Goal: Task Accomplishment & Management: Complete application form

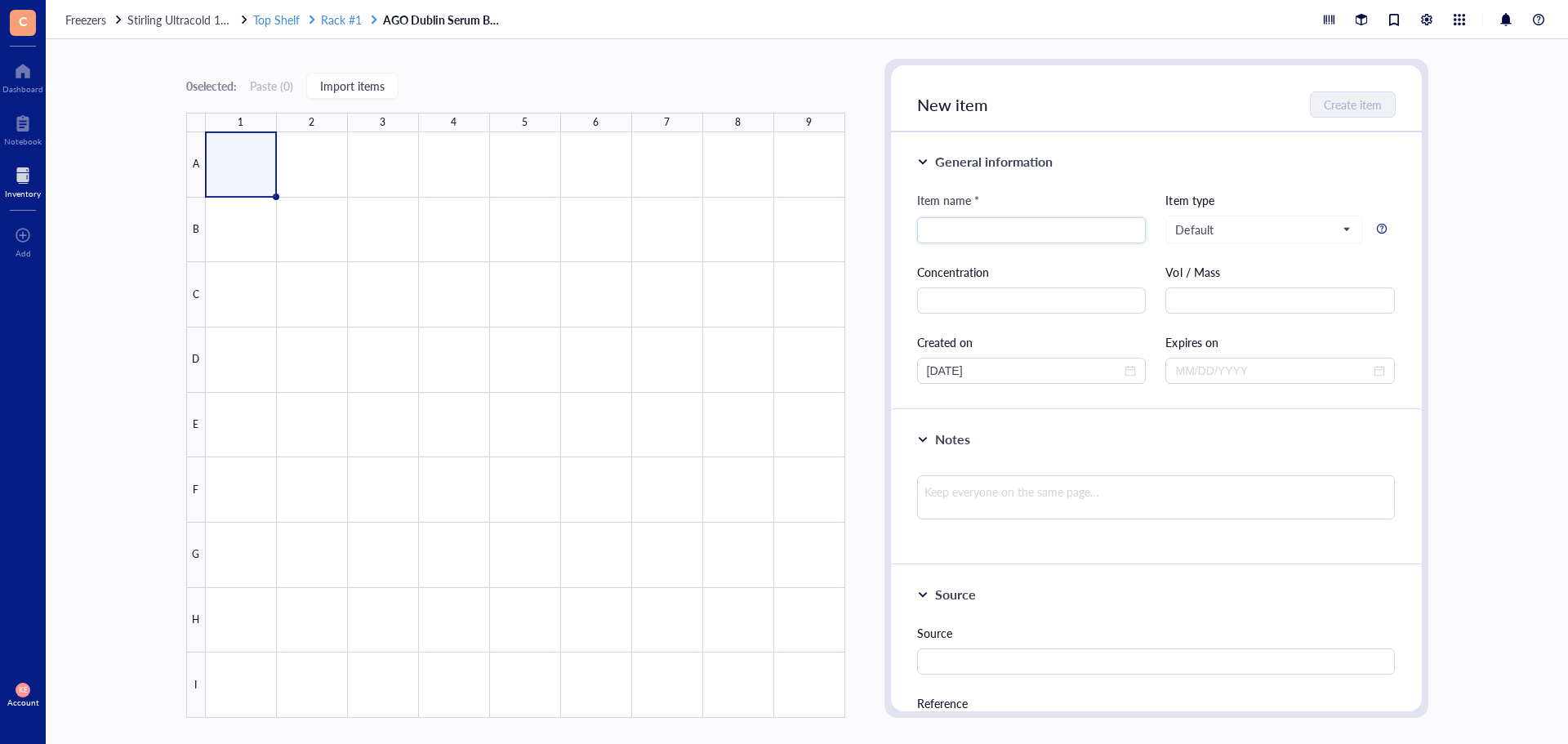
click at [359, 26] on span "Rack #1" at bounding box center [341, 19] width 40 height 16
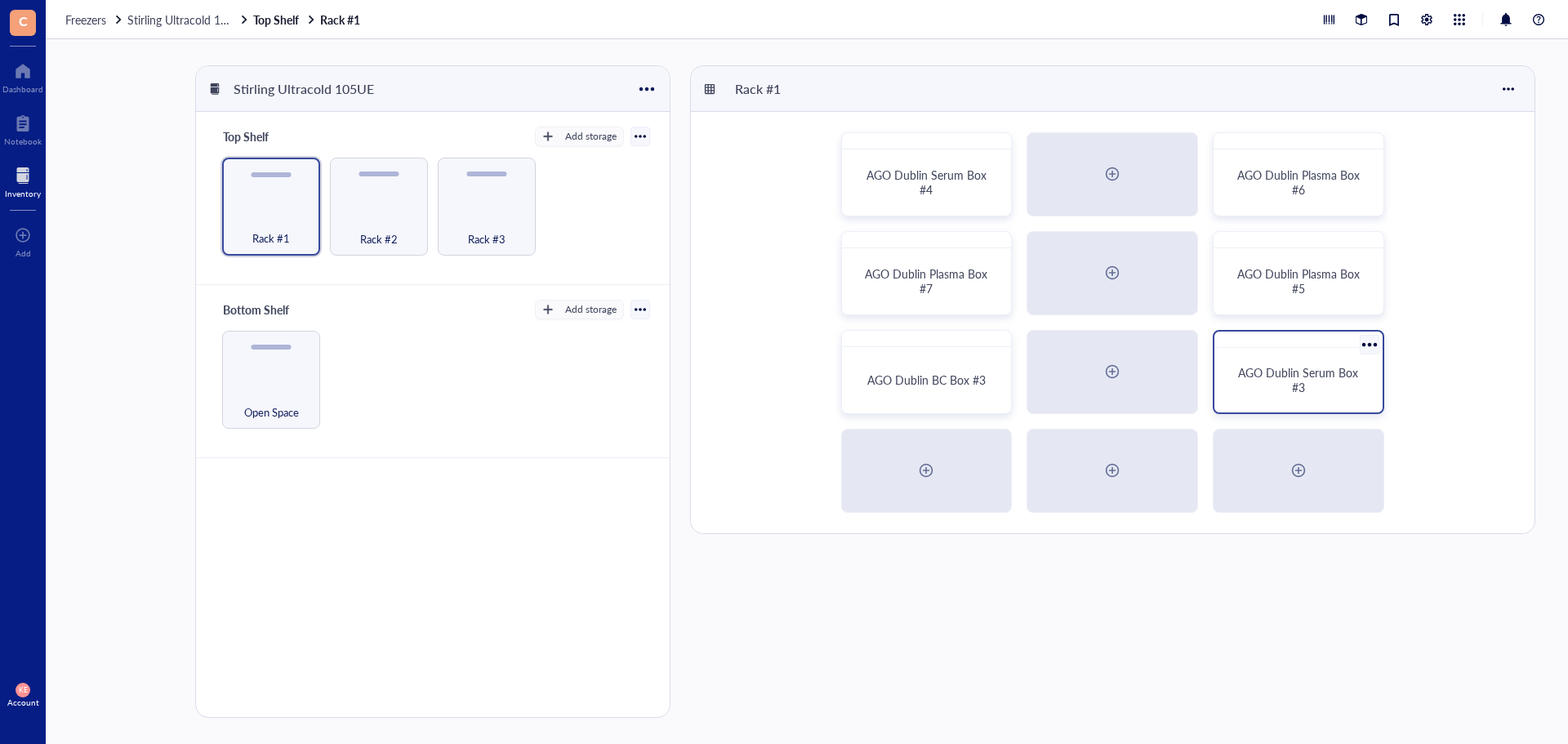
click at [1275, 377] on span "AGO Dublin Serum Box #3" at bounding box center [1300, 379] width 123 height 31
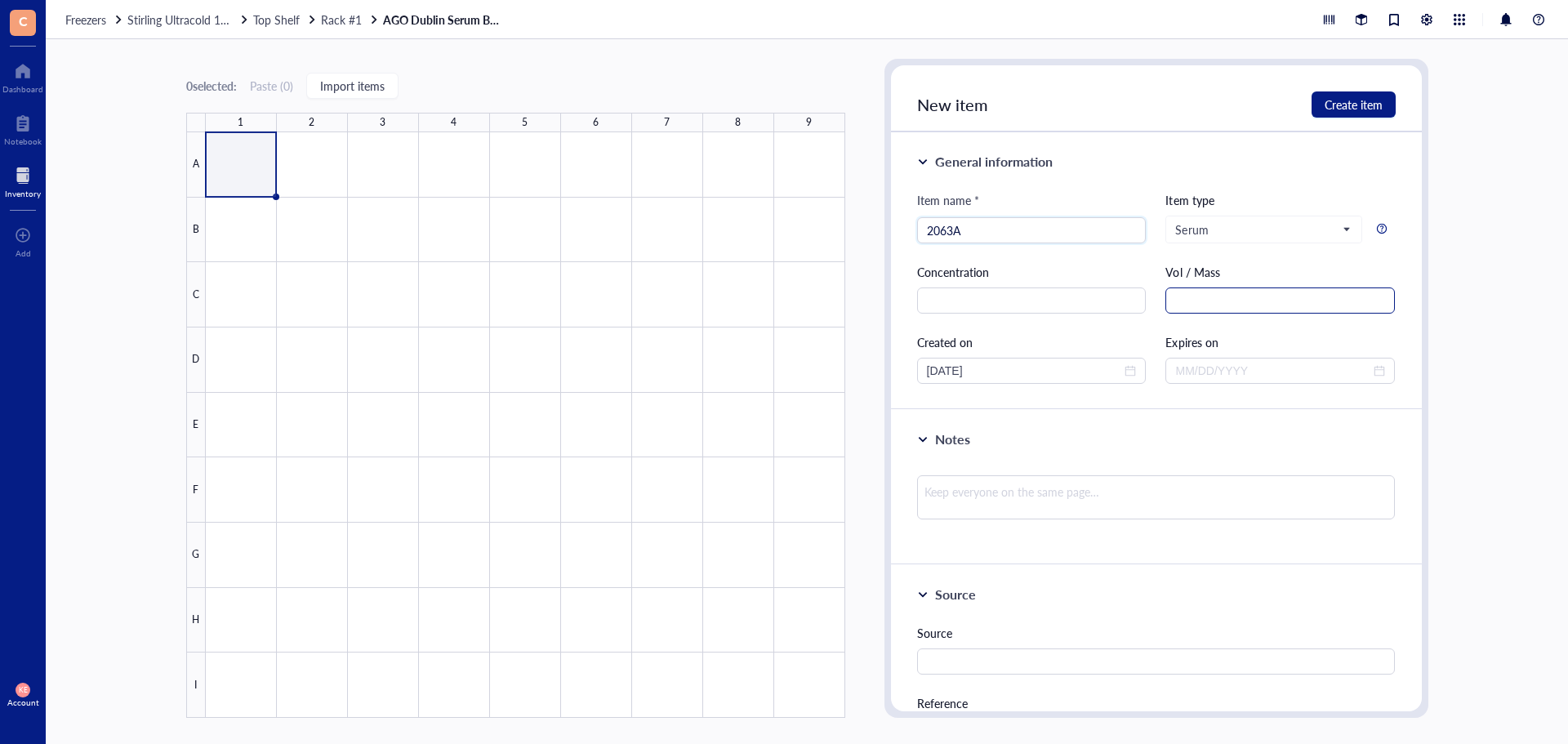
type input "2063A"
click at [1196, 297] on input "text" at bounding box center [1281, 300] width 229 height 26
drag, startPoint x: 1215, startPoint y: 299, endPoint x: 1166, endPoint y: 308, distance: 49.8
click at [1166, 308] on input "1.5 mL" at bounding box center [1281, 300] width 229 height 26
type input "1.5 mL"
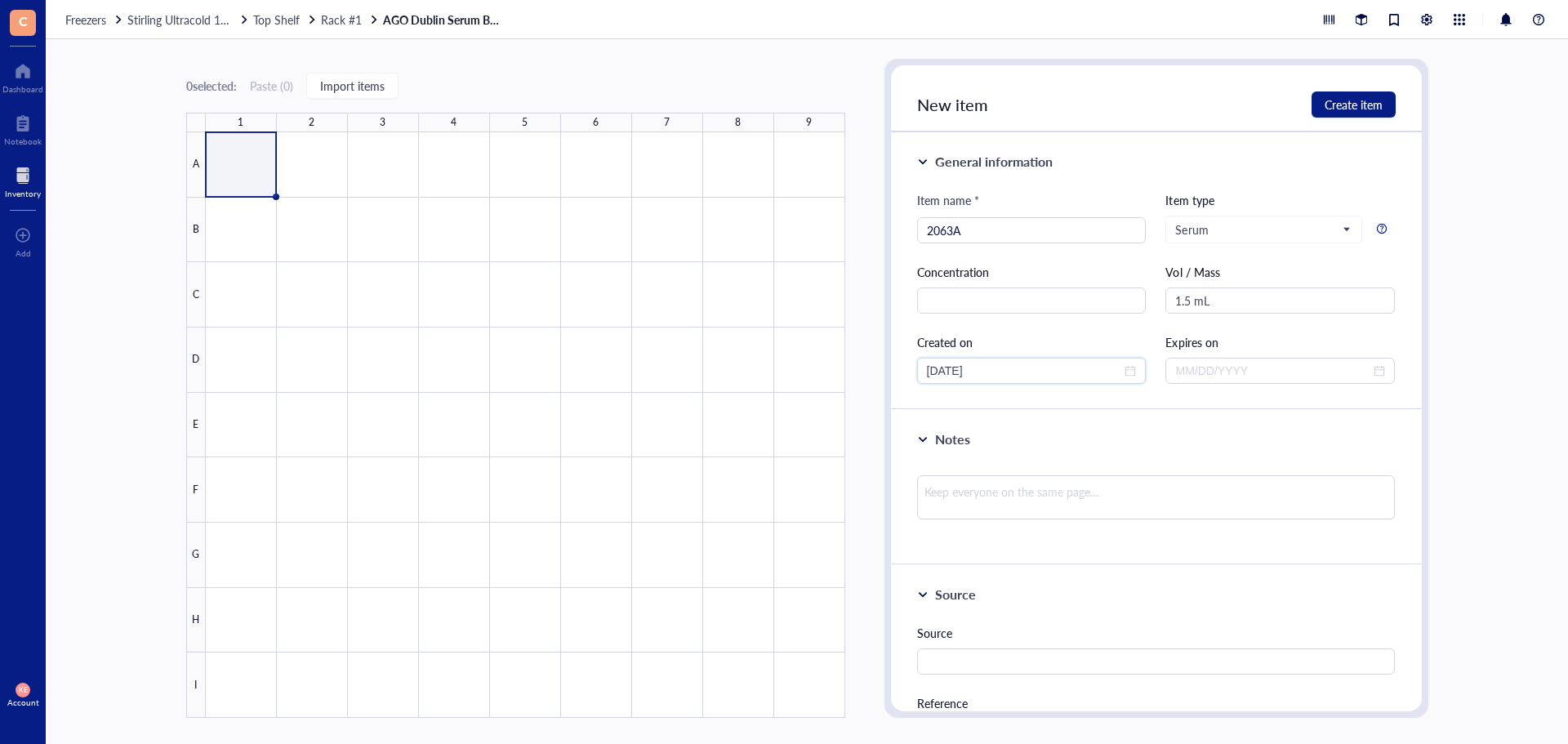
drag, startPoint x: 1000, startPoint y: 367, endPoint x: 860, endPoint y: 377, distance: 140.4
click at [860, 377] on div "0 selected: Paste ( 0 ) Import items 1 2 3 4 5 6 7 8 9 A B C D E F G H I AGO Du…" at bounding box center [807, 392] width 1522 height 704
click at [932, 399] on div "General information Item name * 2063A Item type Serum Concentration Vol / Mass …" at bounding box center [1157, 270] width 531 height 277
drag, startPoint x: 955, startPoint y: 371, endPoint x: 886, endPoint y: 371, distance: 69.0
click at [886, 371] on div "New item Create item General information Item name * 2063A Item type Serum Conc…" at bounding box center [1156, 388] width 544 height 659
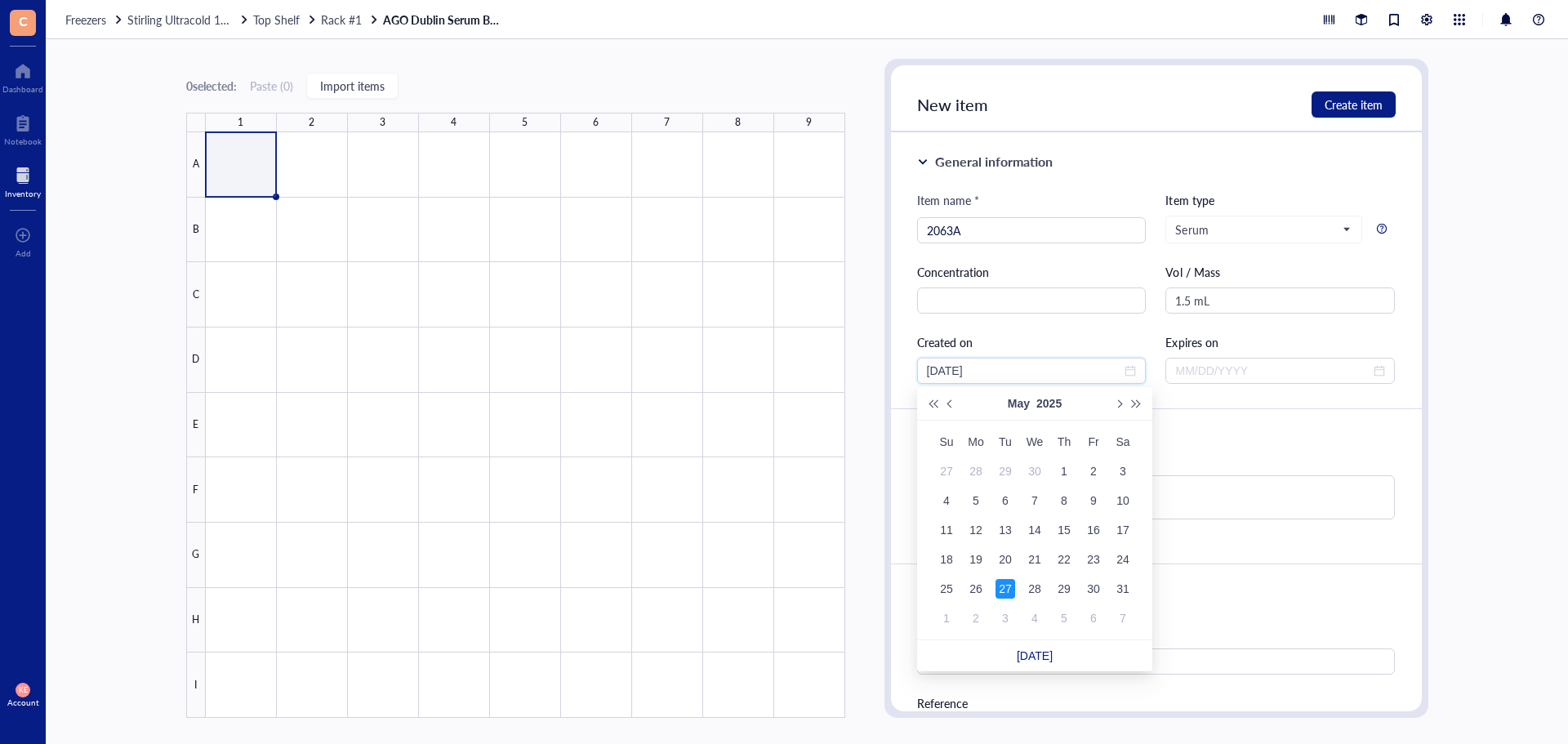
type input "[DATE]"
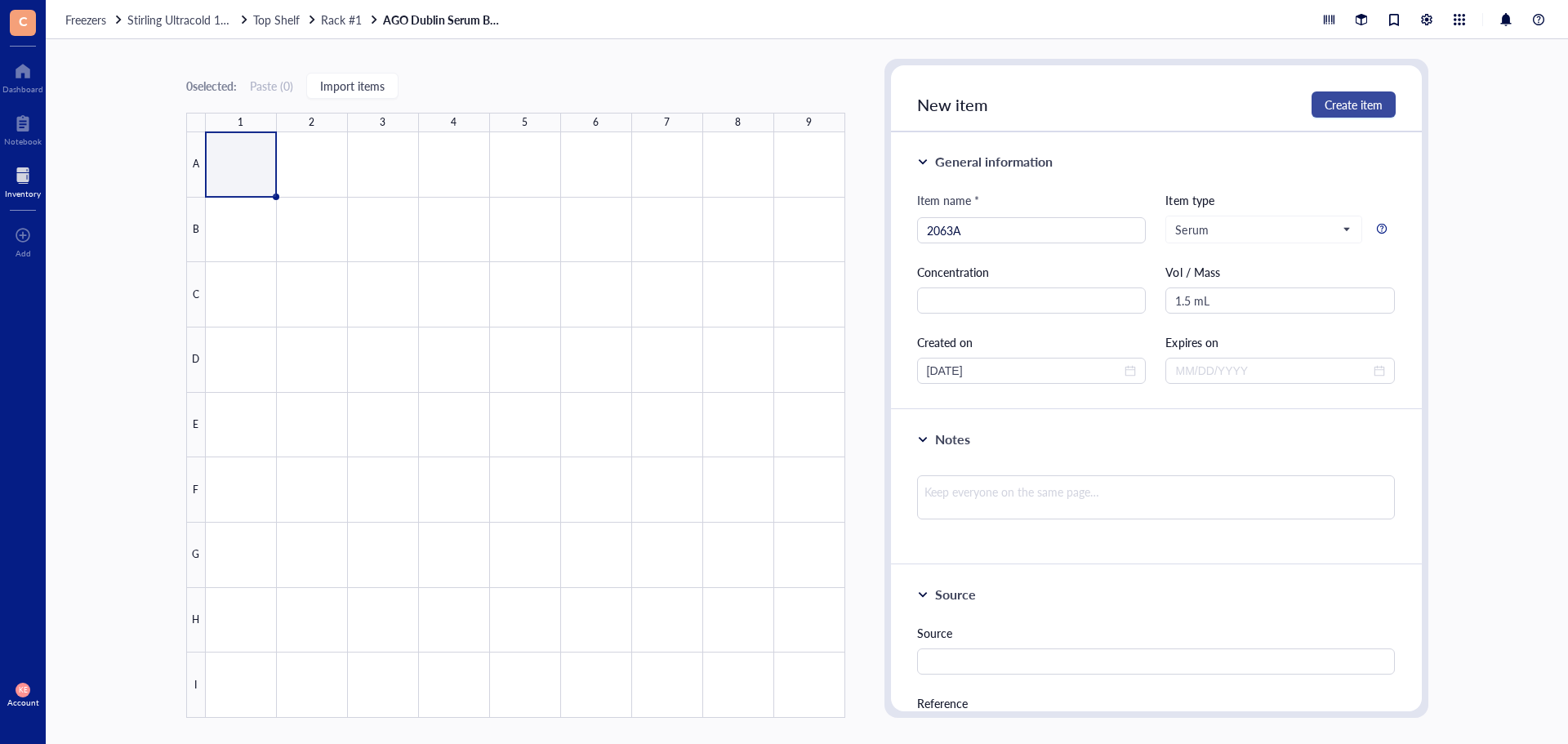
click at [1340, 104] on span "Create item" at bounding box center [1354, 104] width 58 height 13
type input "[DATE]"
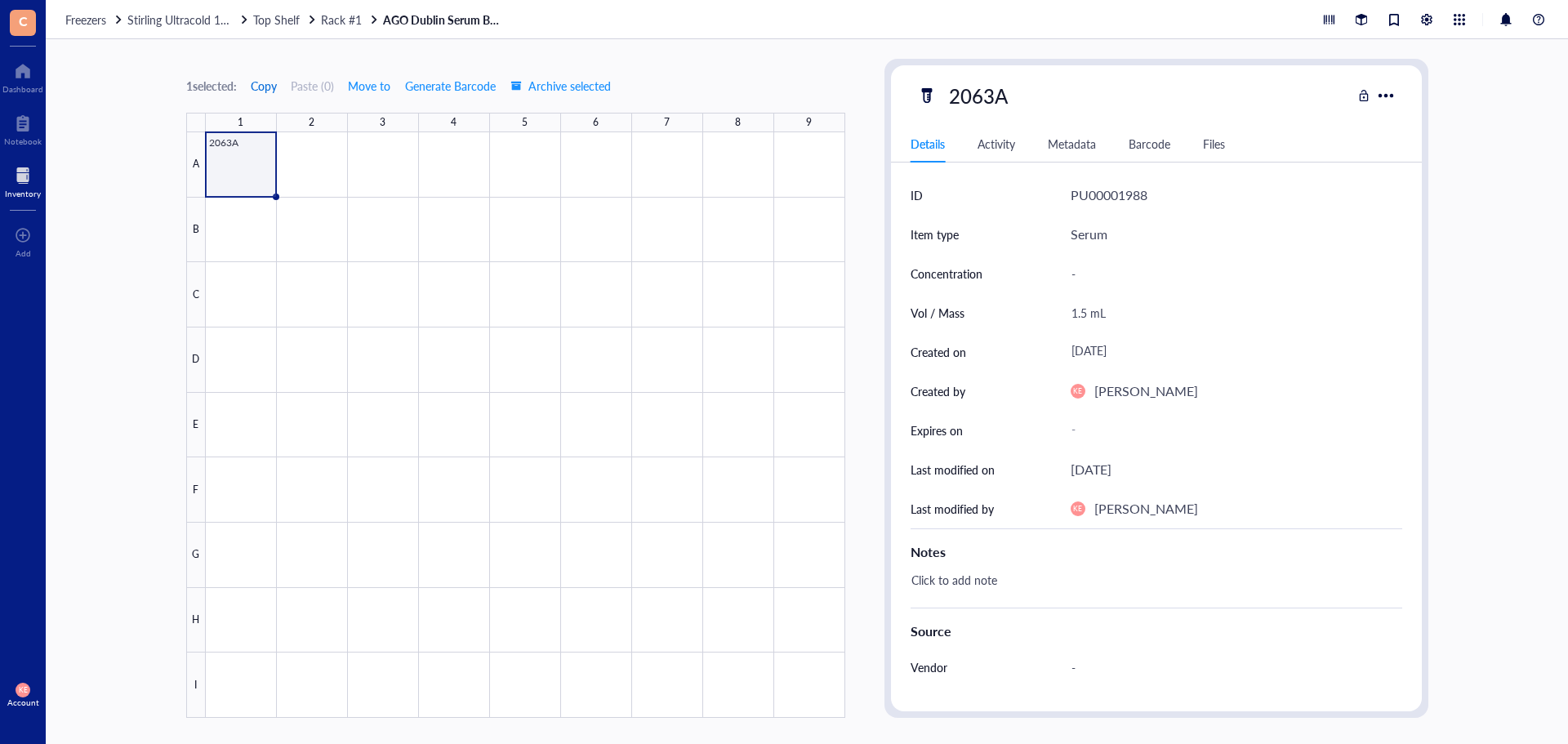
click at [259, 88] on span "Copy" at bounding box center [263, 86] width 26 height 13
click at [306, 154] on div at bounding box center [525, 425] width 640 height 586
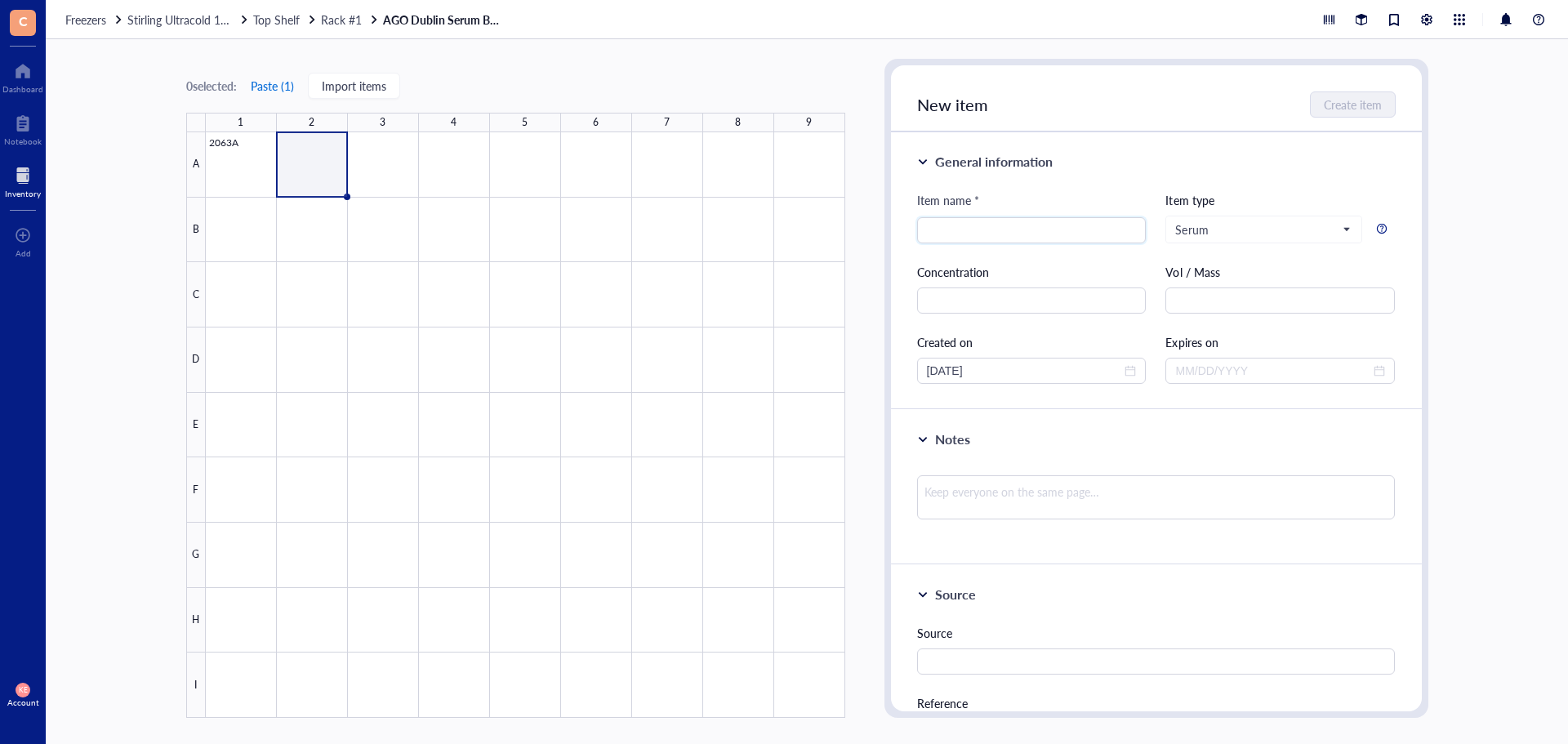
click at [272, 90] on button "Paste ( 1 )" at bounding box center [272, 85] width 45 height 26
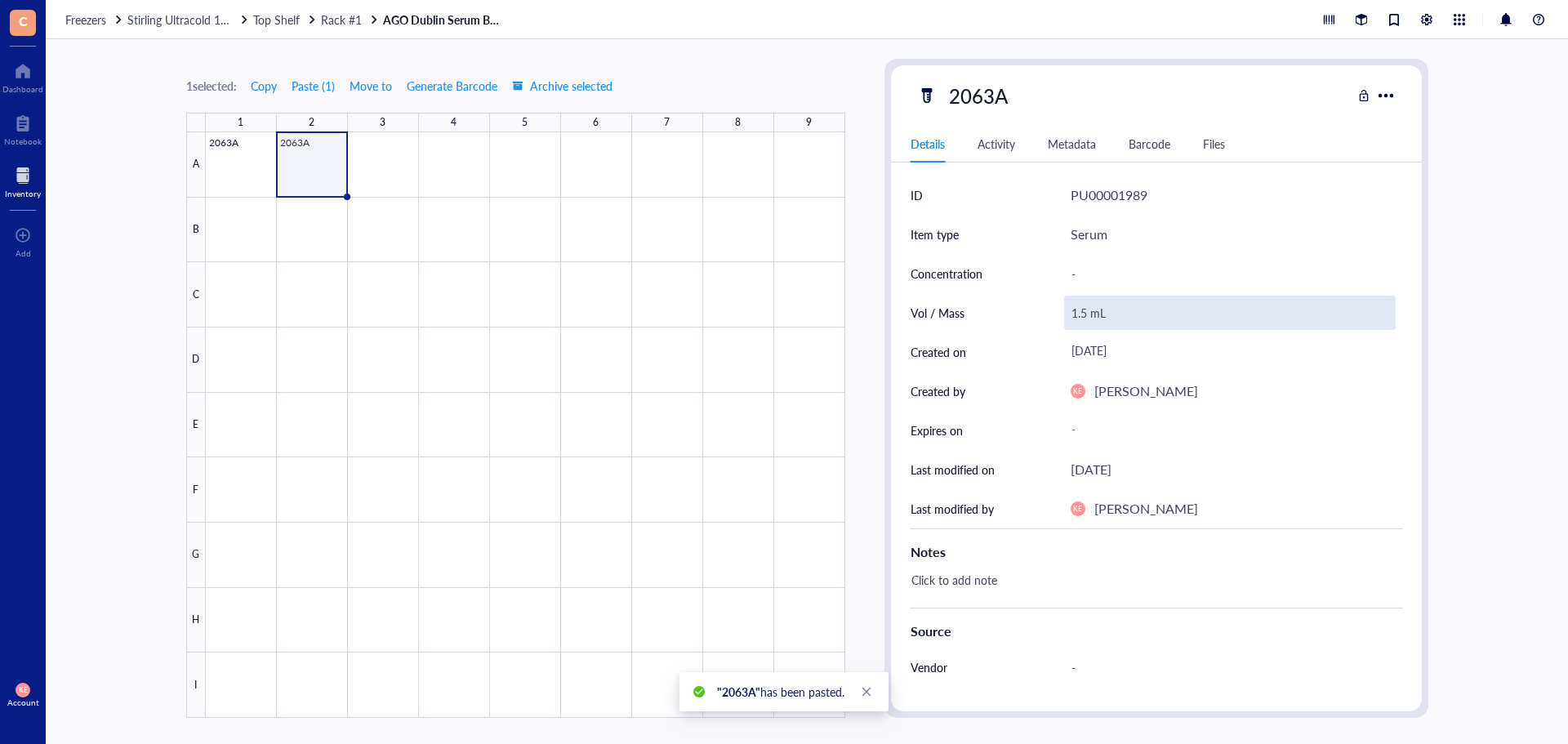
click at [1081, 318] on div "1.5 mL" at bounding box center [1230, 313] width 331 height 35
click at [1087, 313] on input "1.5 mL" at bounding box center [1230, 313] width 330 height 33
type input "1.0 mL"
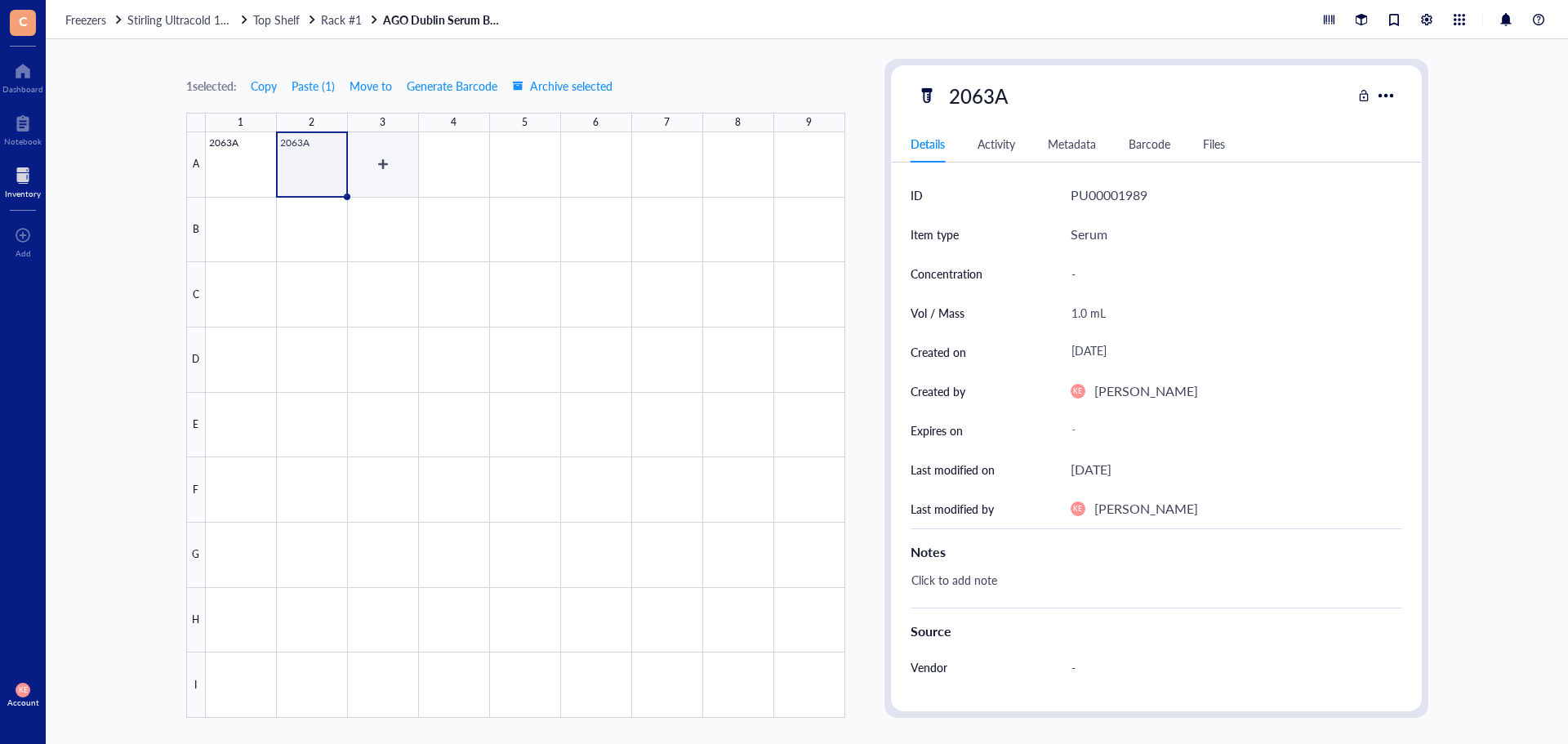
click at [396, 176] on div at bounding box center [525, 425] width 640 height 586
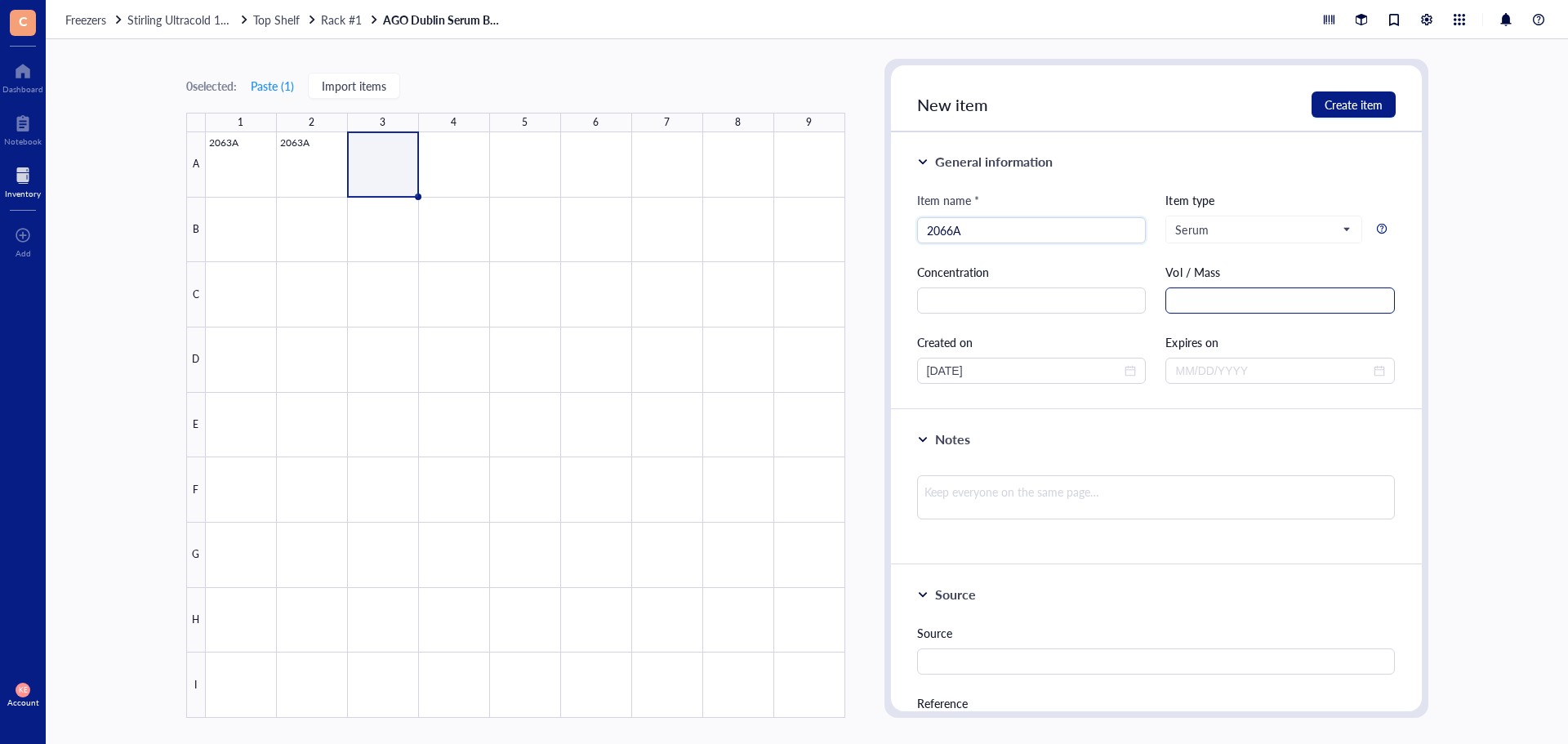
type input "2066A"
click at [1188, 308] on input "text" at bounding box center [1281, 300] width 229 height 26
paste input "1.5 mL"
type input "1.5 mL"
drag, startPoint x: 956, startPoint y: 371, endPoint x: 910, endPoint y: 384, distance: 47.8
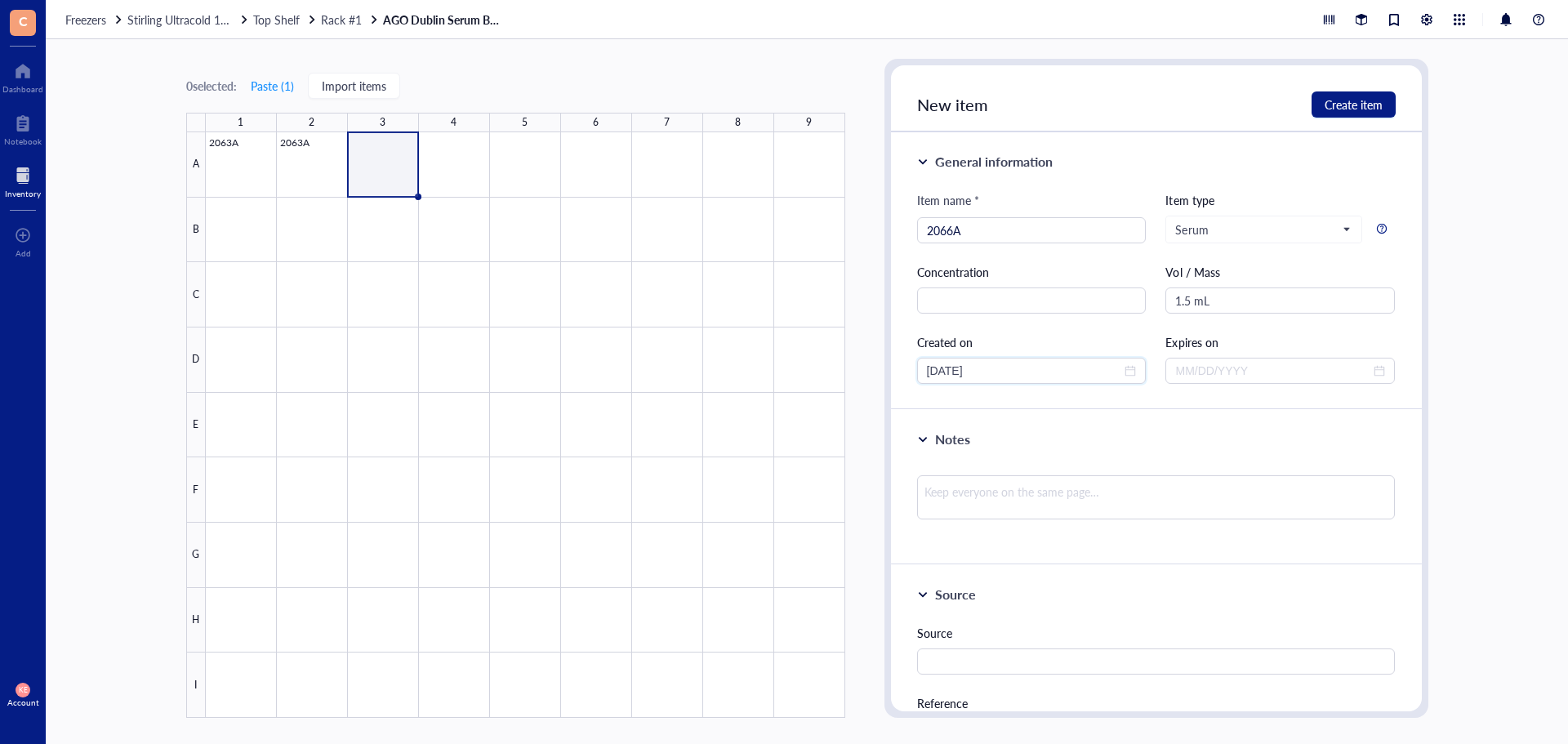
click at [910, 384] on div "General information Item name * 2066A Item type Serum Concentration Vol / Mass …" at bounding box center [1157, 270] width 531 height 277
type input "[DATE]"
click at [1372, 102] on span "Create item" at bounding box center [1354, 104] width 58 height 13
type input "[DATE]"
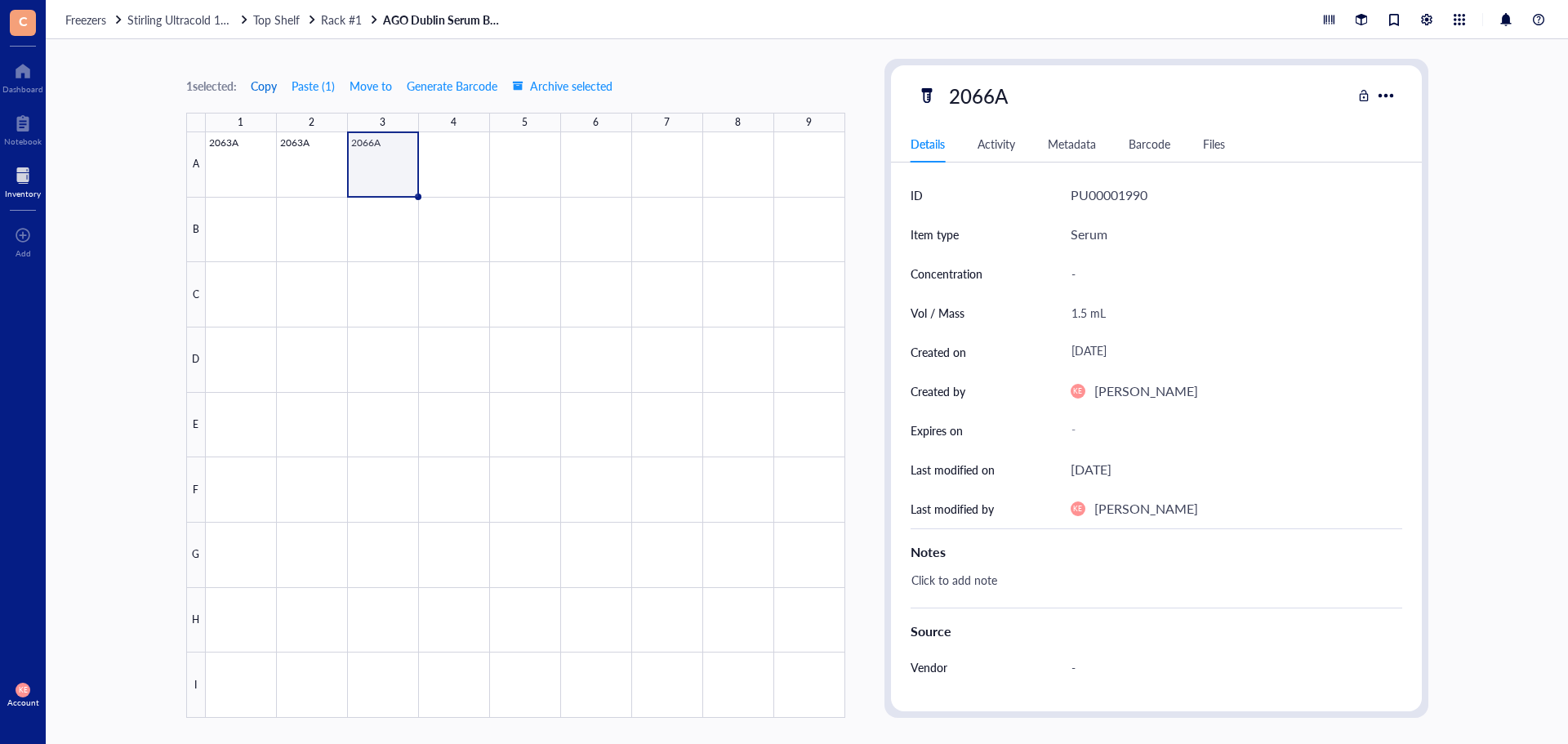
click at [266, 90] on span "Copy" at bounding box center [263, 86] width 26 height 13
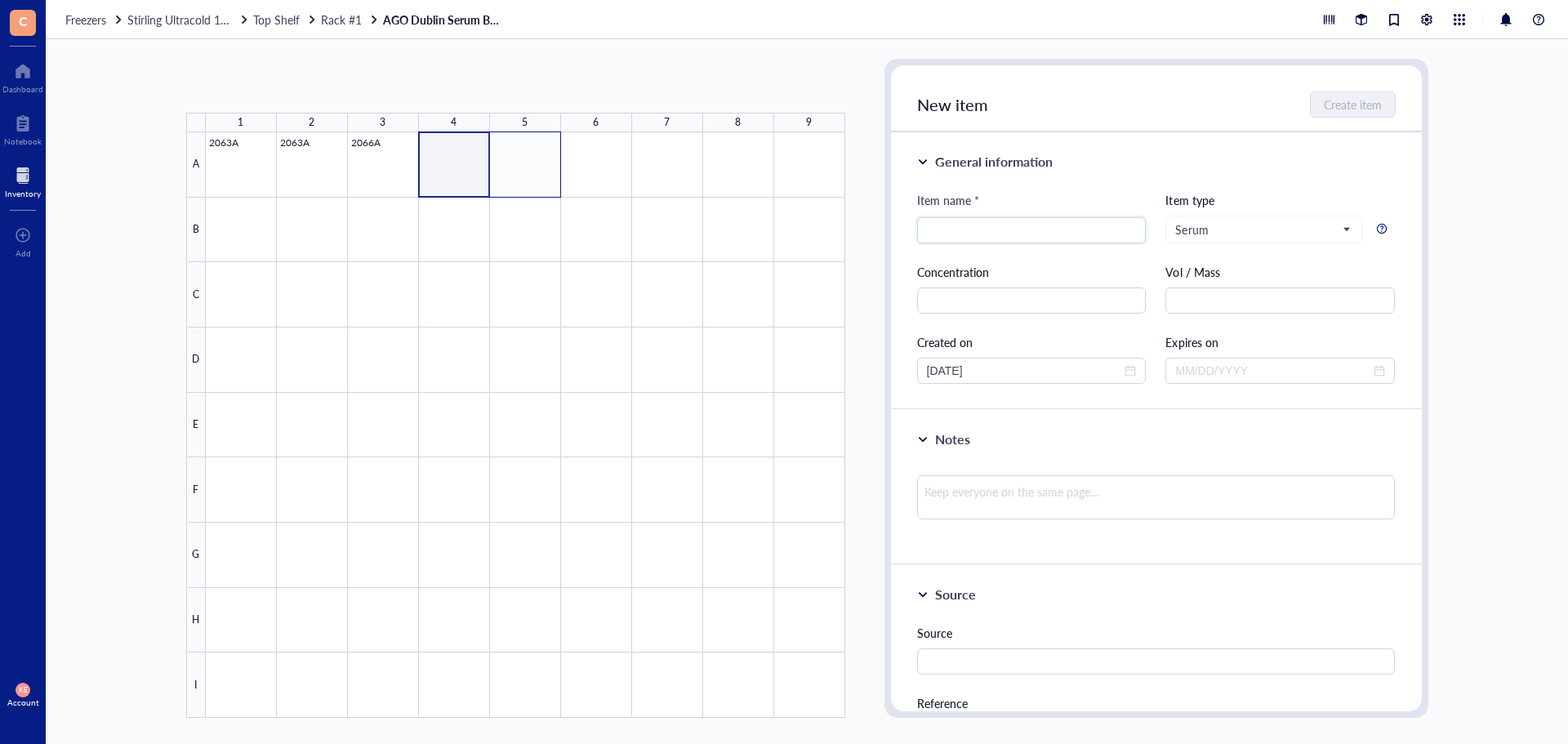
click at [545, 179] on div at bounding box center [525, 425] width 640 height 586
click at [274, 88] on button "Paste ( 1 )" at bounding box center [272, 85] width 45 height 26
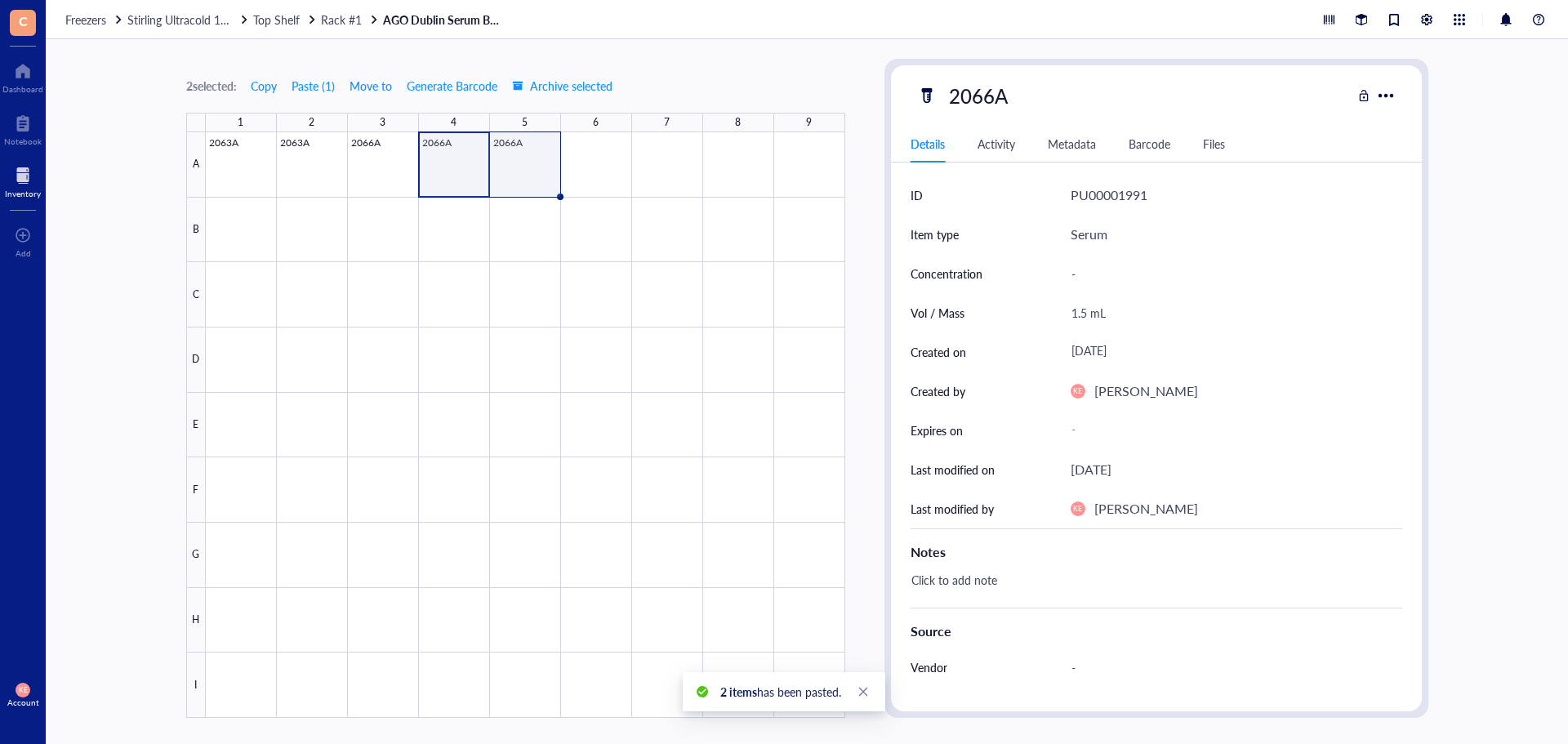
click at [515, 173] on div at bounding box center [525, 425] width 640 height 586
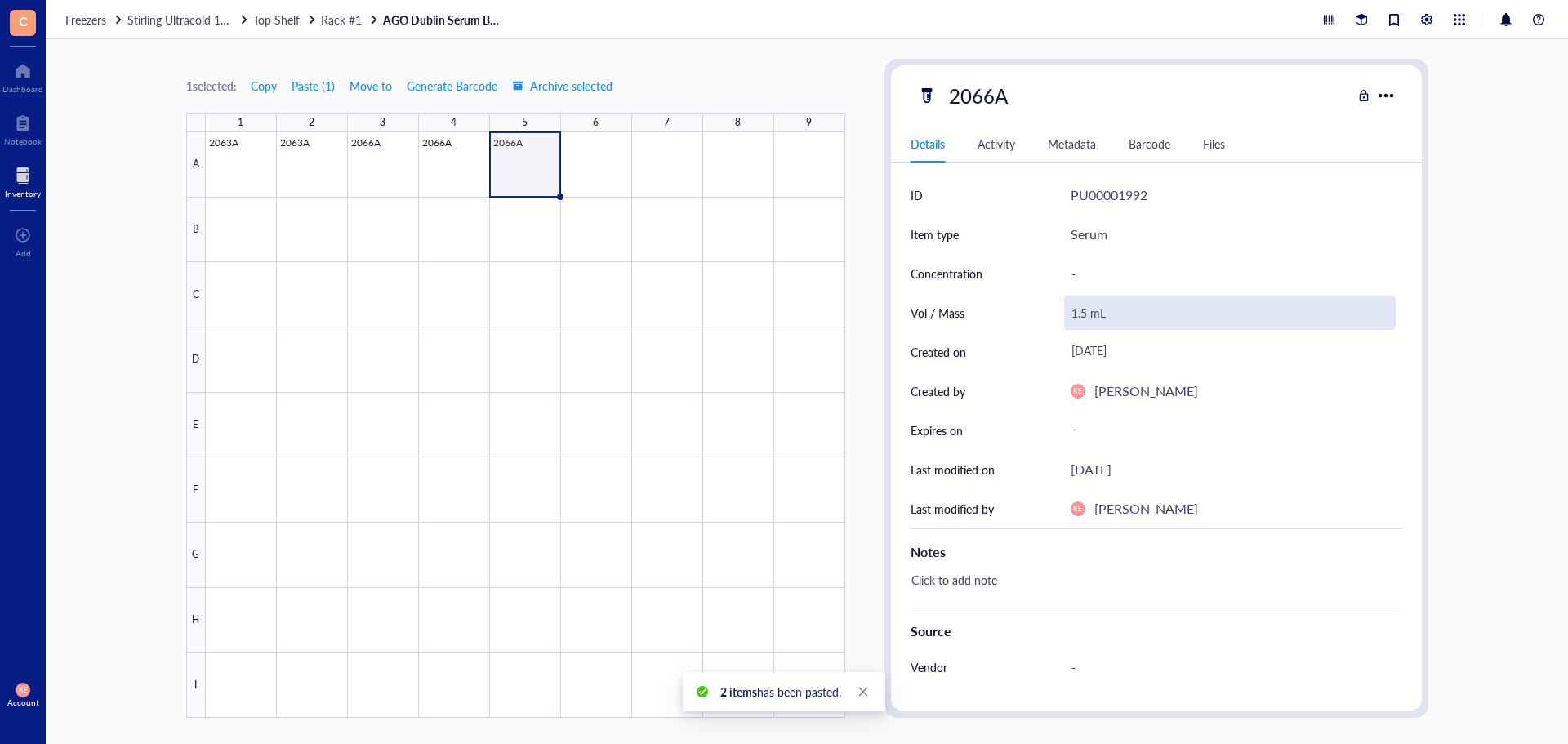
click at [1083, 312] on div "1.5 mL" at bounding box center [1230, 313] width 331 height 35
click at [1082, 318] on input "1.5 mL" at bounding box center [1230, 313] width 330 height 33
click at [1083, 317] on input "1.5 mL" at bounding box center [1230, 313] width 330 height 33
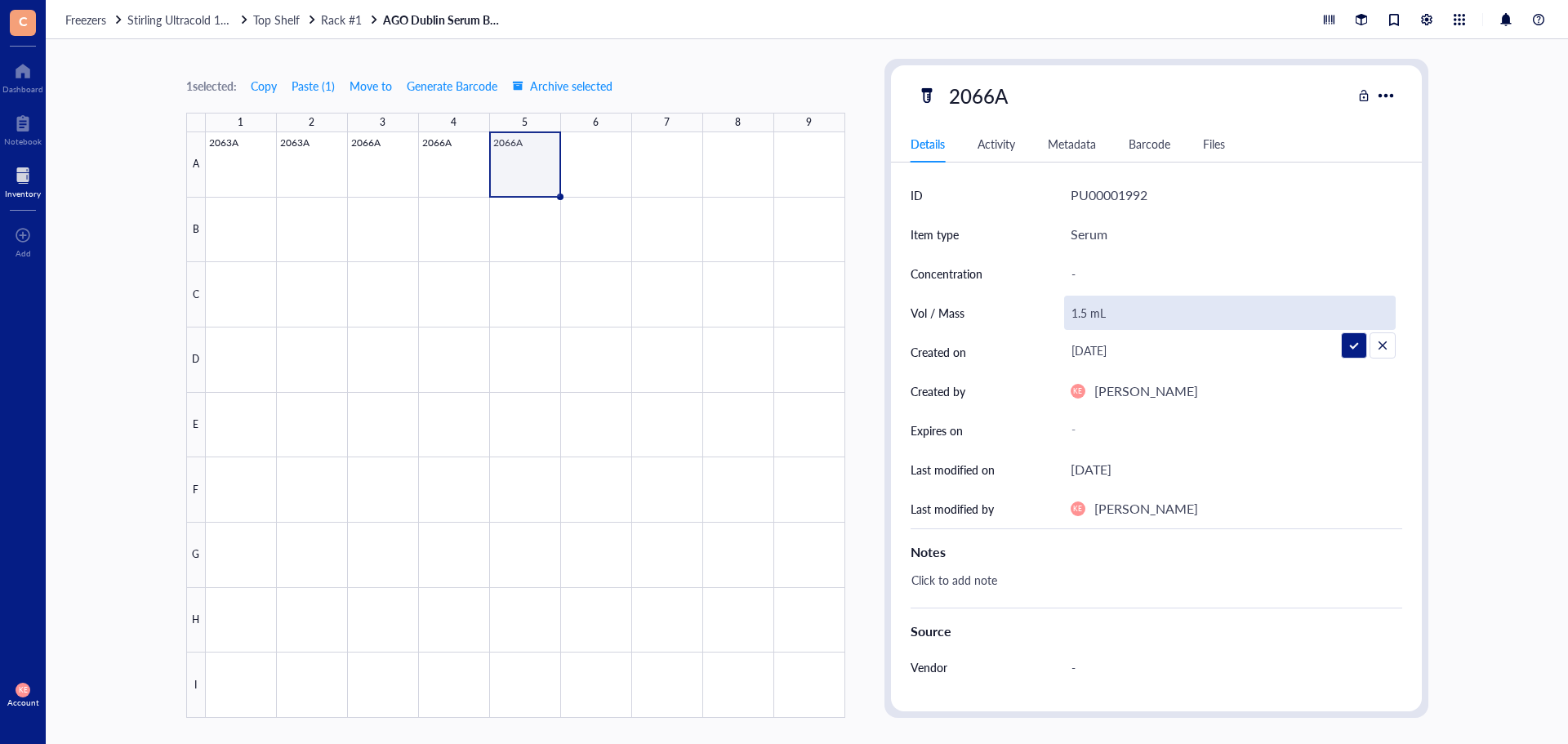
click at [1085, 314] on input "1.5 mL" at bounding box center [1230, 313] width 330 height 33
type input "1.0 mL"
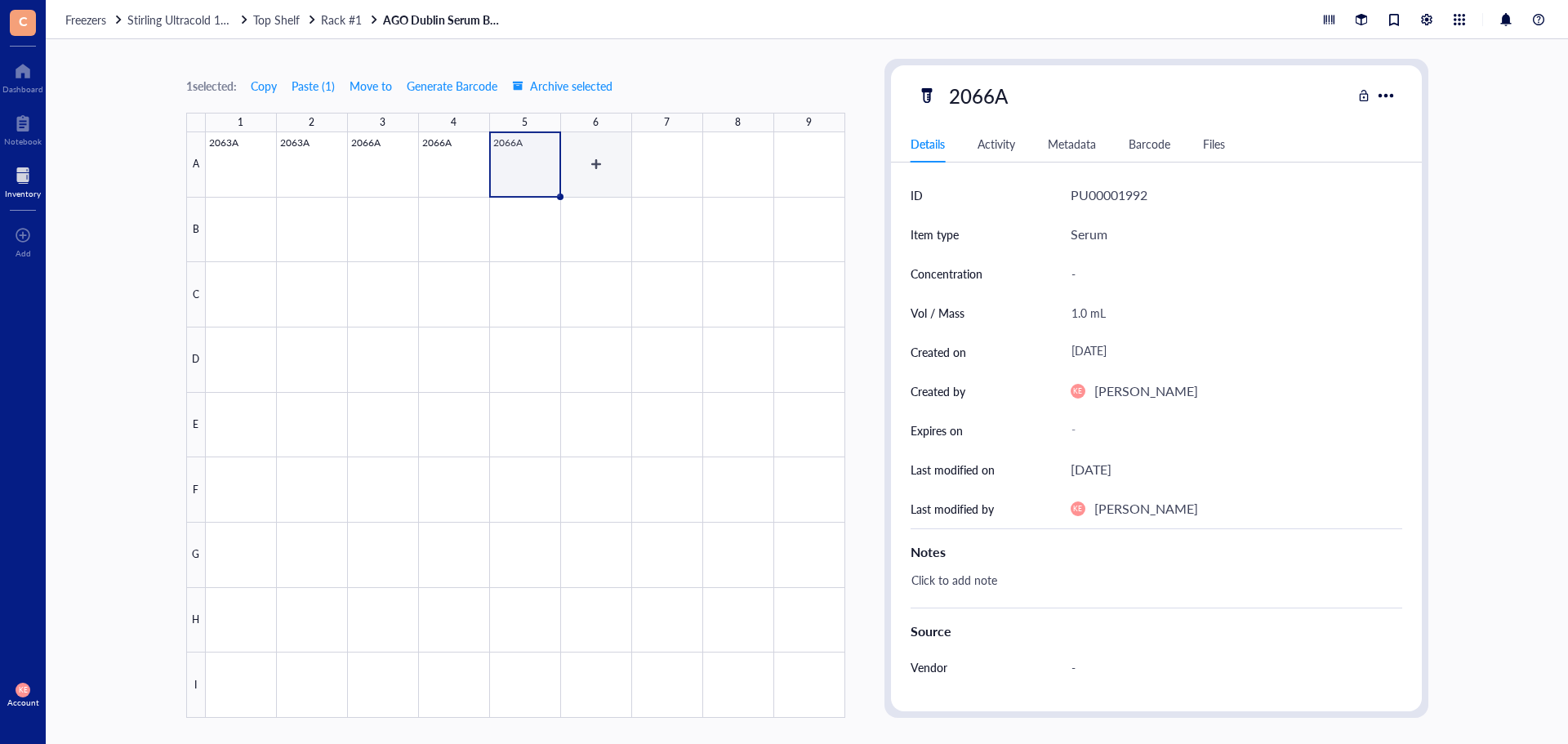
click at [584, 170] on div at bounding box center [525, 425] width 640 height 586
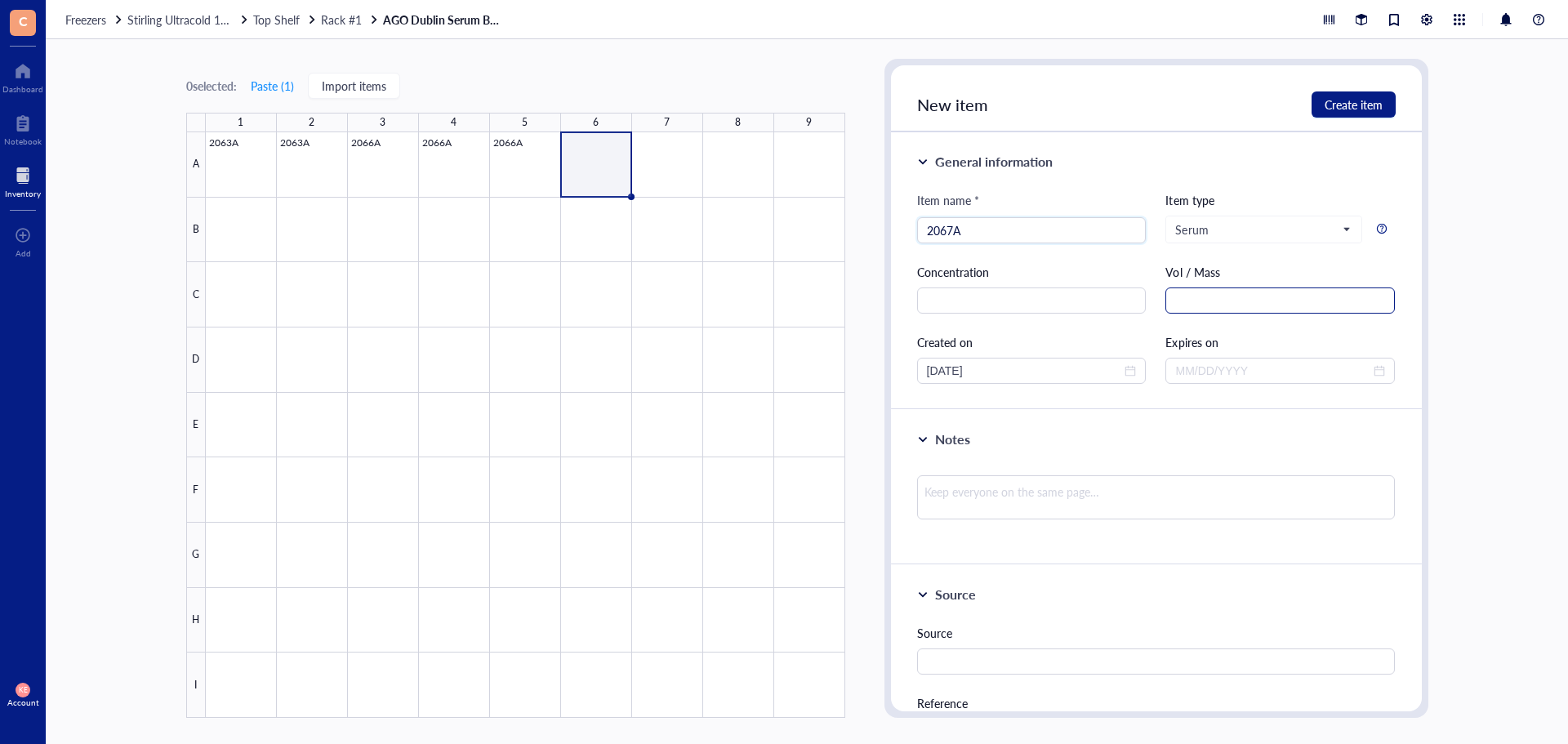
type input "2067A"
click at [1224, 288] on input "text" at bounding box center [1281, 300] width 229 height 26
click at [1223, 292] on input "text" at bounding box center [1281, 300] width 229 height 26
paste input "1.5 mL"
type input "1.5 mL"
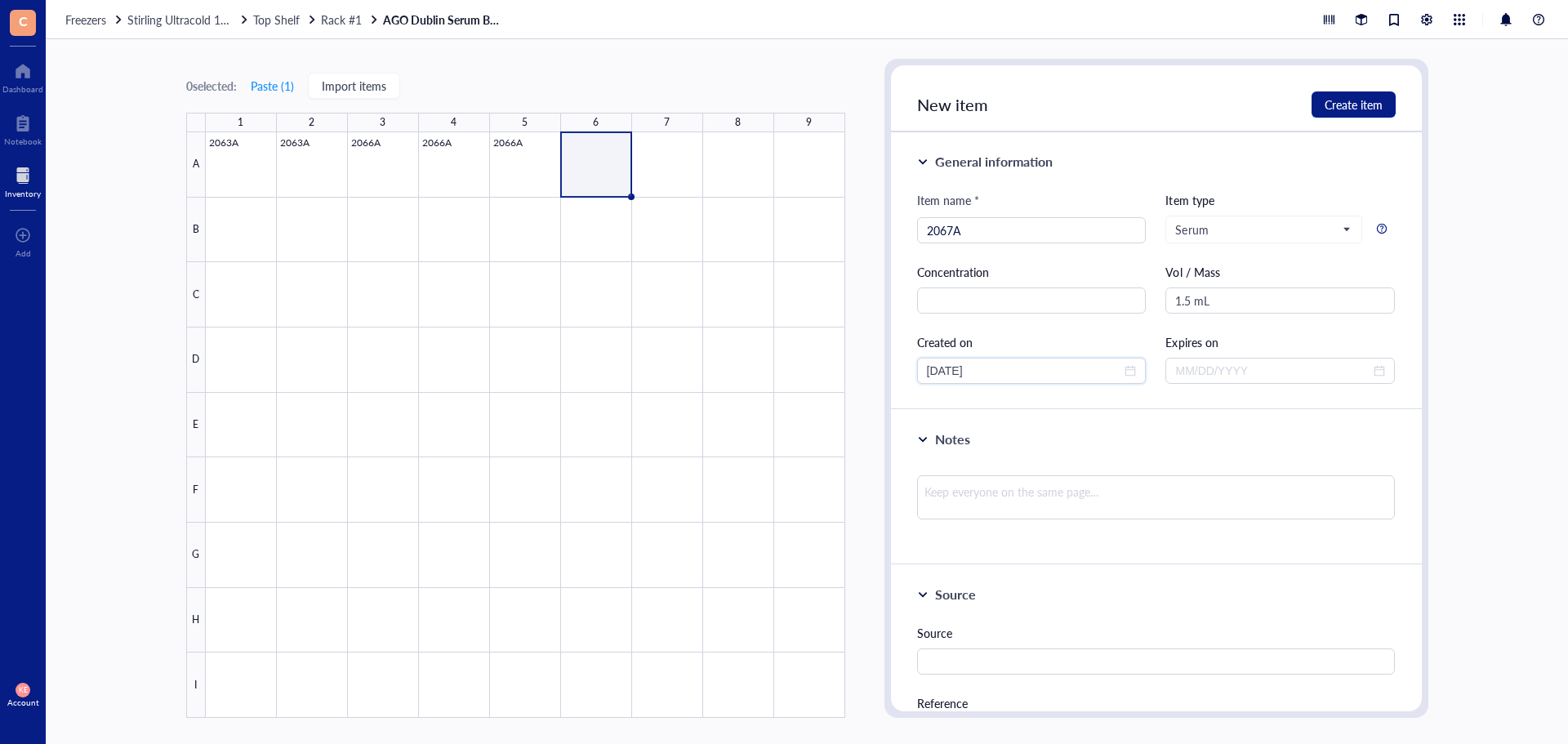
drag, startPoint x: 956, startPoint y: 375, endPoint x: 894, endPoint y: 375, distance: 62.0
click at [894, 375] on div "General information Item name * 2067A Item type Serum Concentration Vol / Mass …" at bounding box center [1157, 270] width 531 height 277
type input "[DATE]"
click at [1364, 108] on span "Create item" at bounding box center [1354, 104] width 58 height 13
type input "[DATE]"
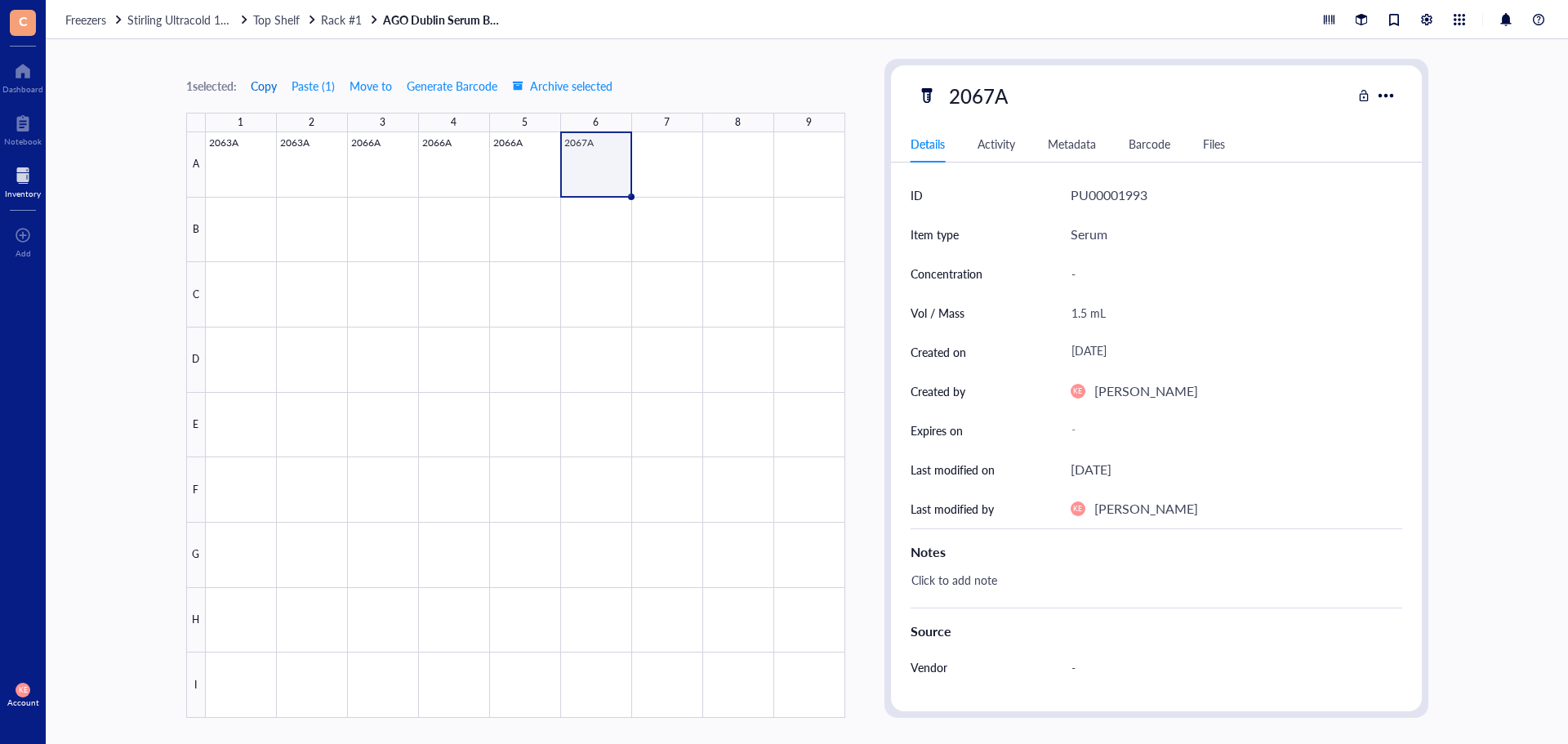
click at [270, 86] on span "Copy" at bounding box center [263, 86] width 26 height 13
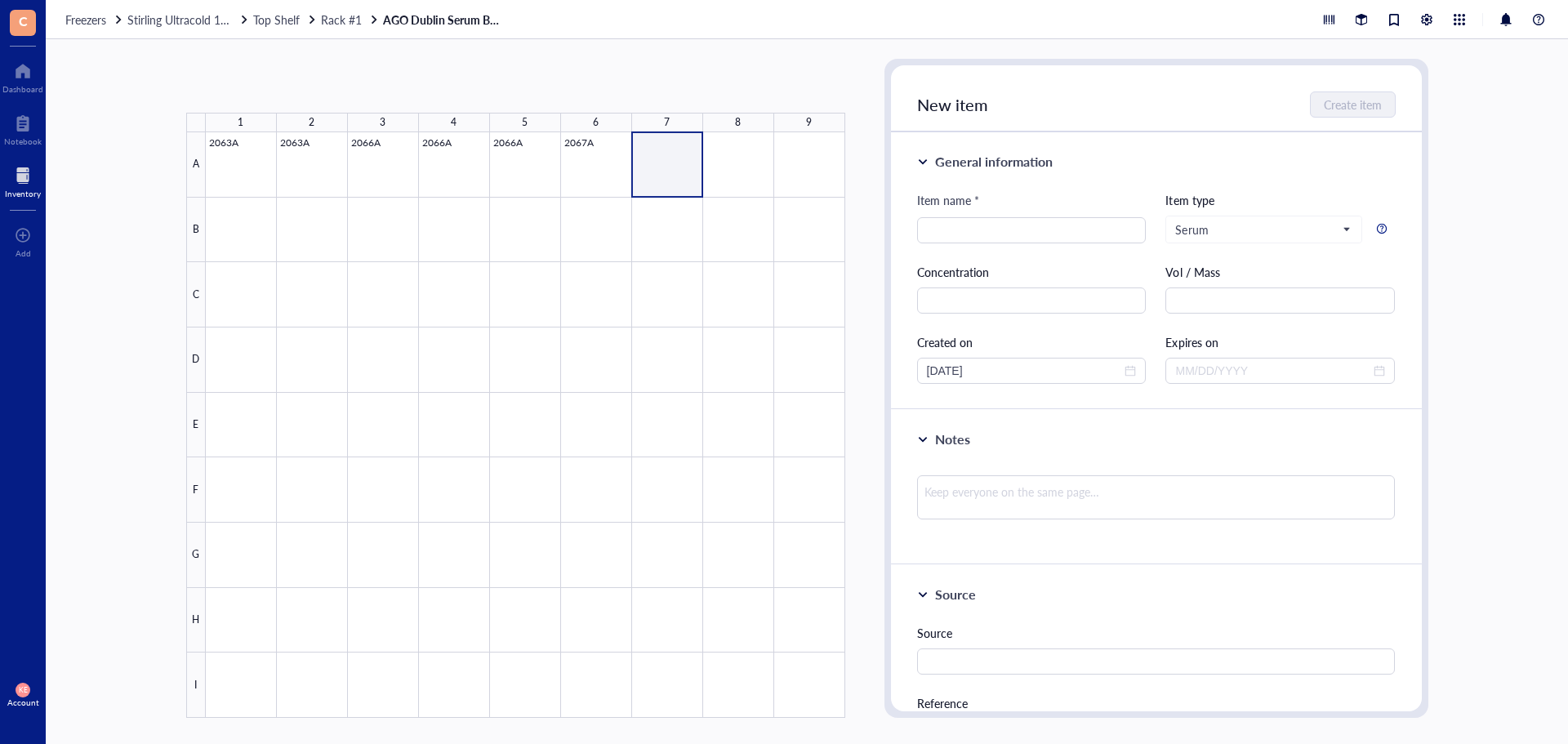
drag, startPoint x: 683, startPoint y: 171, endPoint x: 728, endPoint y: 171, distance: 45.0
click at [728, 171] on div at bounding box center [525, 425] width 640 height 586
click at [286, 85] on button "Paste ( 1 )" at bounding box center [272, 85] width 45 height 26
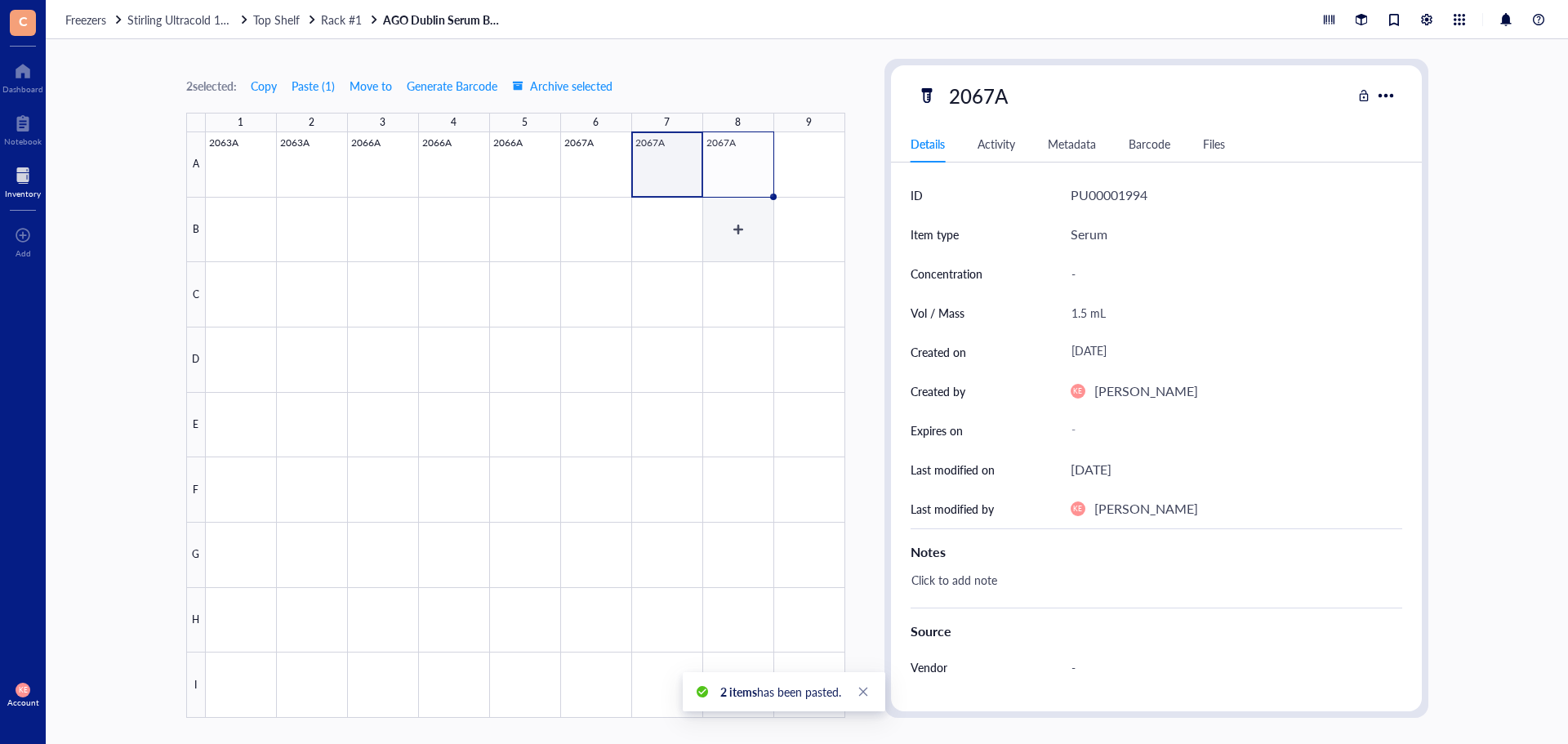
click at [735, 173] on div at bounding box center [525, 425] width 640 height 586
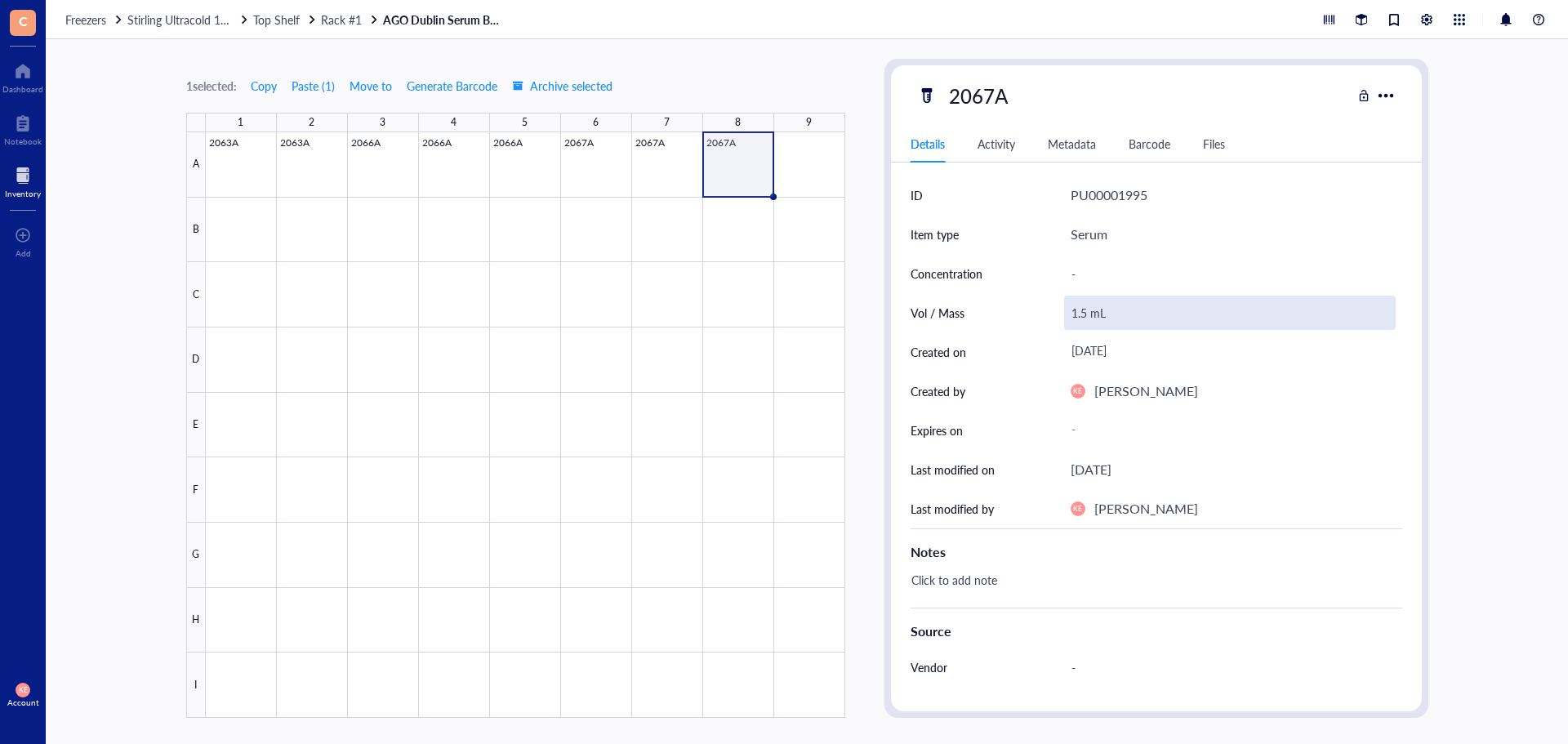
click at [1078, 318] on div "1.5 mL" at bounding box center [1230, 313] width 331 height 35
click at [1082, 318] on input "1.5 mL" at bounding box center [1230, 313] width 330 height 33
type input "1.0 mL"
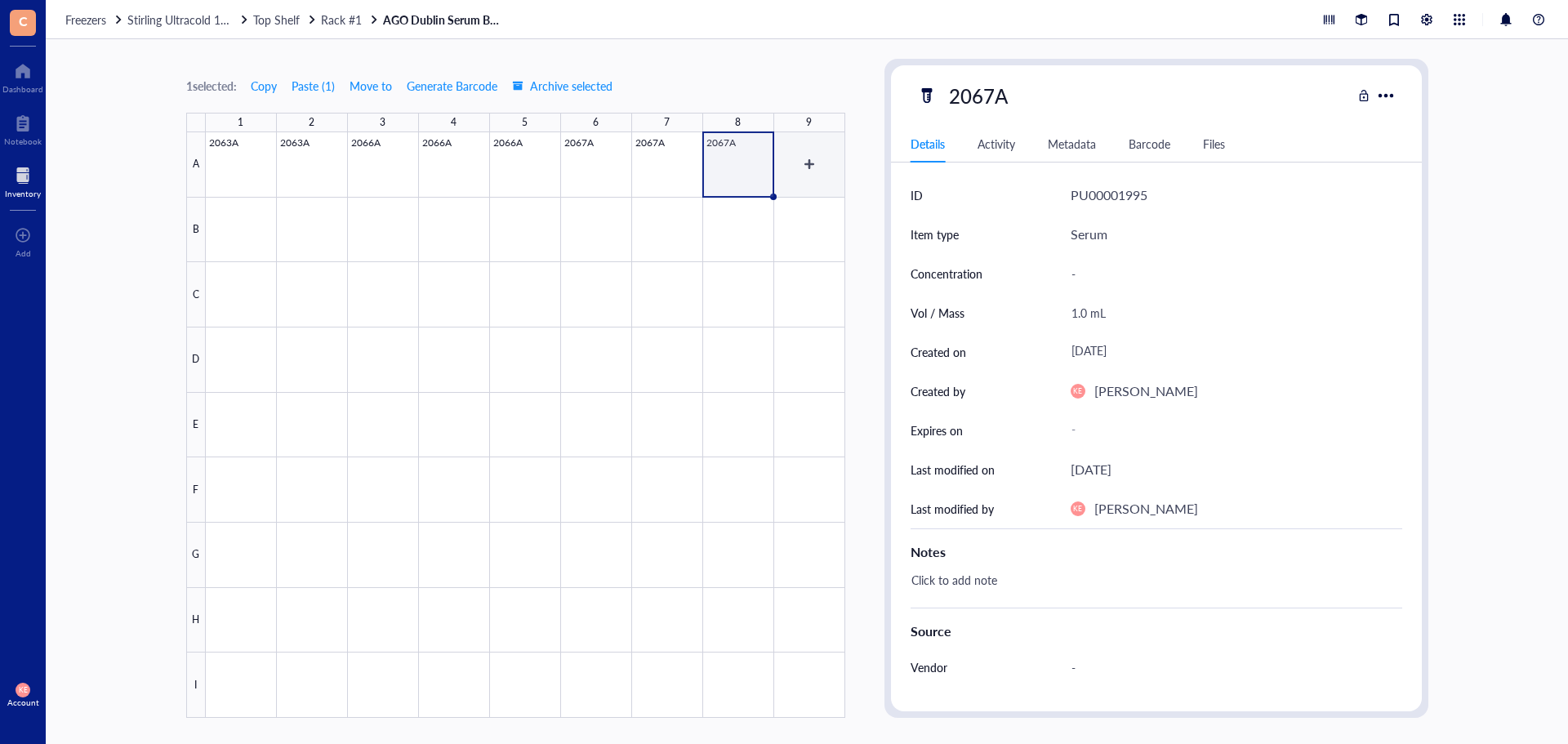
click at [816, 170] on div at bounding box center [525, 425] width 640 height 586
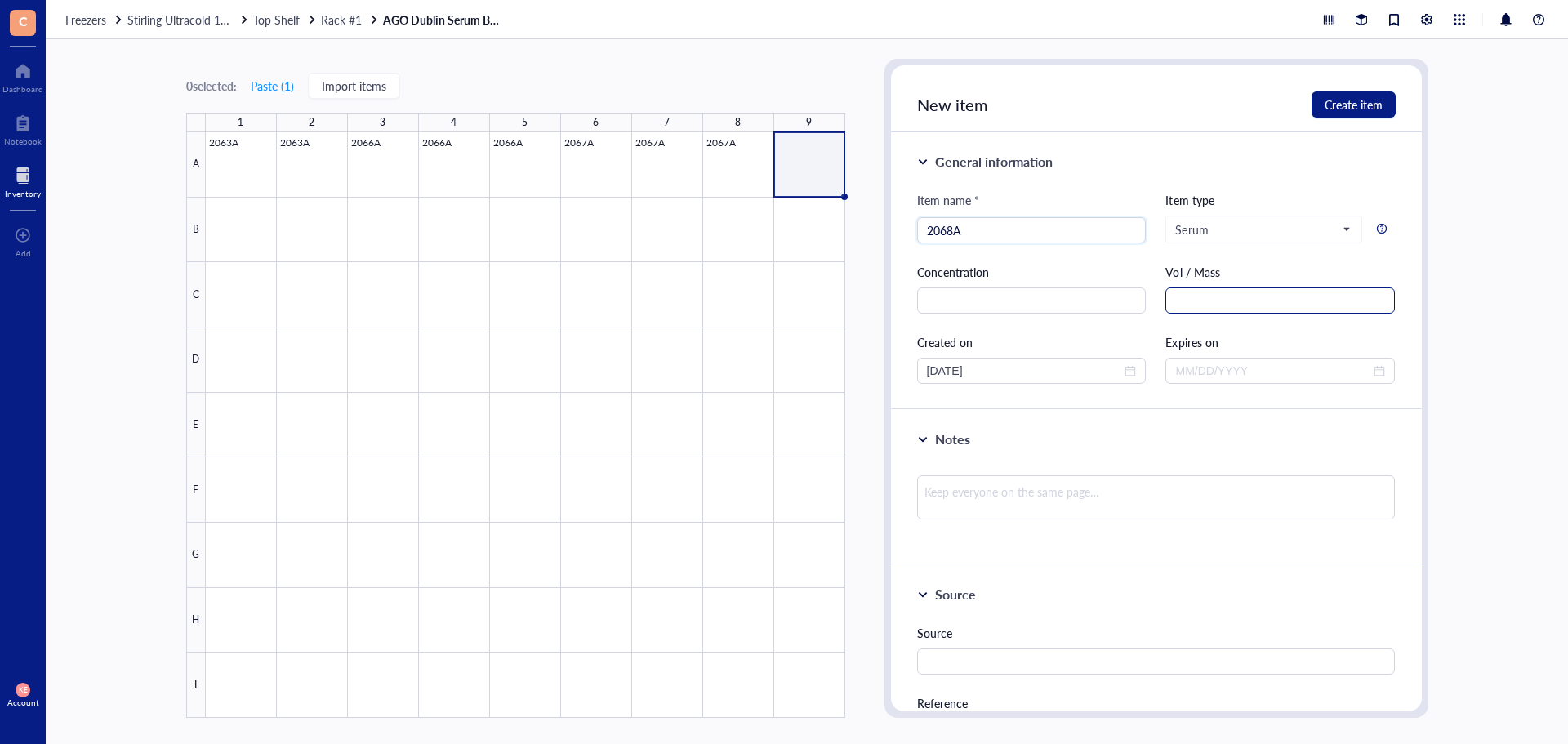
type input "2068A"
click at [1296, 292] on input "text" at bounding box center [1281, 300] width 229 height 26
paste input "1.5 mL"
type input "1.5 mL"
drag, startPoint x: 955, startPoint y: 370, endPoint x: 888, endPoint y: 370, distance: 67.0
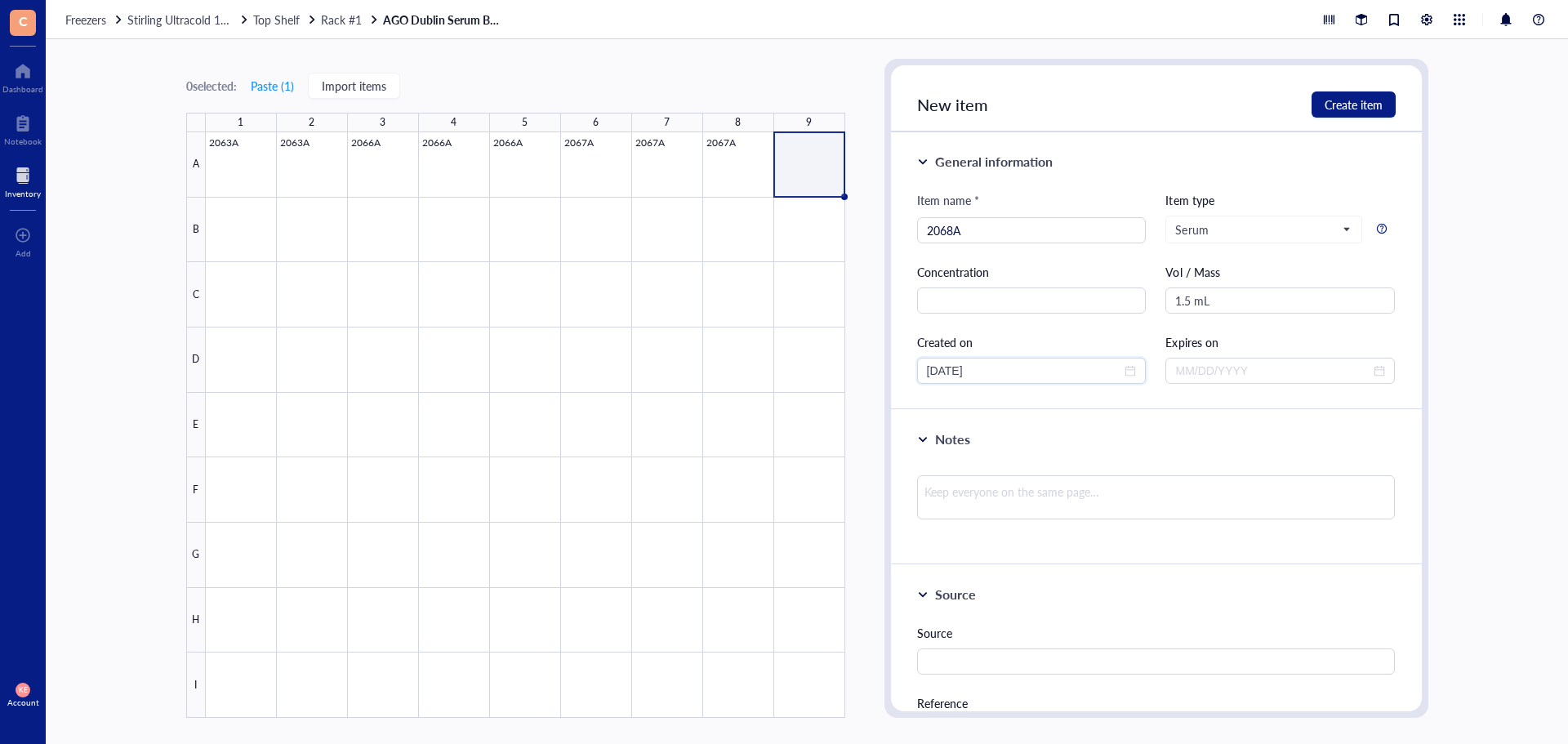
click at [888, 370] on div "New item Create item General information Item name * 2068A Item type Serum Conc…" at bounding box center [1156, 388] width 544 height 659
type input "[DATE]"
click at [1383, 96] on button "Create item" at bounding box center [1354, 104] width 84 height 26
type input "[DATE]"
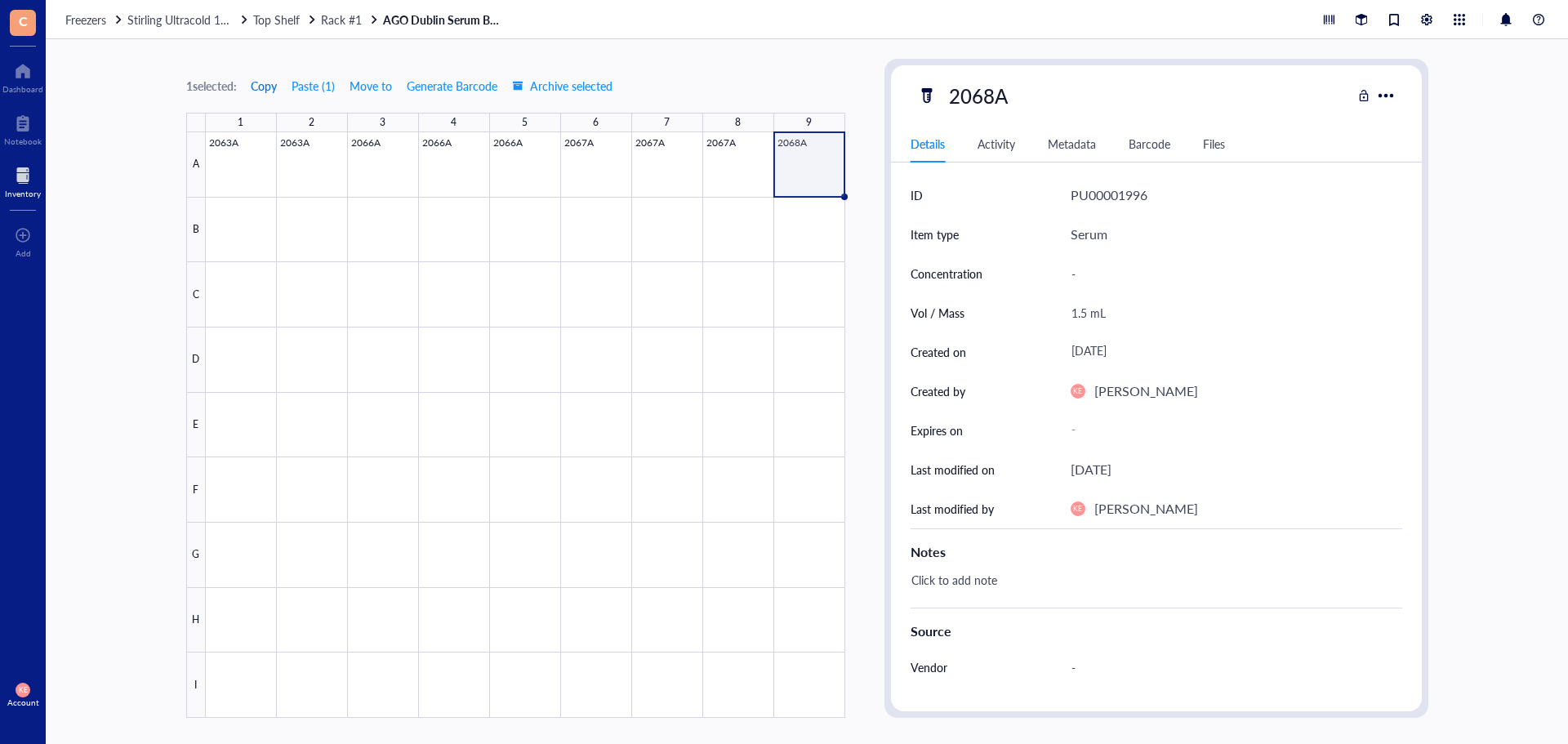
click at [269, 88] on span "Copy" at bounding box center [263, 86] width 26 height 13
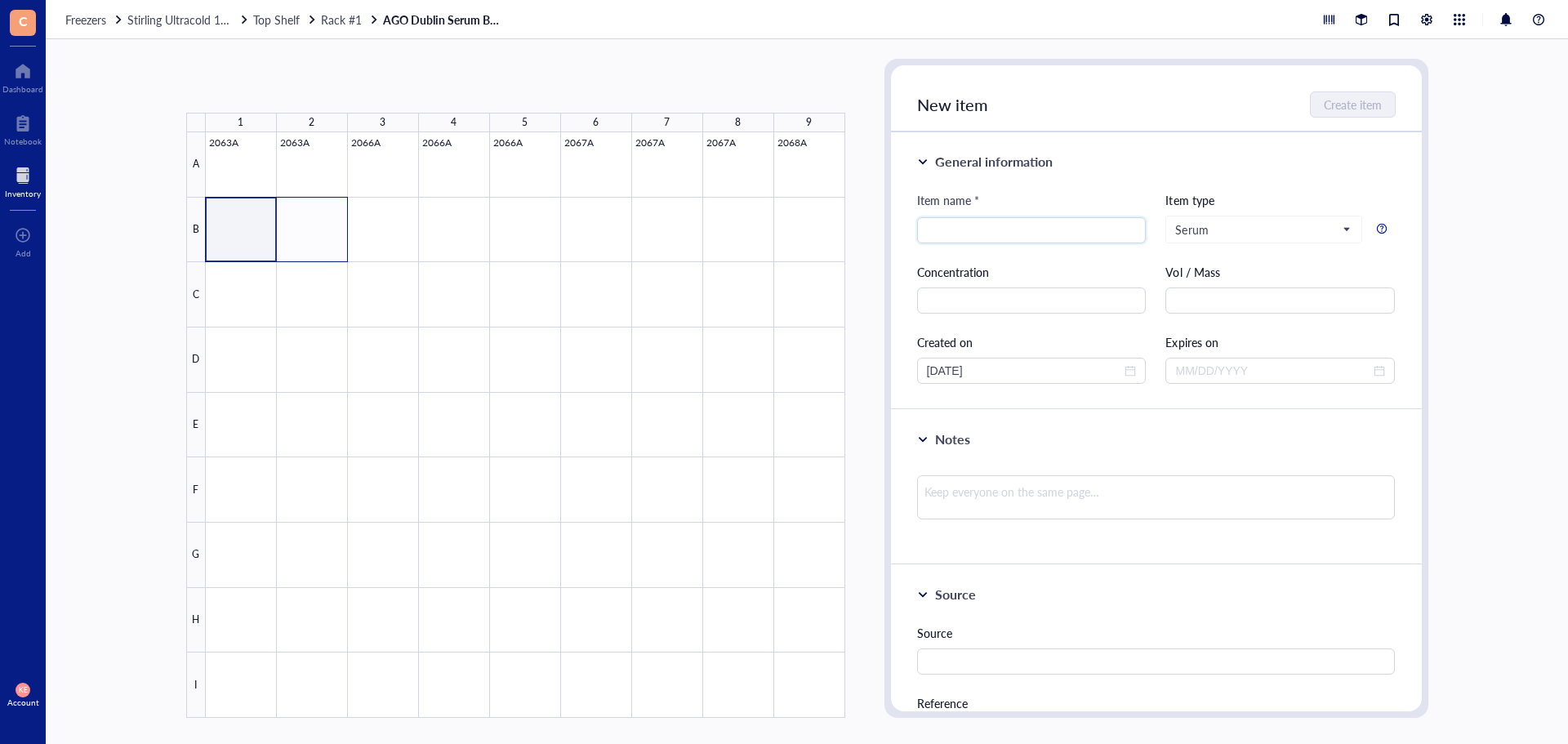
drag, startPoint x: 223, startPoint y: 241, endPoint x: 319, endPoint y: 239, distance: 96.0
click at [319, 239] on div at bounding box center [525, 425] width 640 height 586
click at [264, 84] on button "Paste ( 1 )" at bounding box center [272, 85] width 45 height 26
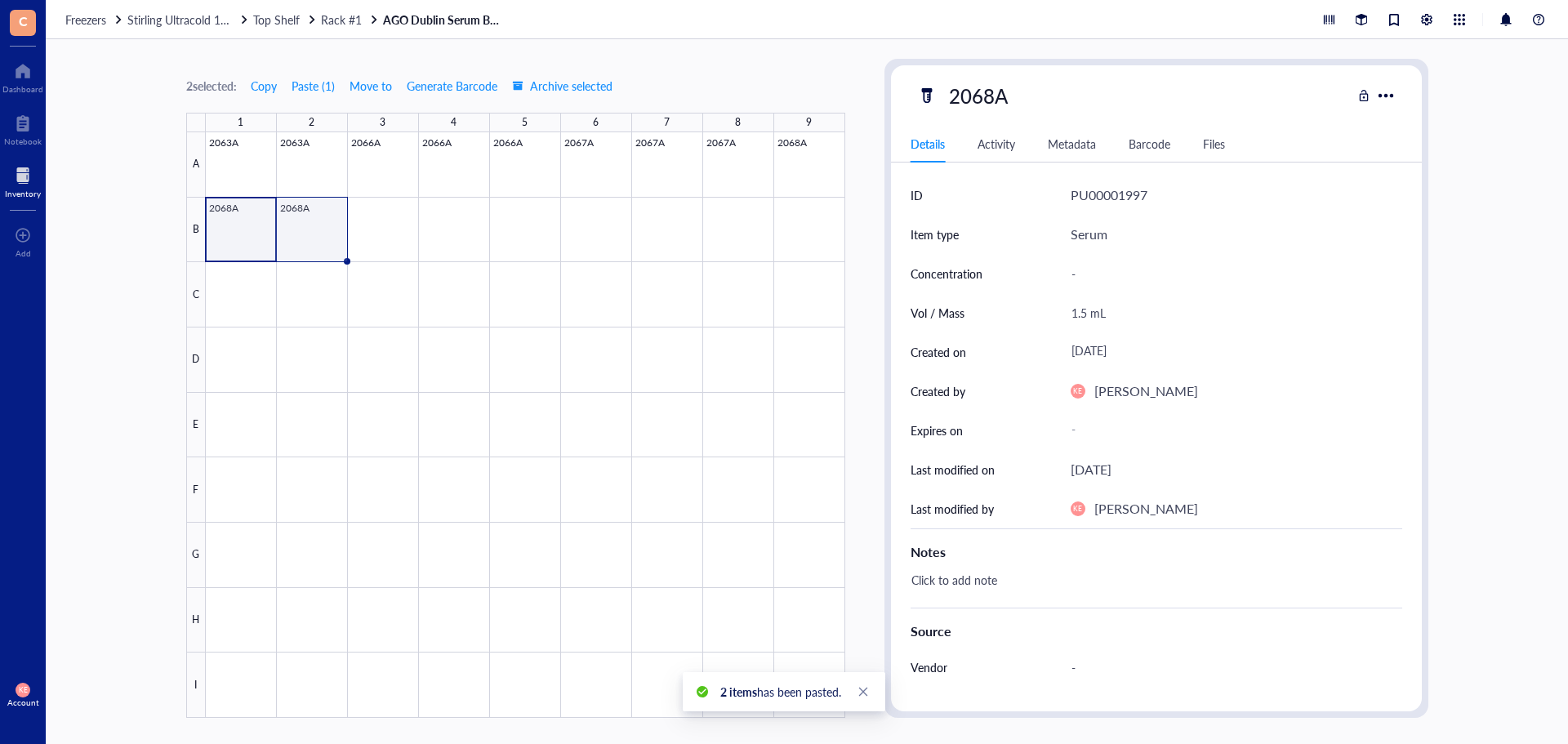
click at [294, 229] on div at bounding box center [525, 425] width 640 height 586
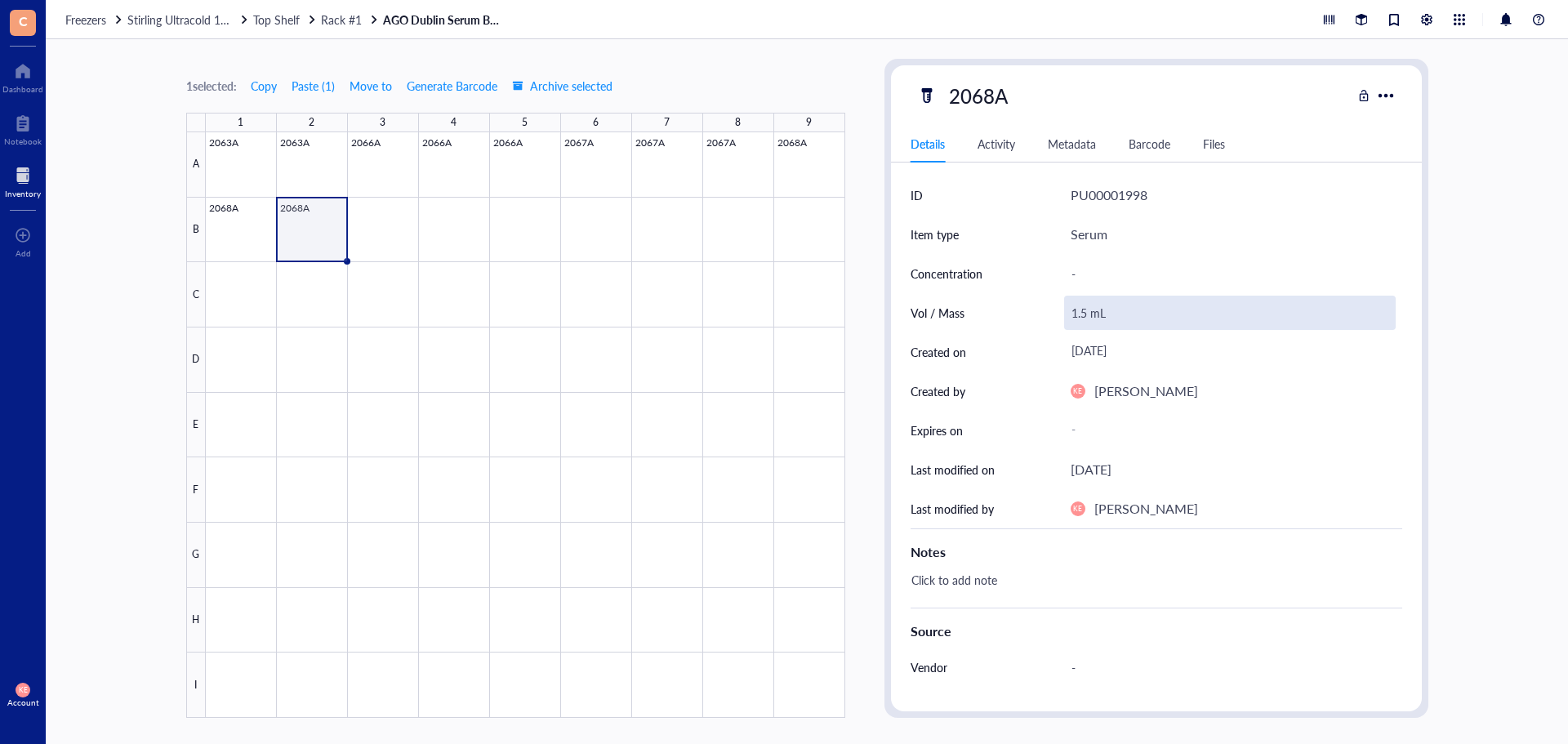
click at [1080, 315] on div "1.5 mL" at bounding box center [1230, 313] width 331 height 35
drag, startPoint x: 1081, startPoint y: 317, endPoint x: 1067, endPoint y: 325, distance: 16.1
click at [1067, 325] on input "1.5 mL" at bounding box center [1230, 313] width 330 height 33
type input "0.75 mL"
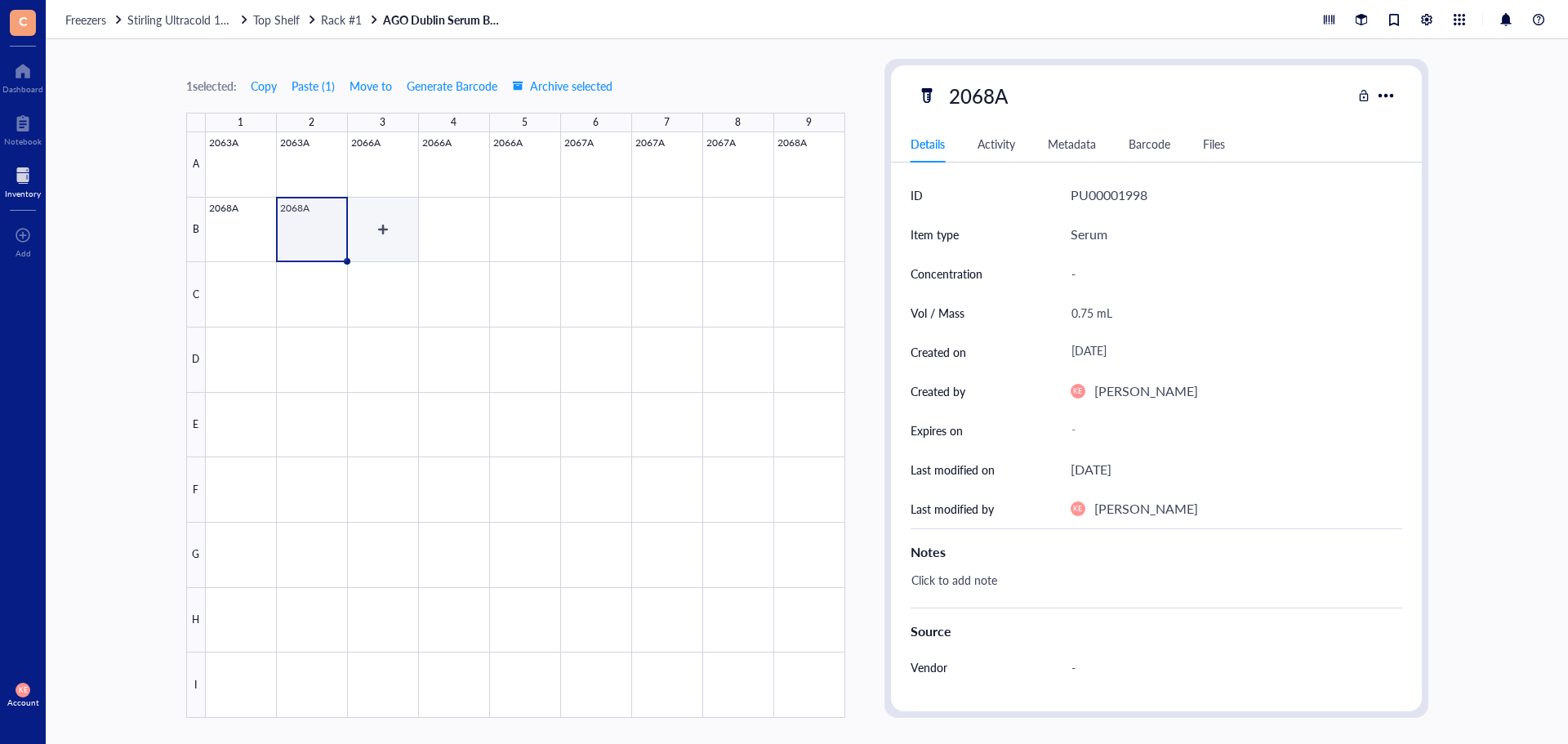
click at [384, 245] on div at bounding box center [525, 425] width 640 height 586
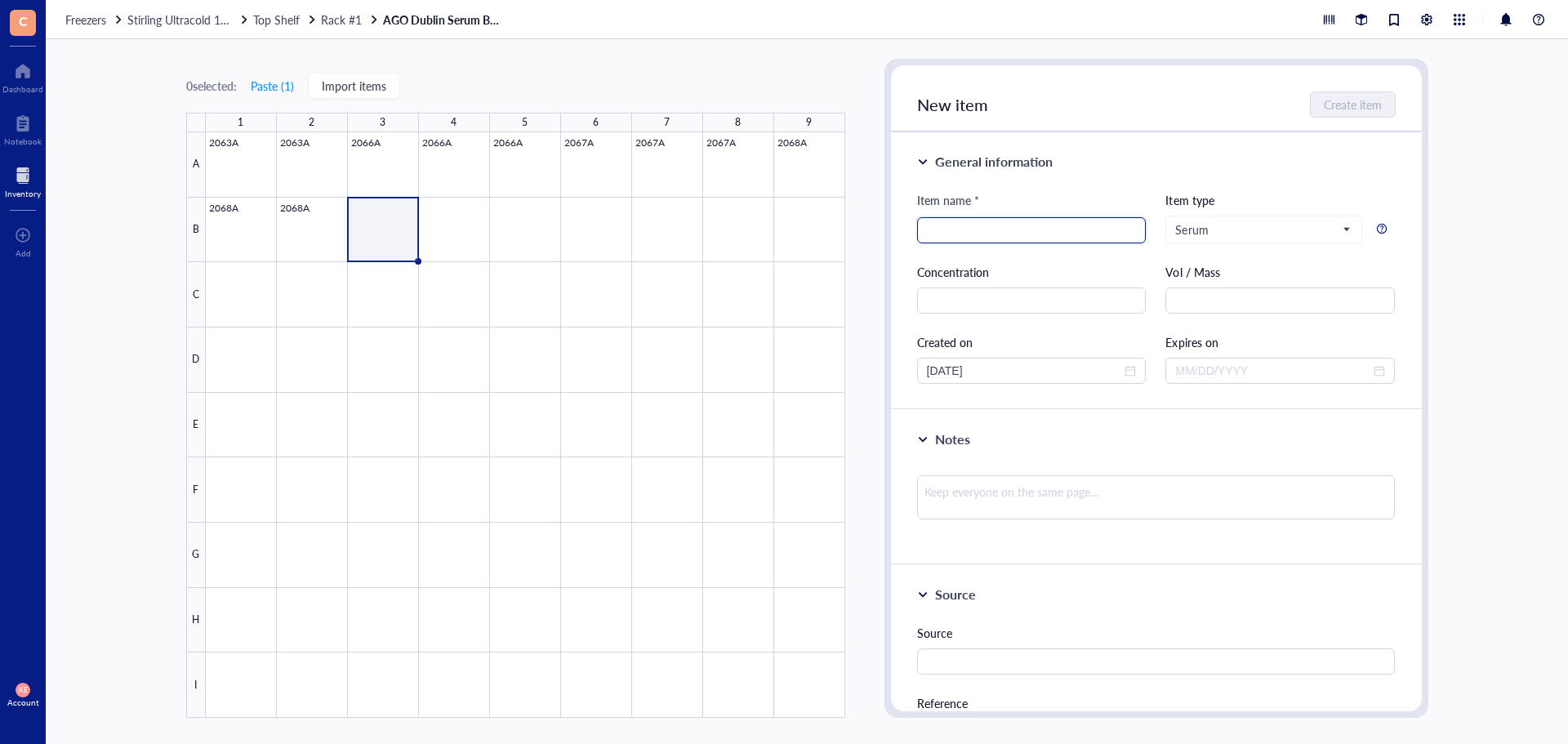
click at [1080, 231] on input "search" at bounding box center [1032, 230] width 210 height 24
type input "2069A"
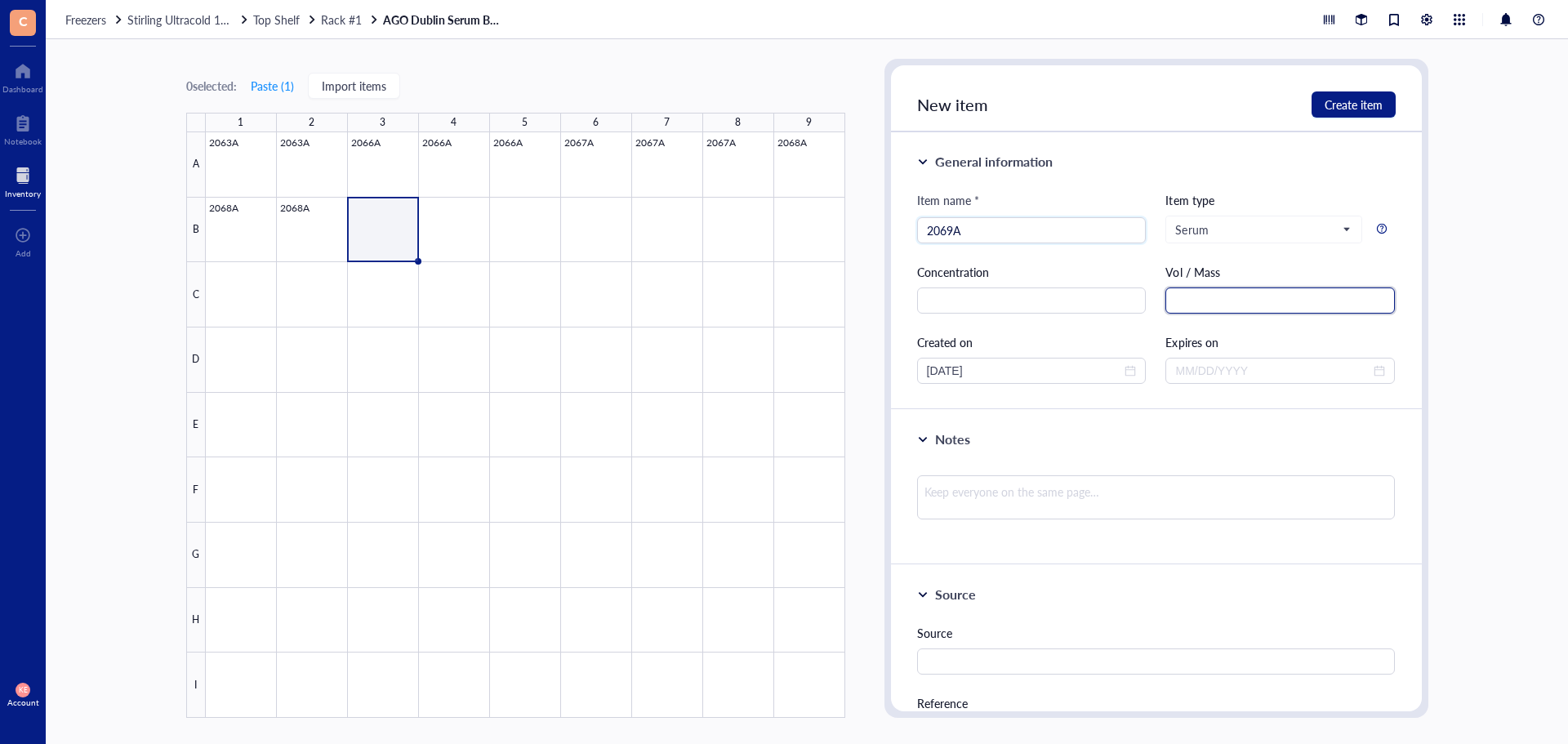
click at [1288, 305] on input "text" at bounding box center [1281, 300] width 229 height 26
paste input "1.5 mL"
type input "1.5 mL"
drag, startPoint x: 955, startPoint y: 371, endPoint x: 911, endPoint y: 372, distance: 44.0
click at [911, 372] on div "General information Item name * 2069A Item type Serum Concentration Vol / Mass …" at bounding box center [1157, 270] width 531 height 277
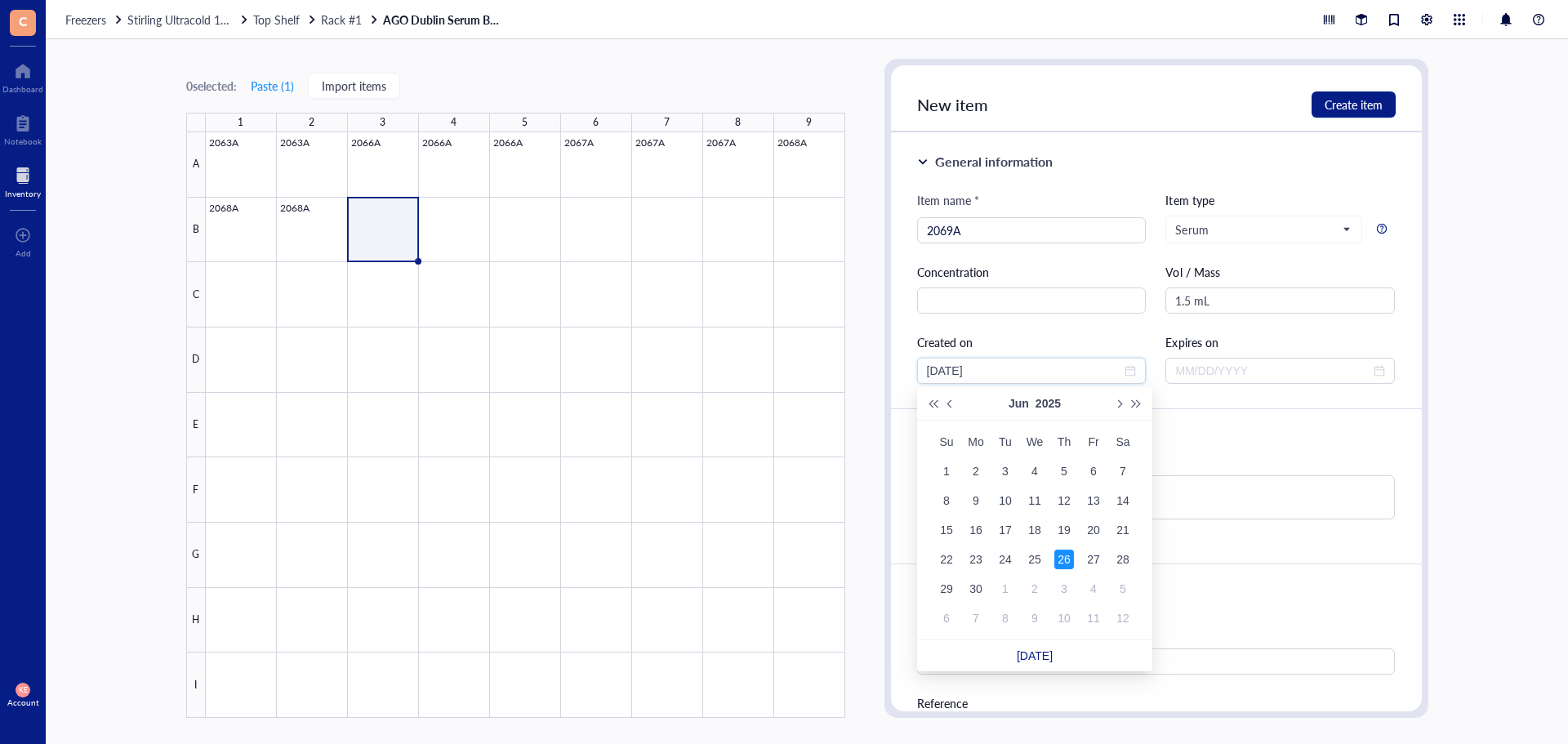
type input "[DATE]"
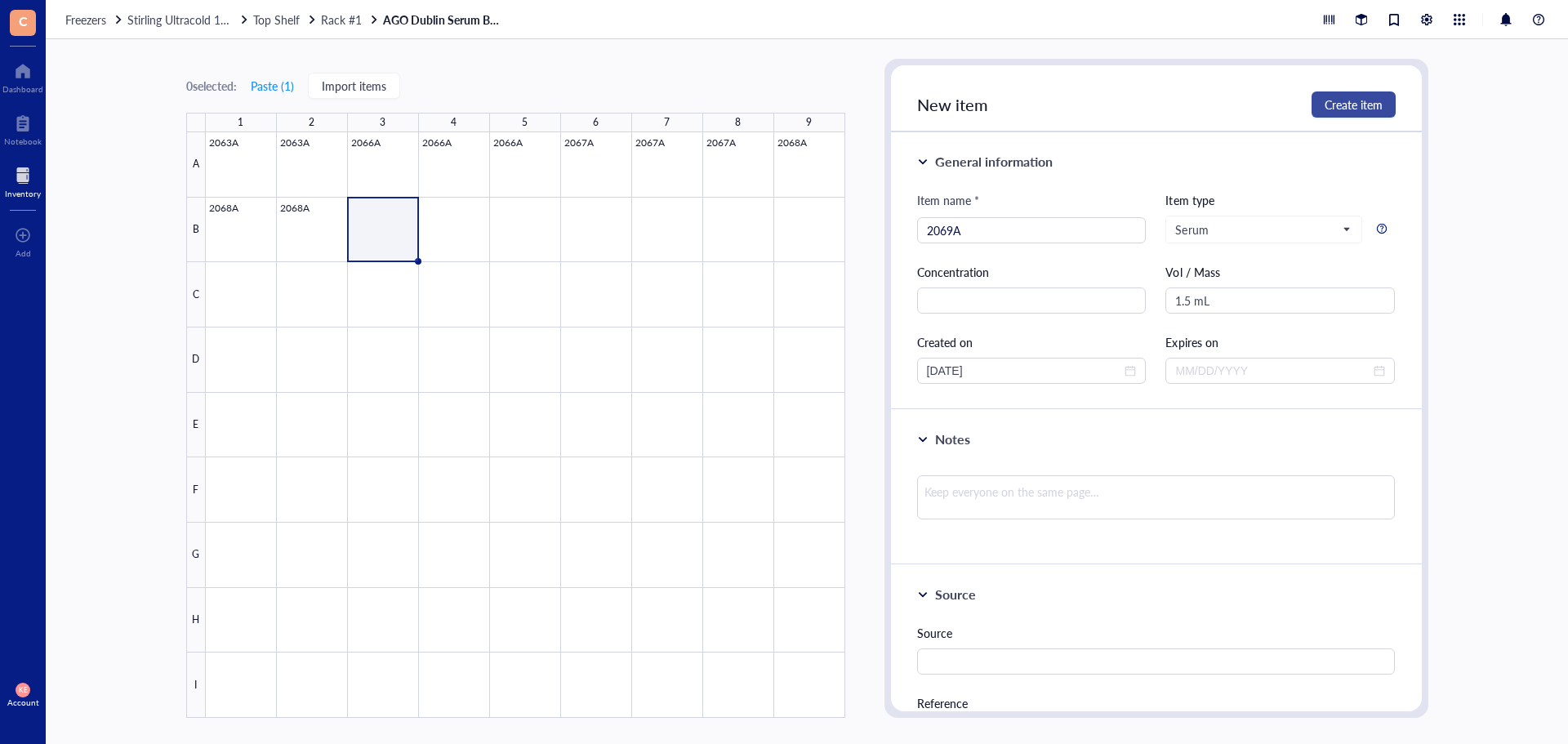
click at [1326, 108] on span "Create item" at bounding box center [1354, 104] width 58 height 13
type input "[DATE]"
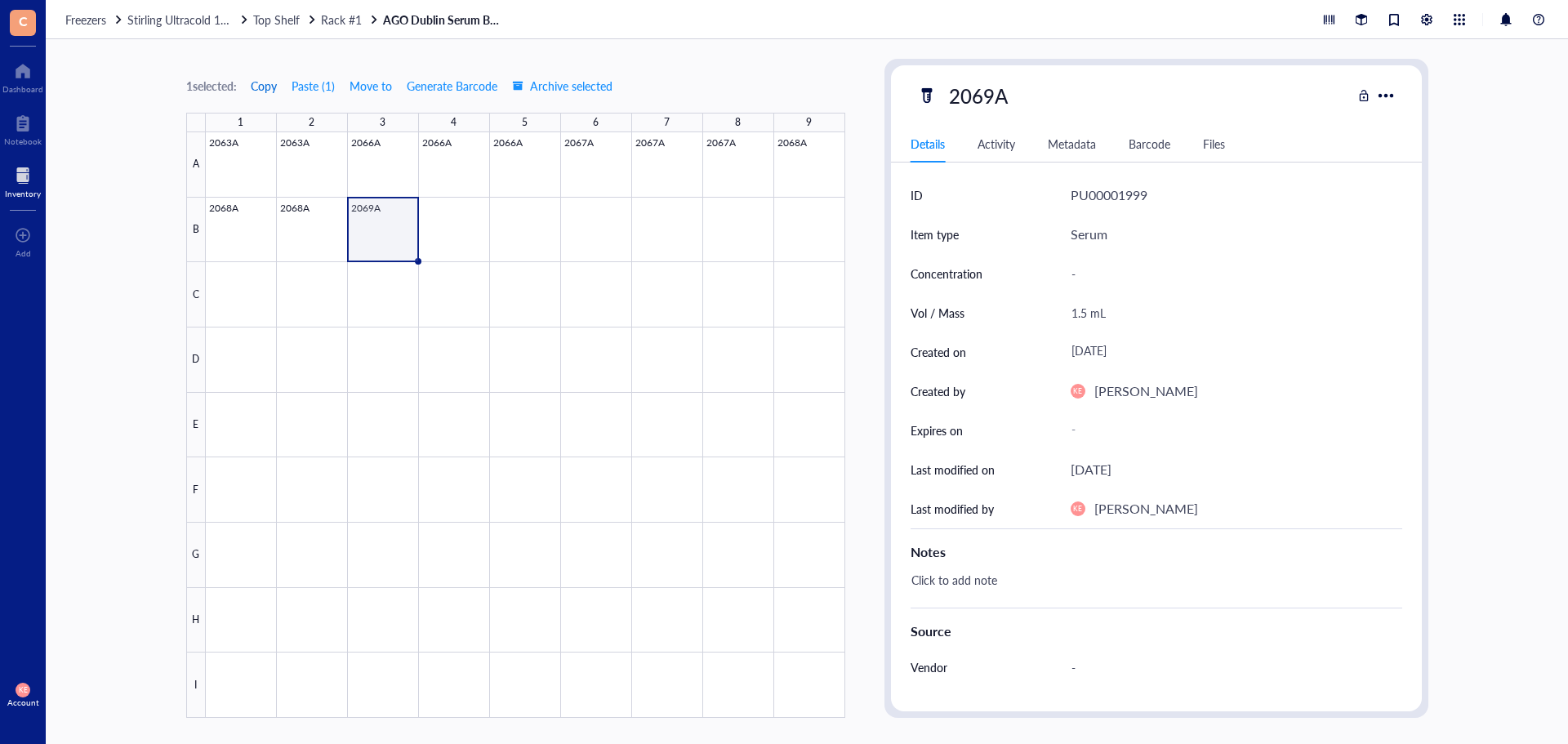
click at [257, 84] on span "Copy" at bounding box center [263, 86] width 26 height 13
click at [450, 219] on div at bounding box center [525, 425] width 640 height 586
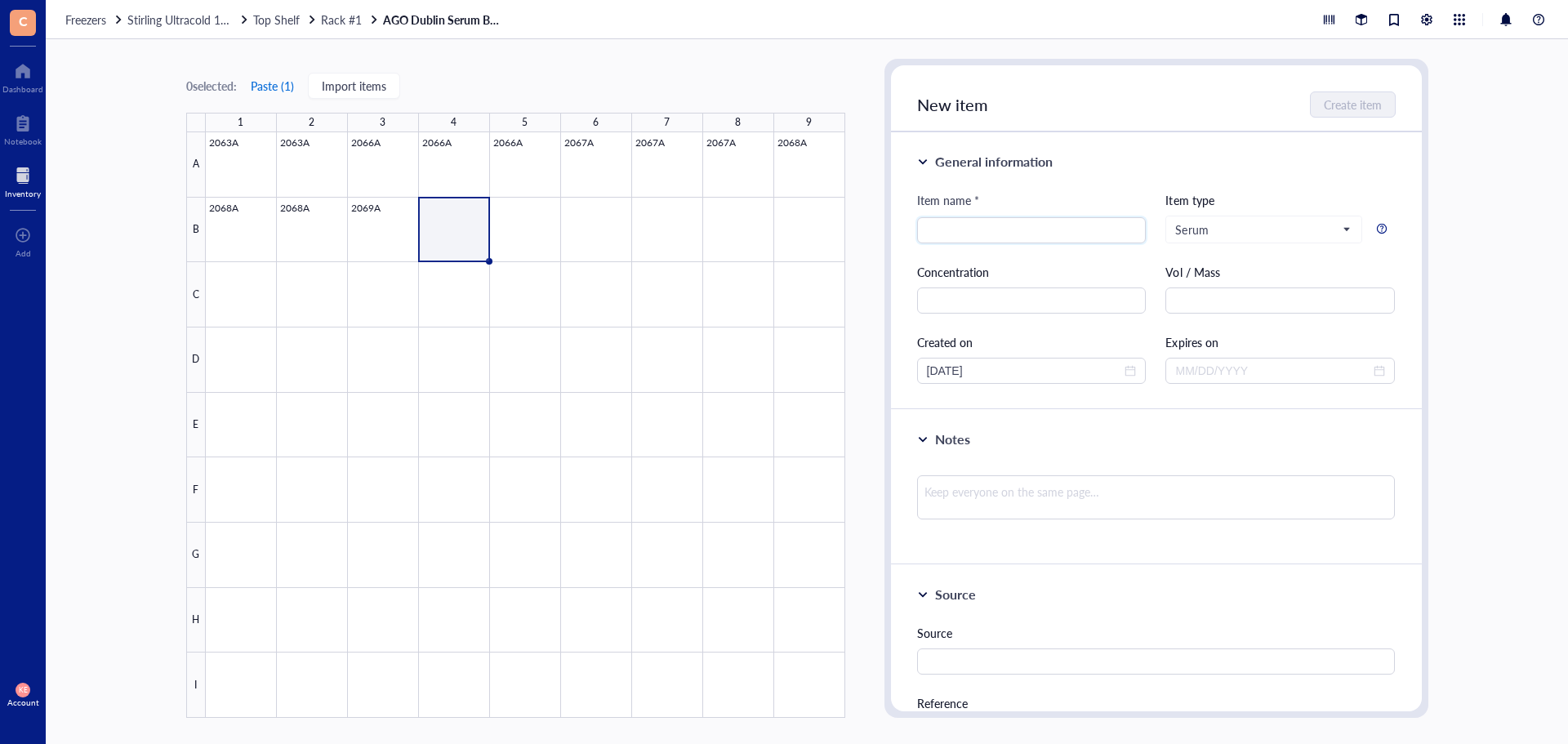
click at [275, 88] on button "Paste ( 1 )" at bounding box center [272, 85] width 45 height 26
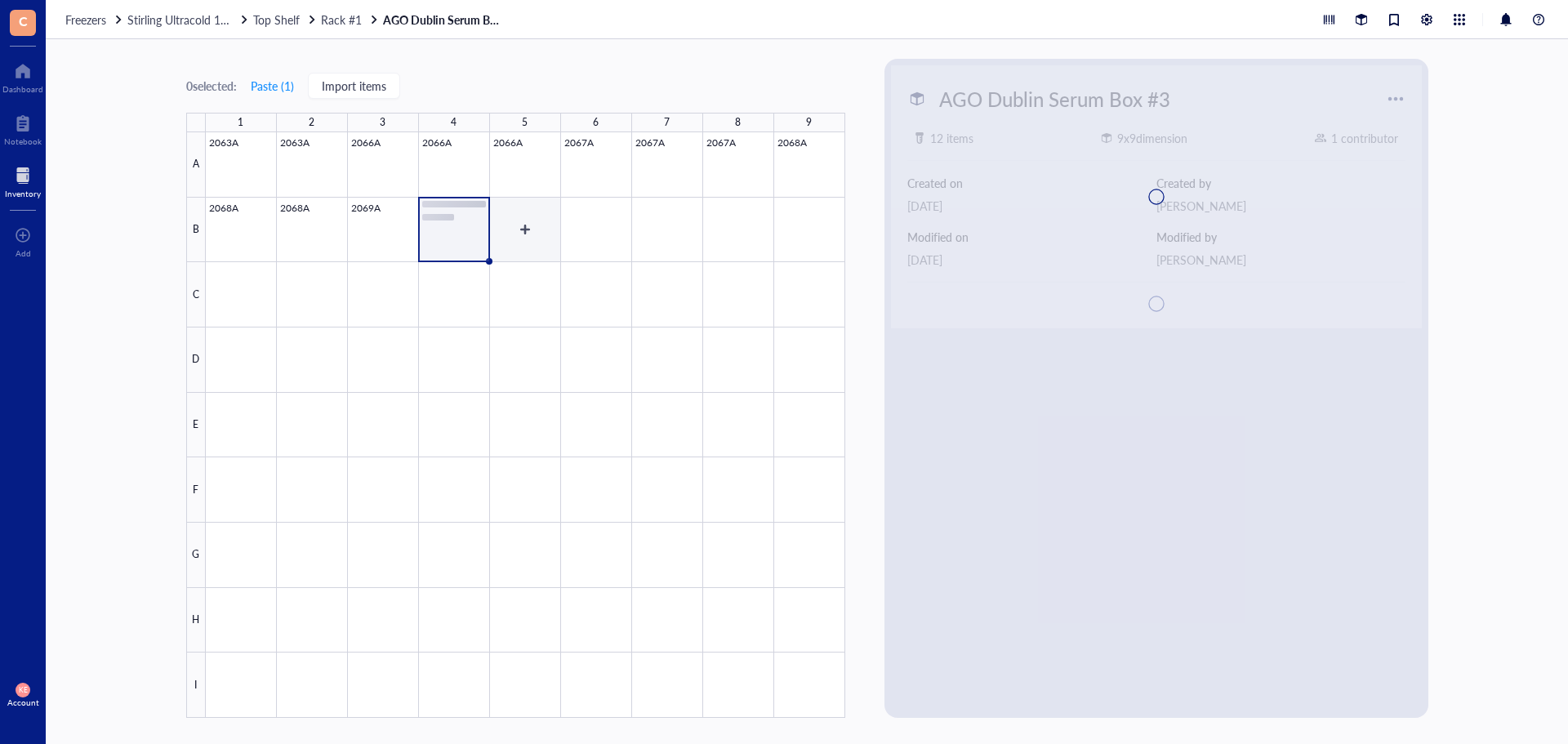
click at [523, 221] on div at bounding box center [525, 425] width 640 height 586
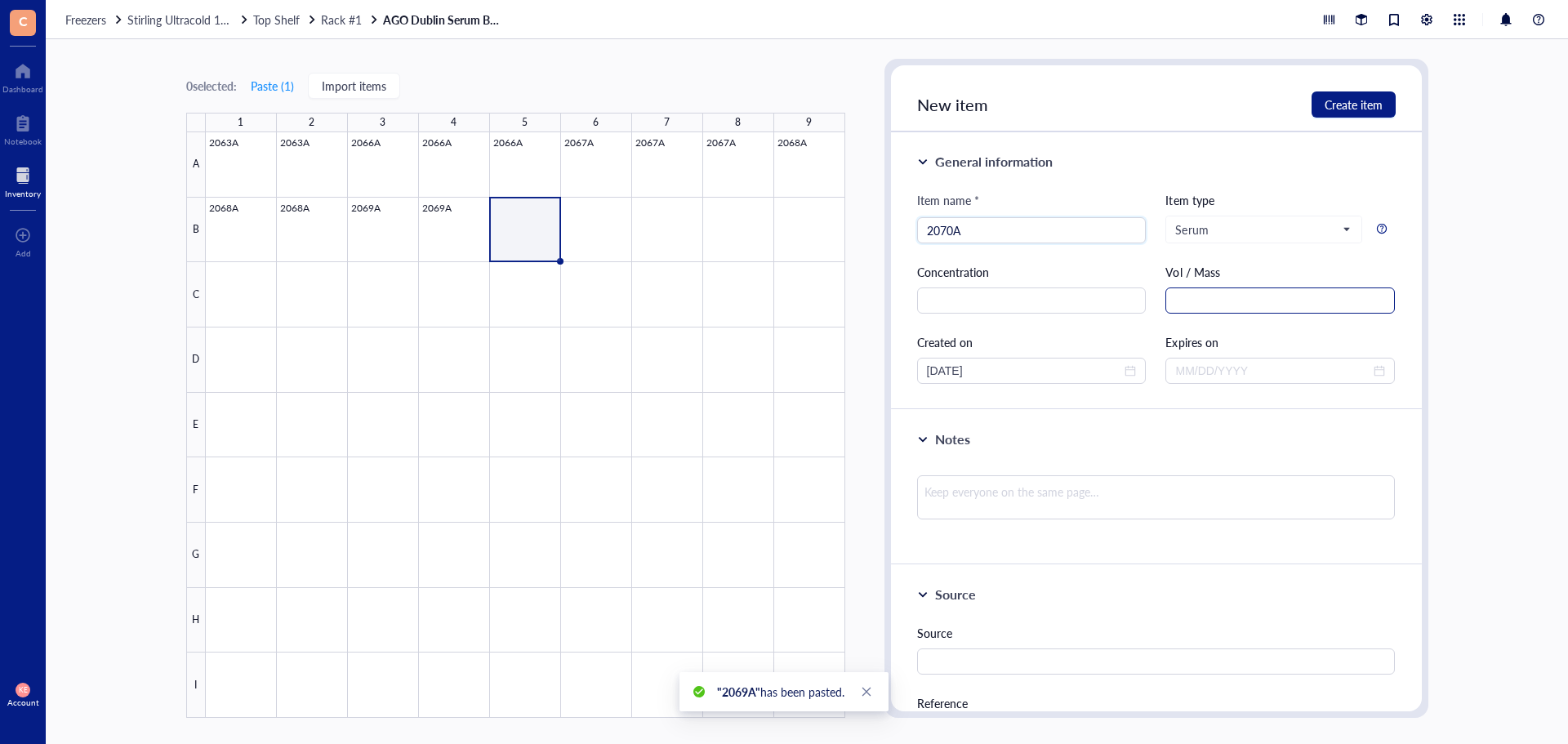
type input "2070A"
click at [1168, 292] on input "text" at bounding box center [1281, 300] width 229 height 26
type input "v"
paste input "1.5 mL"
type input "1.5 mL"
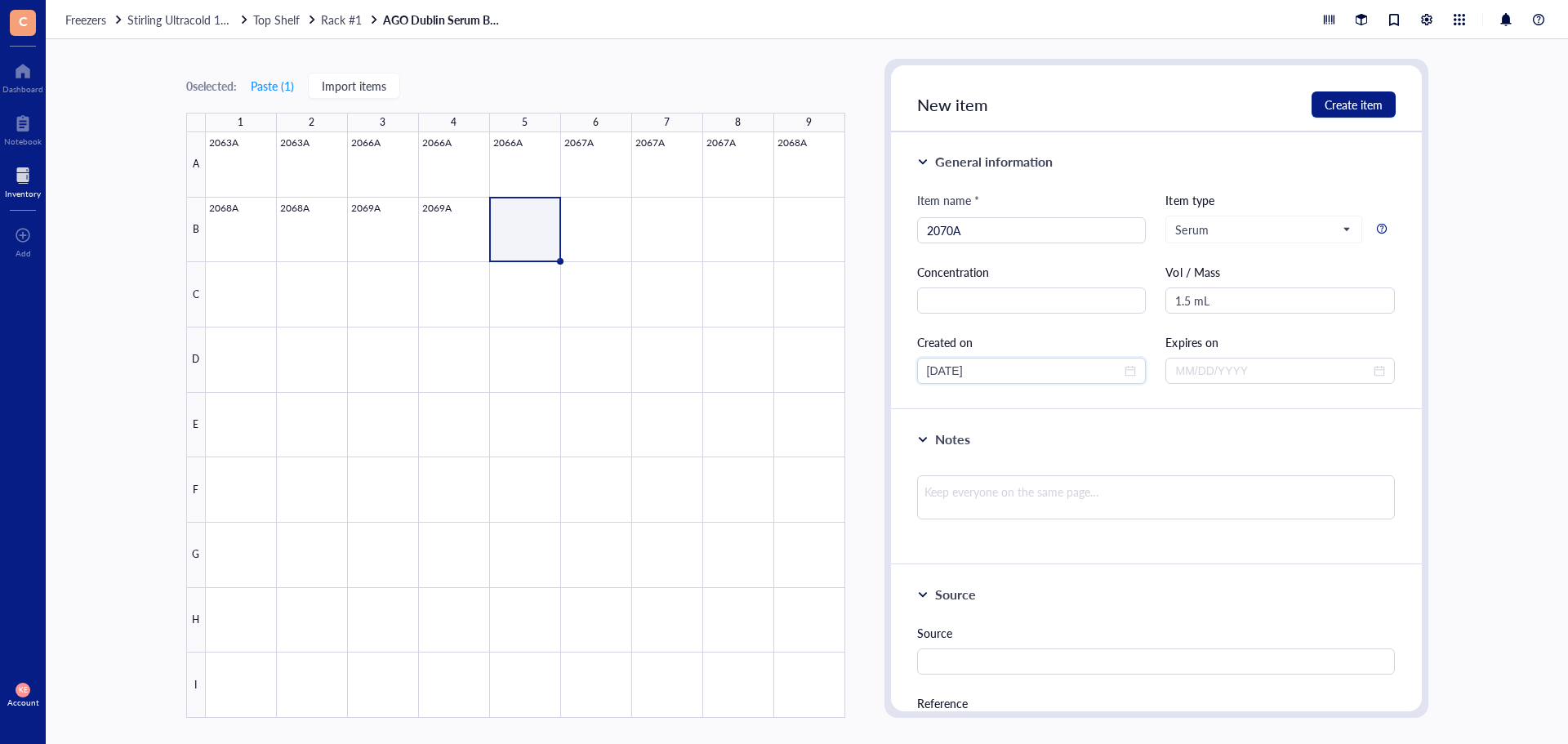
drag, startPoint x: 953, startPoint y: 368, endPoint x: 849, endPoint y: 381, distance: 104.8
click at [849, 381] on div "0 selected: Paste ( 1 ) Import items 1 2 3 4 5 6 7 8 9 A B C D E F G H I 2063A …" at bounding box center [807, 392] width 1522 height 704
type input "[DATE]"
click at [1341, 104] on span "Create item" at bounding box center [1354, 104] width 58 height 13
type input "[DATE]"
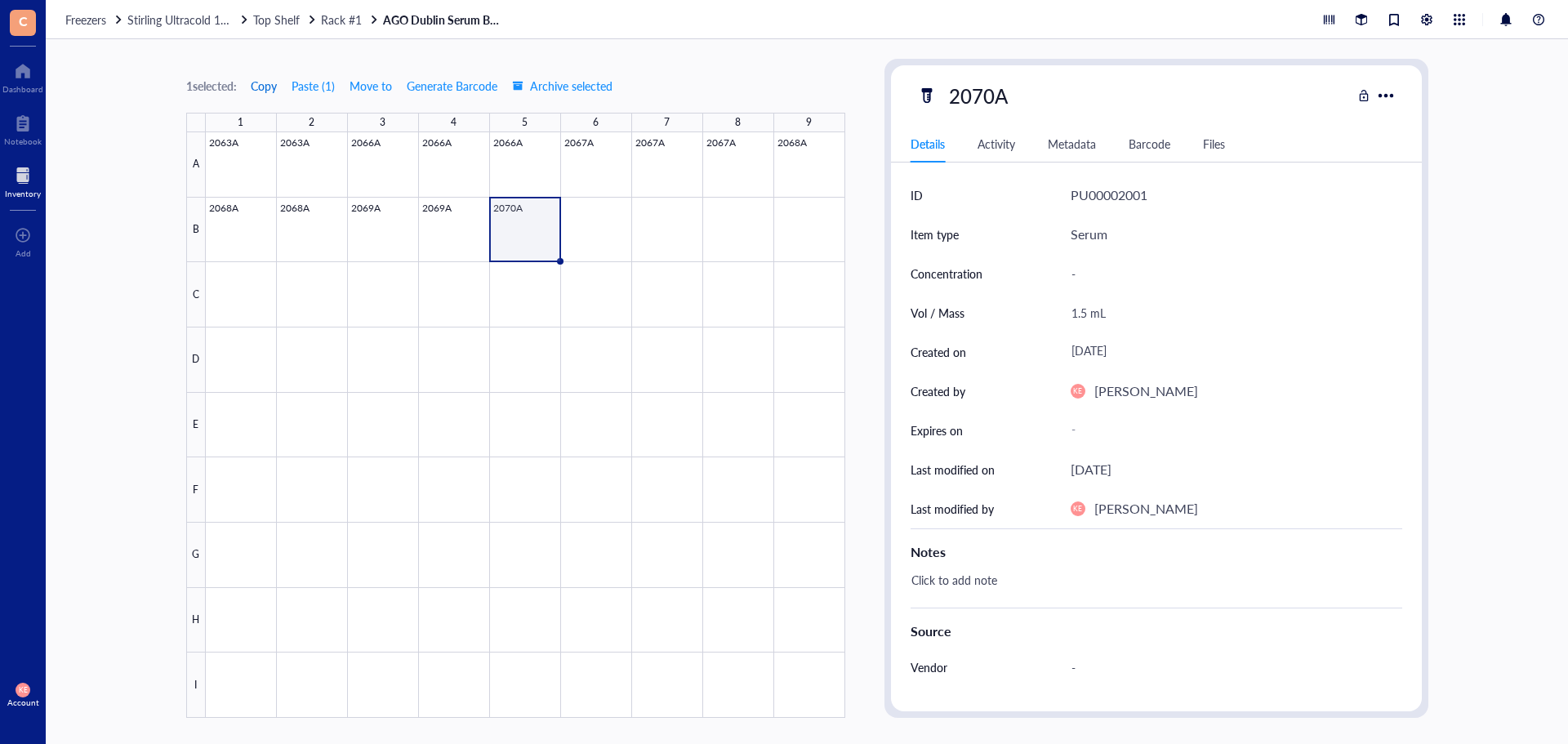
click at [266, 83] on span "Copy" at bounding box center [263, 86] width 26 height 13
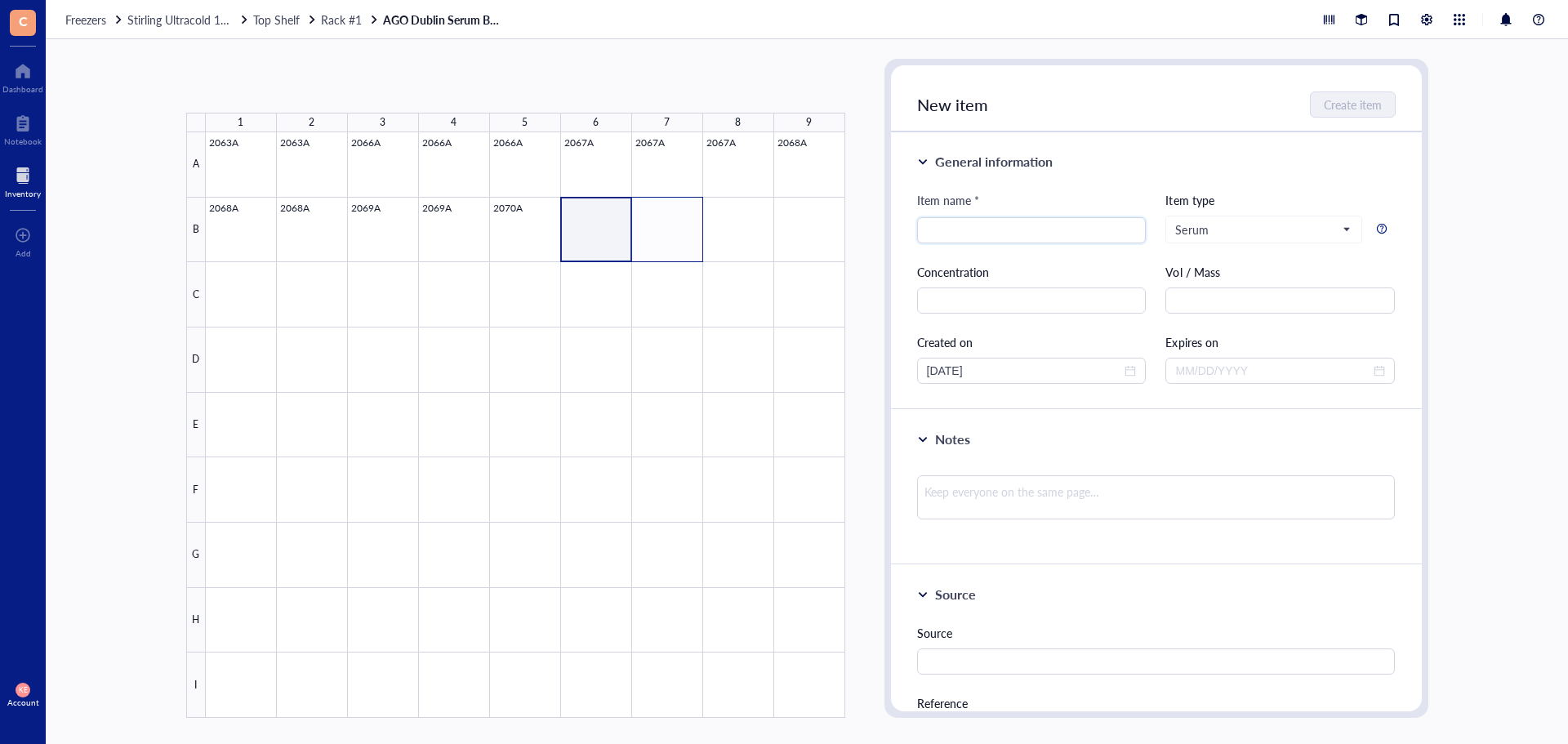
drag, startPoint x: 593, startPoint y: 249, endPoint x: 650, endPoint y: 240, distance: 57.7
click at [650, 240] on div at bounding box center [525, 425] width 640 height 586
click at [278, 80] on button "Paste ( 1 )" at bounding box center [272, 85] width 45 height 26
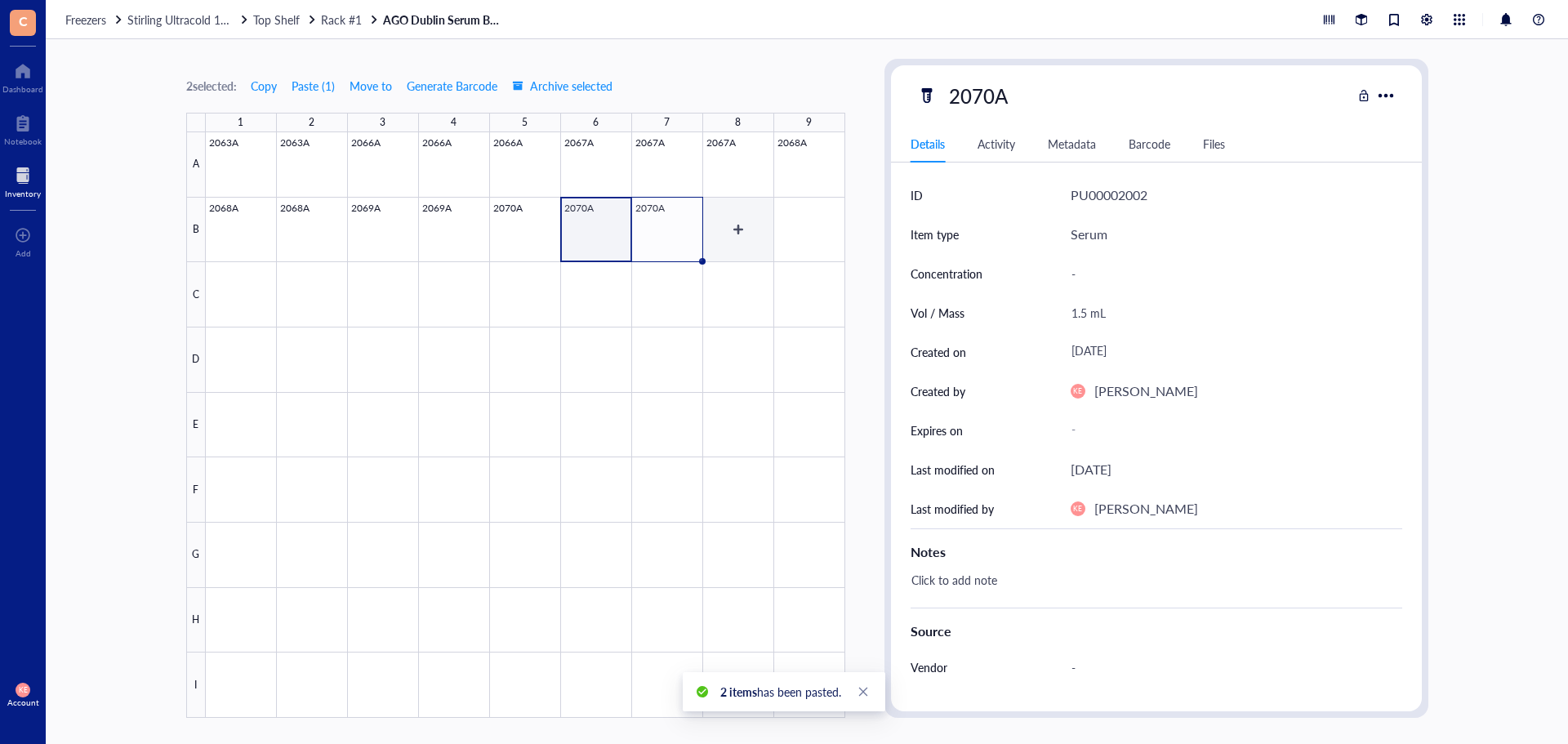
click at [679, 234] on div at bounding box center [525, 425] width 640 height 586
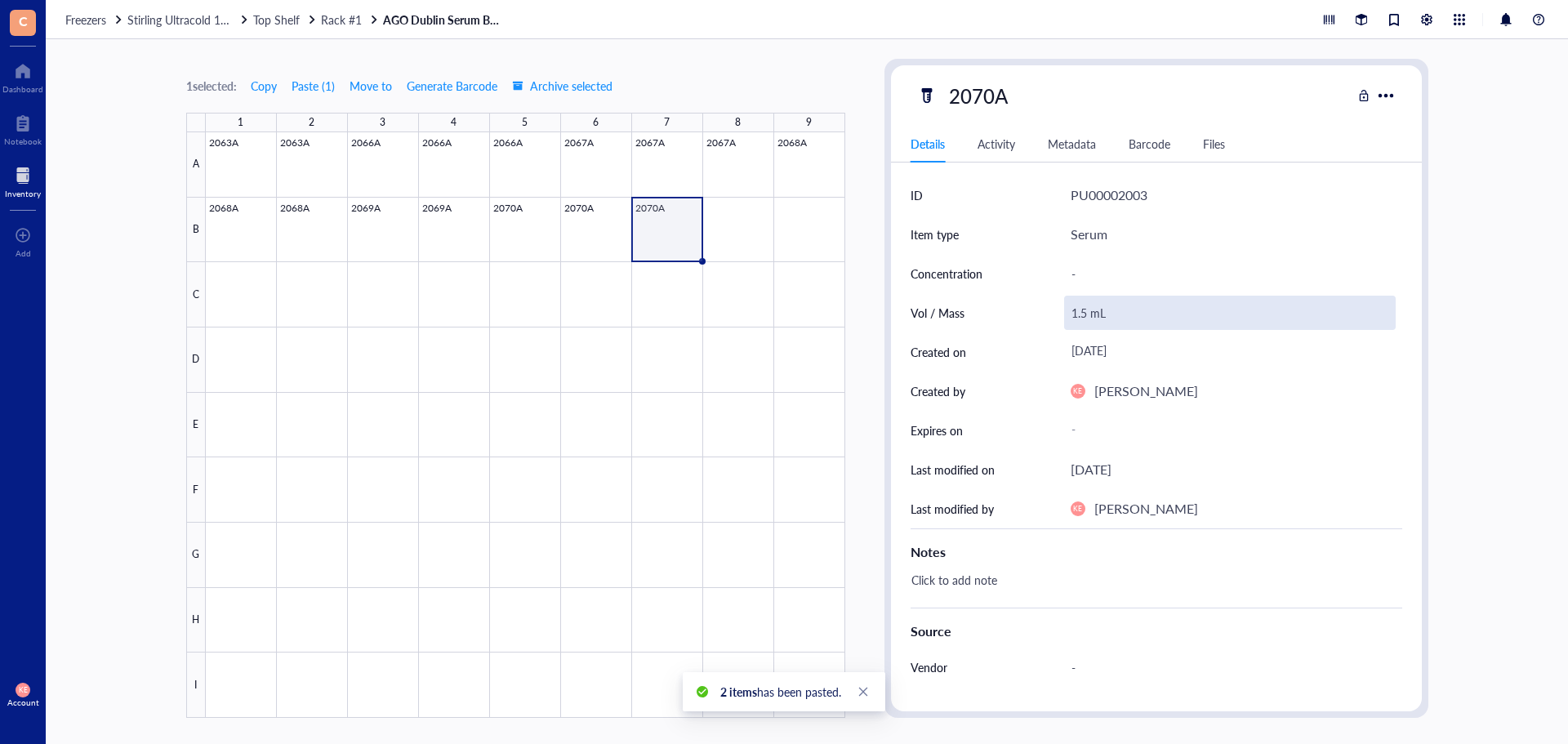
click at [1082, 313] on div "1.5 mL" at bounding box center [1230, 313] width 331 height 35
click at [1082, 318] on input "1.5 mL" at bounding box center [1230, 313] width 330 height 33
type input "1.0 mL"
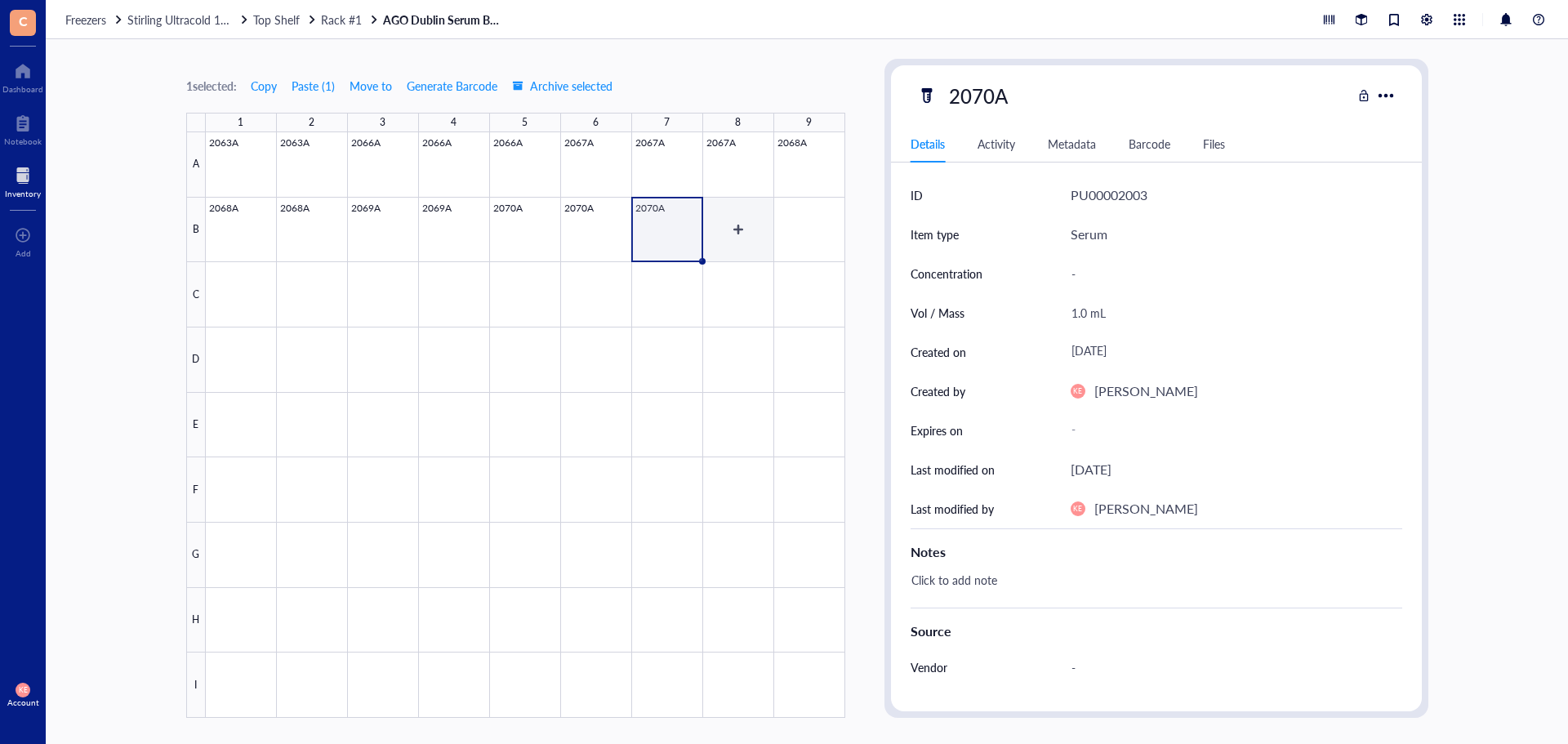
click at [748, 237] on div at bounding box center [525, 425] width 640 height 586
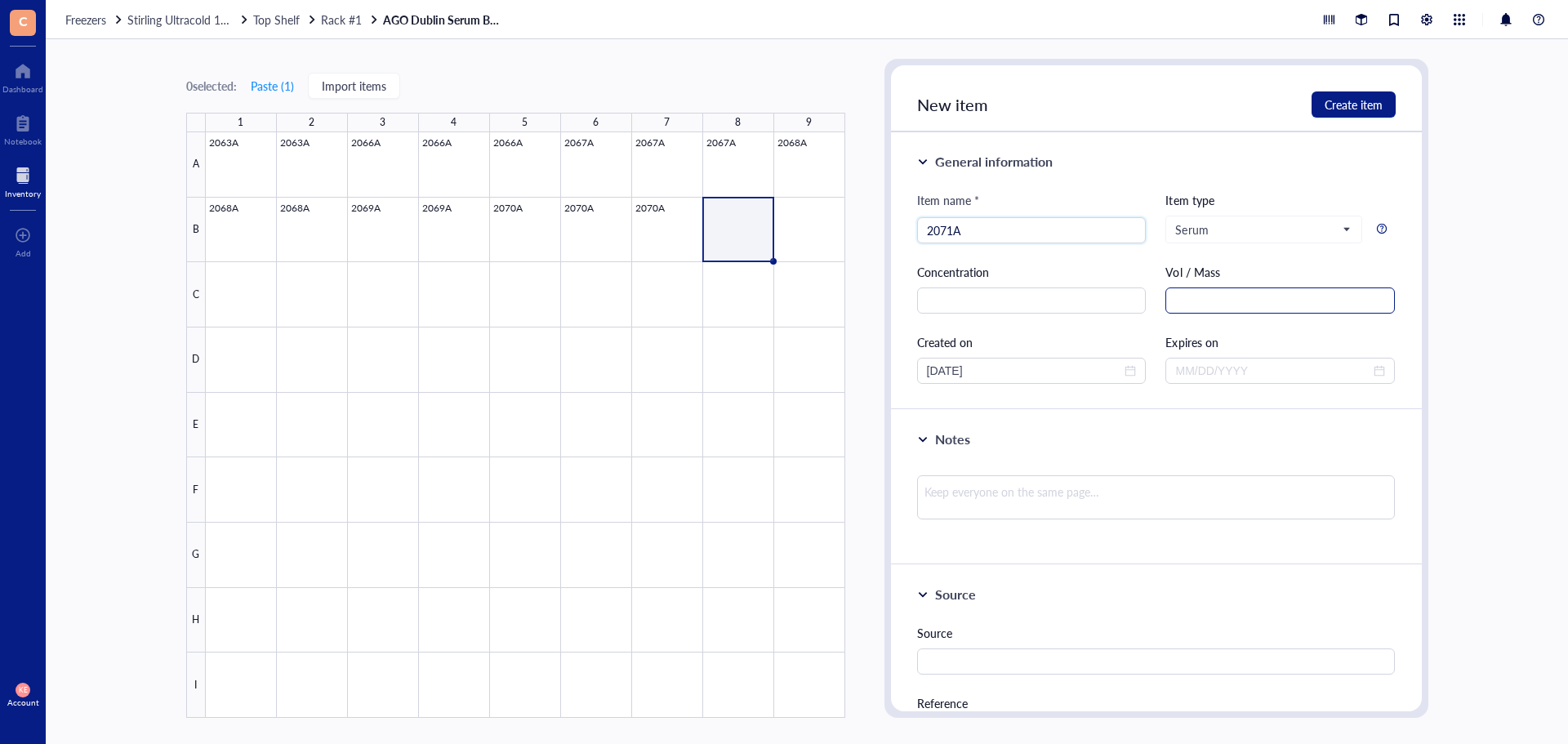
type input "2071A"
click at [1250, 308] on input "text" at bounding box center [1281, 300] width 229 height 26
paste input "1.5 mL"
type input "1.5 mL"
drag, startPoint x: 953, startPoint y: 372, endPoint x: 893, endPoint y: 372, distance: 60.0
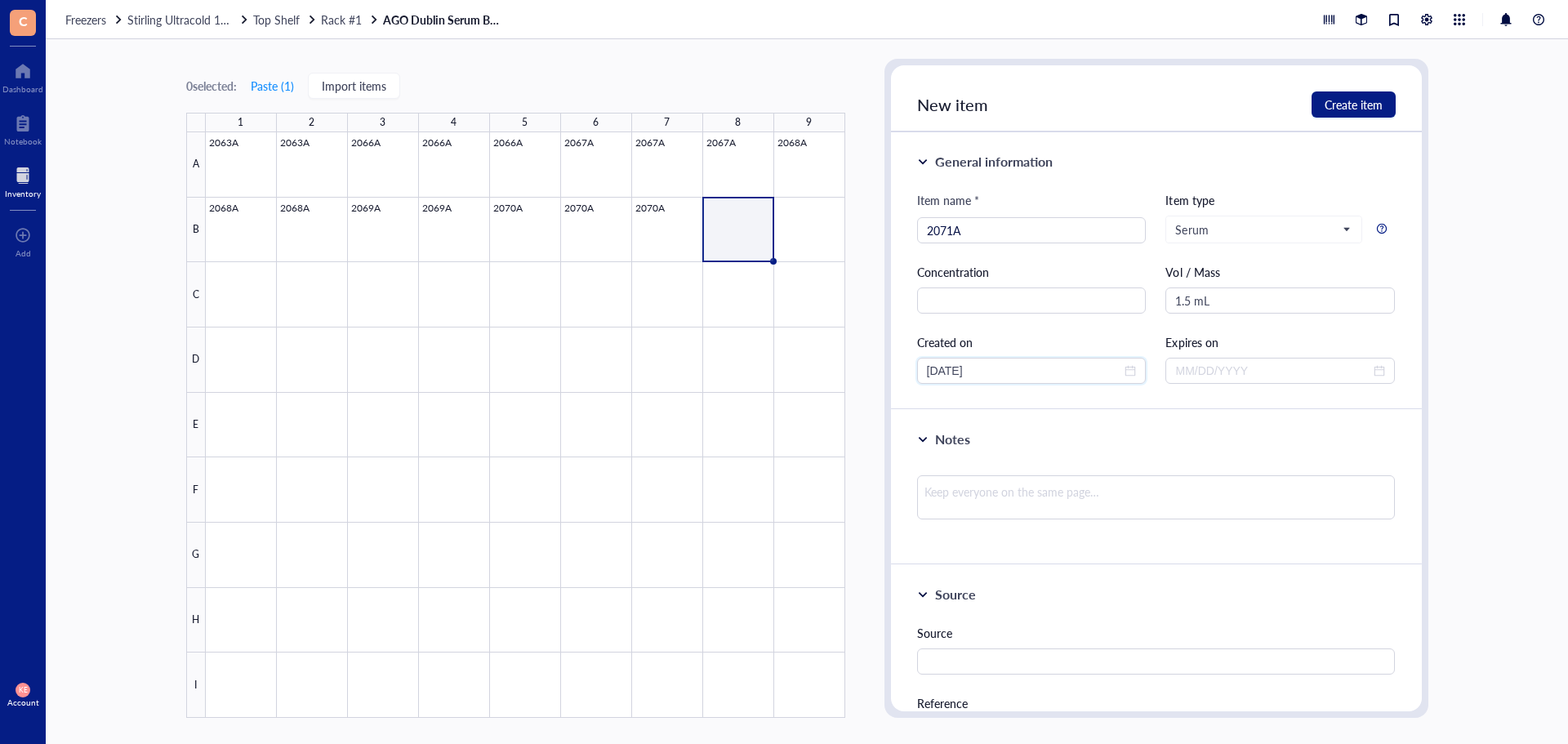
click at [892, 372] on div "General information Item name * 2071A Item type Serum Concentration Vol / Mass …" at bounding box center [1157, 270] width 531 height 277
type input "[DATE]"
click at [1340, 100] on span "Create item" at bounding box center [1354, 104] width 58 height 13
type input "[DATE]"
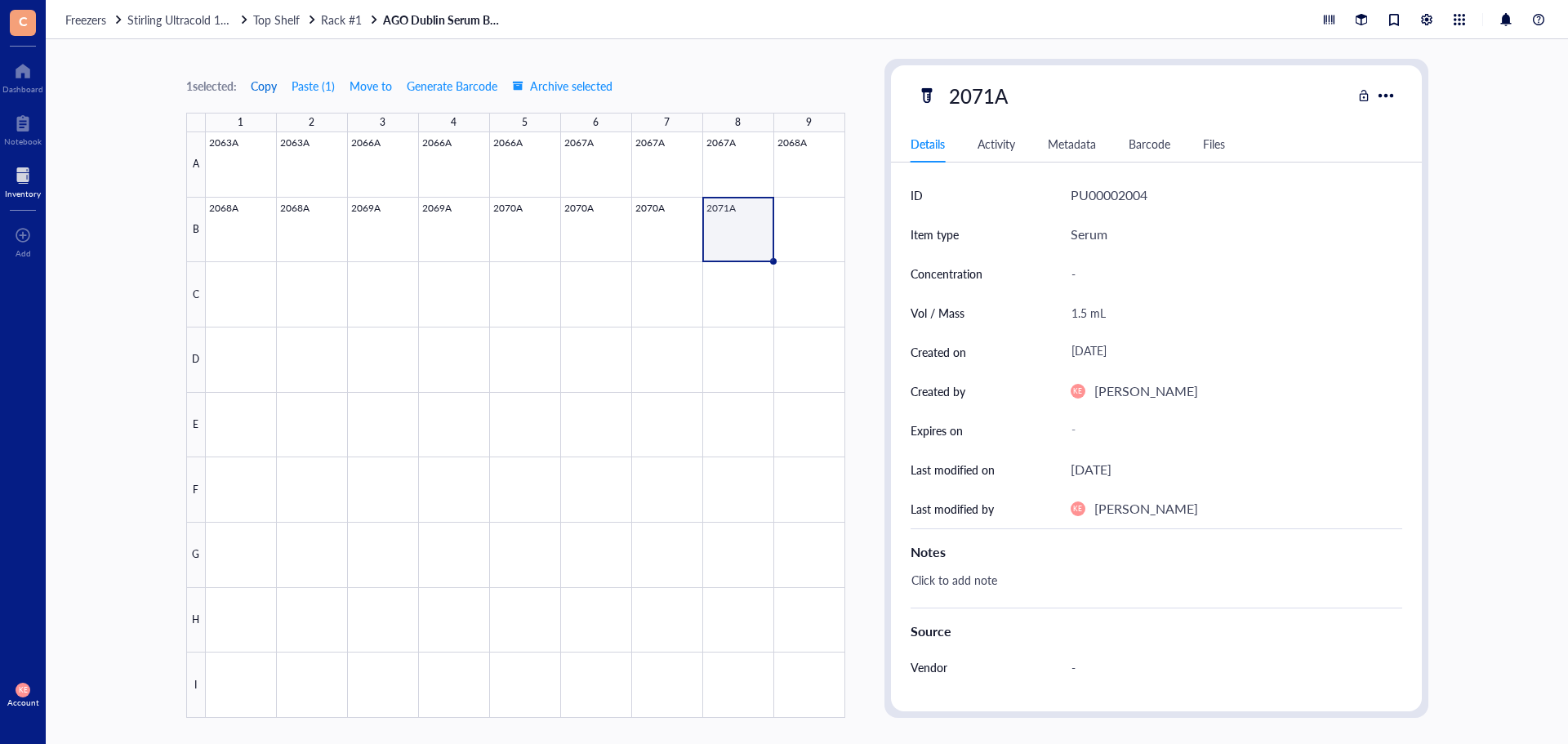
click at [266, 83] on span "Copy" at bounding box center [263, 86] width 26 height 13
click at [785, 231] on div at bounding box center [525, 425] width 640 height 586
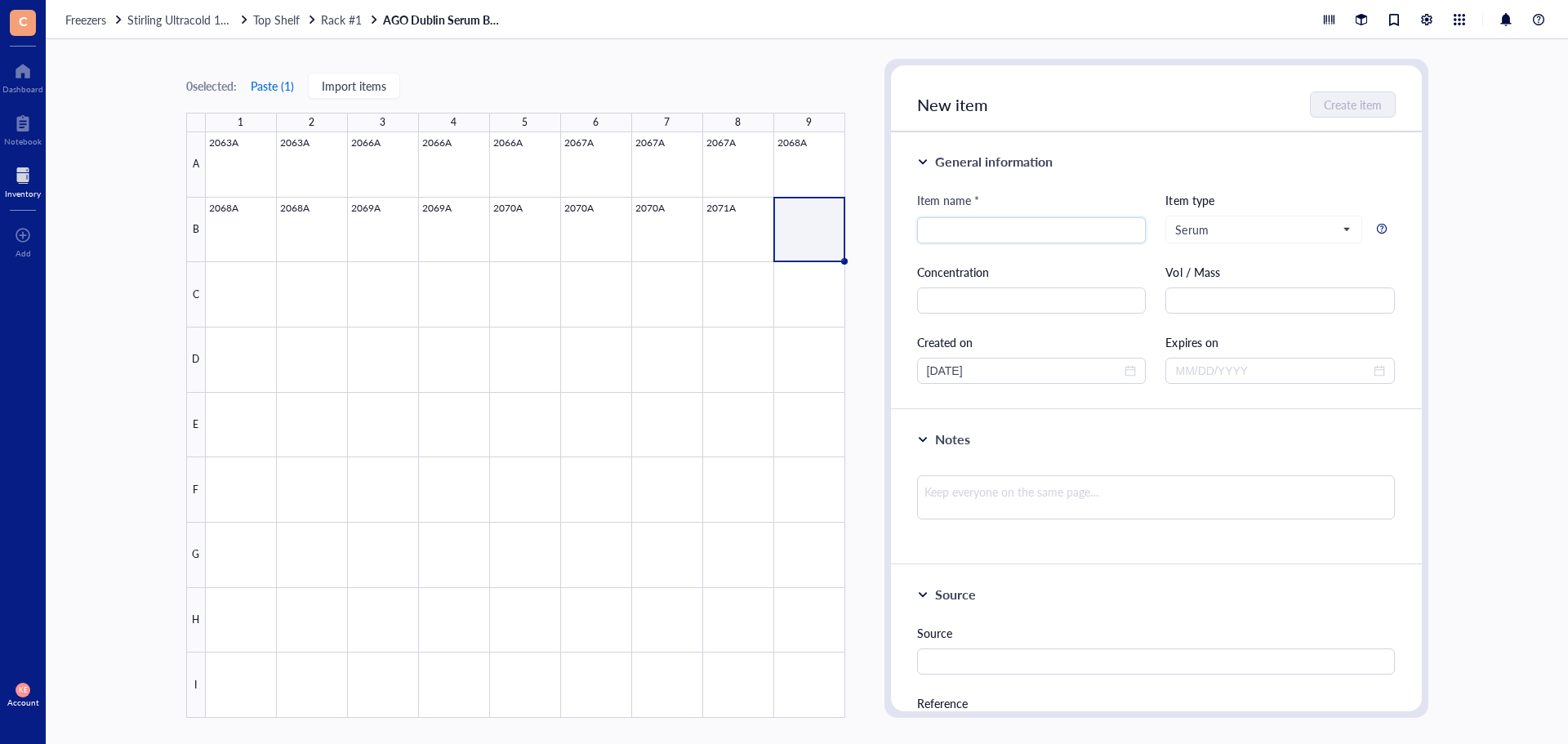
click at [266, 87] on button "Paste ( 1 )" at bounding box center [272, 85] width 45 height 26
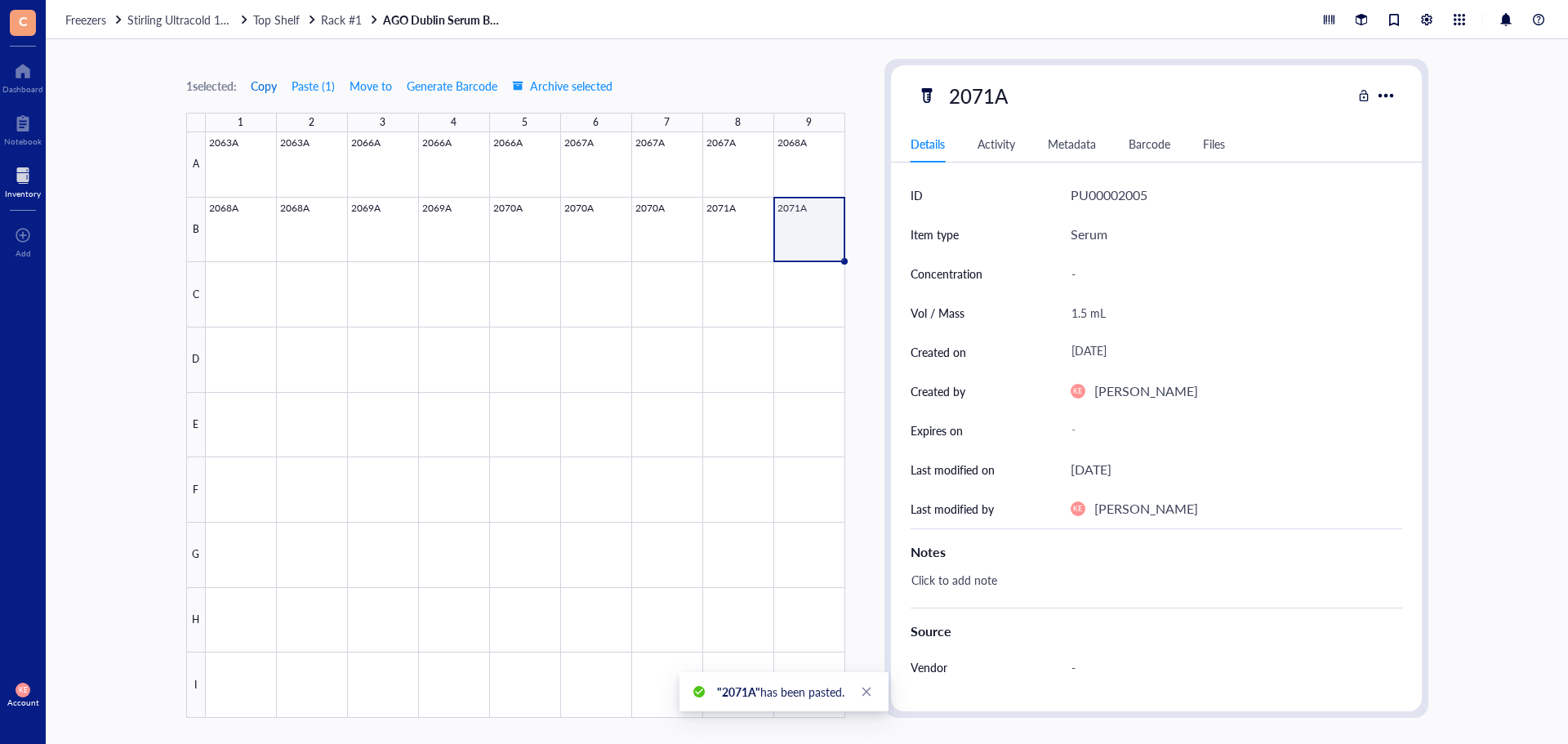
click at [255, 91] on span "Copy" at bounding box center [263, 86] width 26 height 13
click at [249, 270] on div at bounding box center [525, 425] width 640 height 586
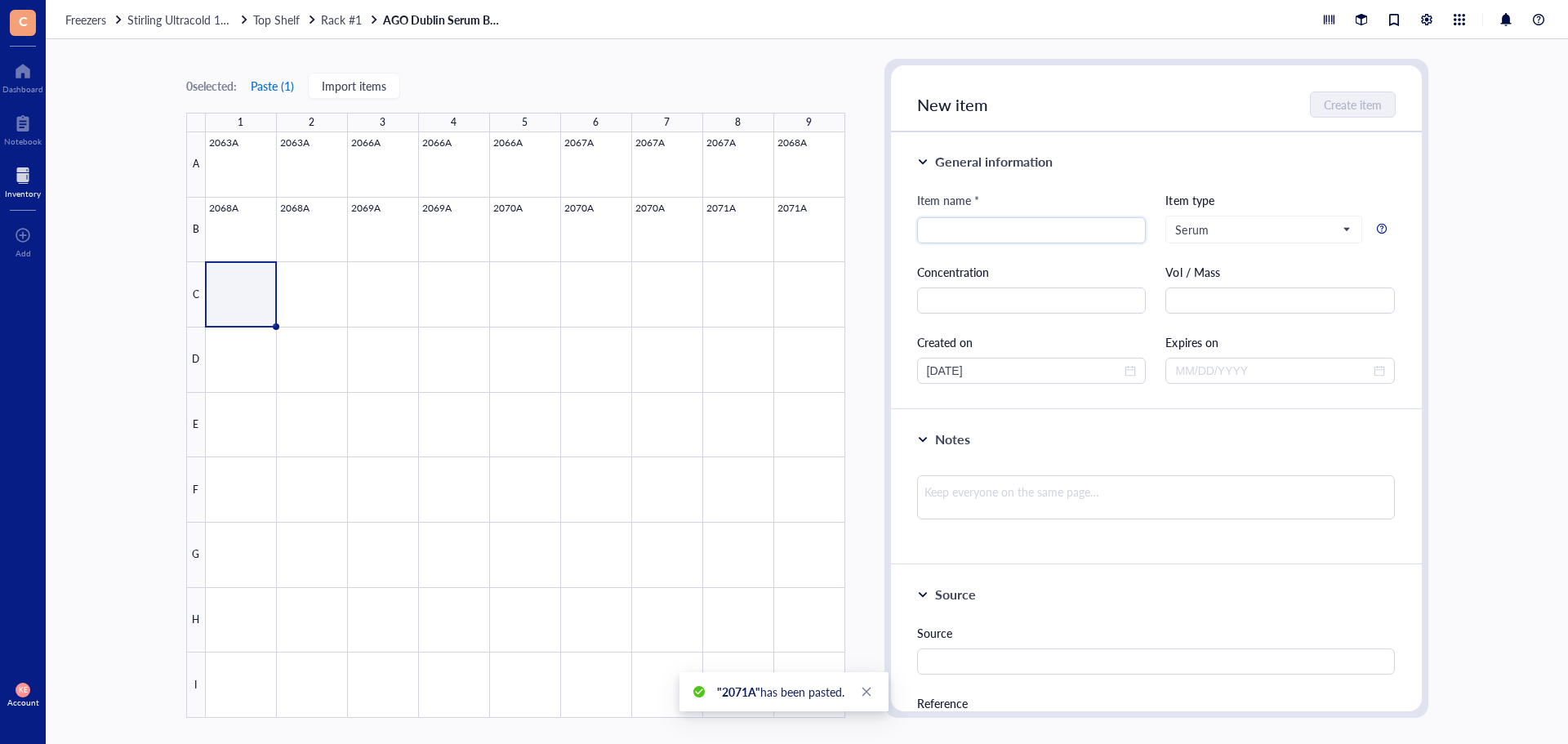
click at [269, 89] on button "Paste ( 1 )" at bounding box center [272, 85] width 45 height 26
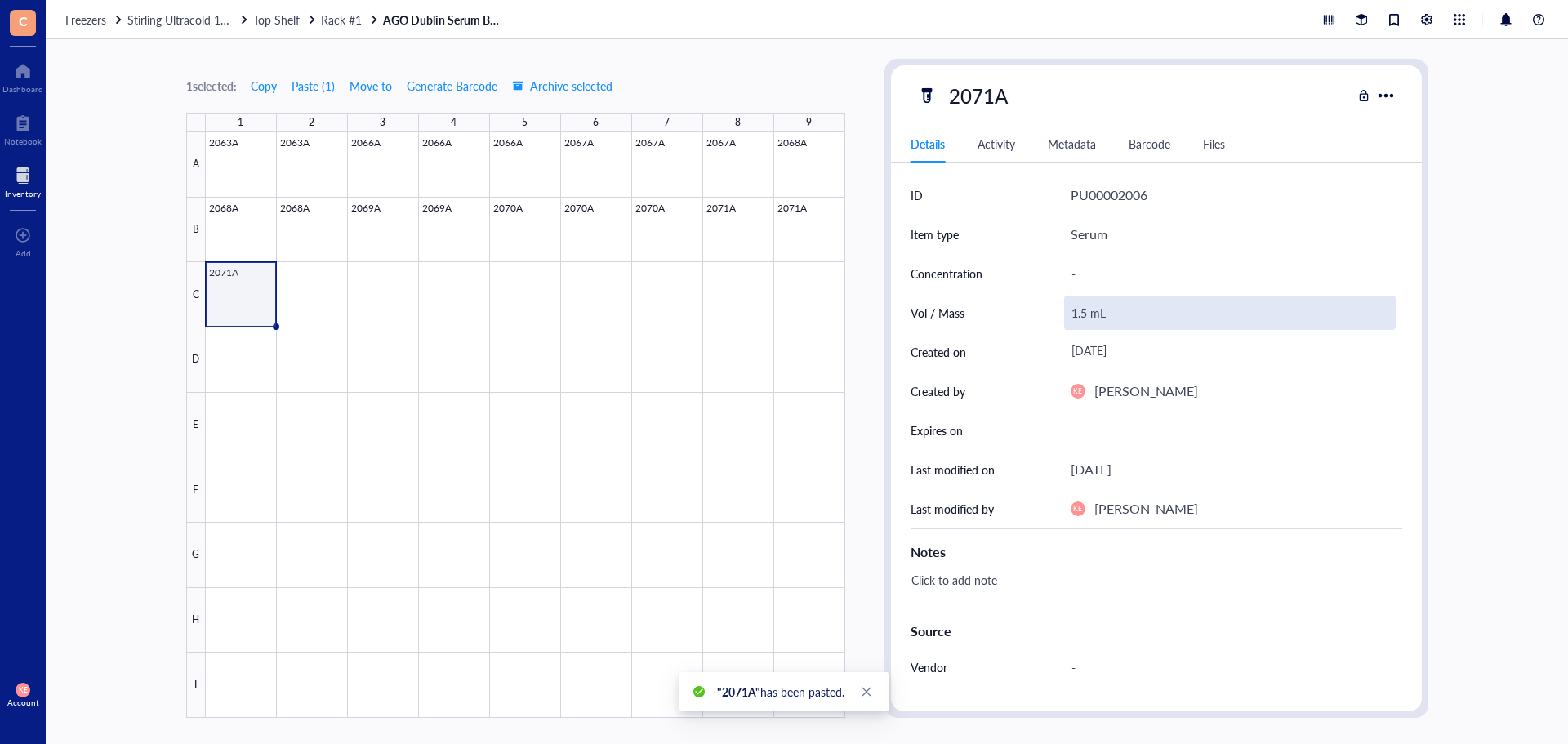
click at [1066, 311] on div "1.5 mL" at bounding box center [1230, 313] width 331 height 35
drag, startPoint x: 1082, startPoint y: 313, endPoint x: 1072, endPoint y: 314, distance: 10.0
click at [1072, 314] on input "1.5 mL" at bounding box center [1230, 313] width 330 height 33
type input "0.75 mL"
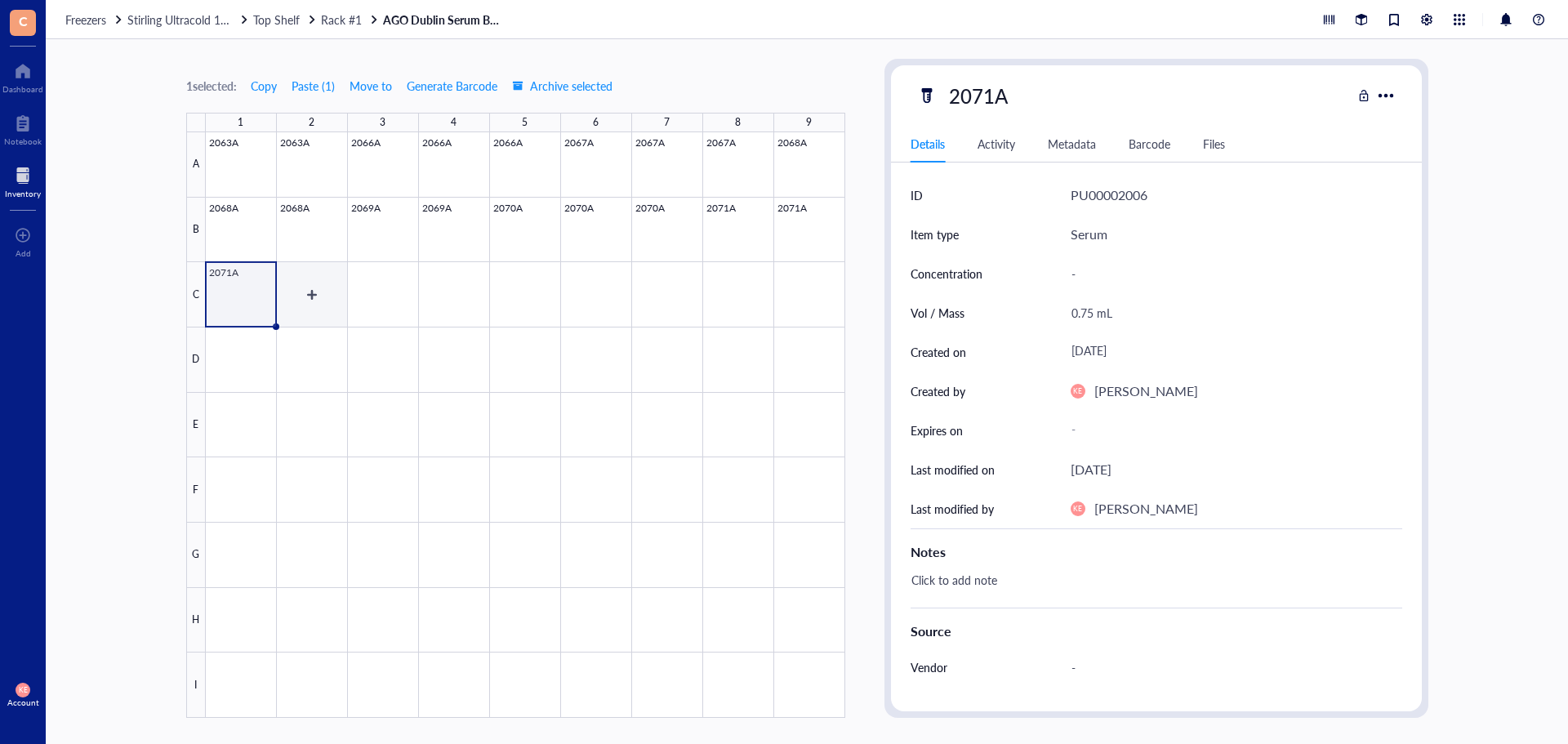
click at [326, 301] on div at bounding box center [525, 425] width 640 height 586
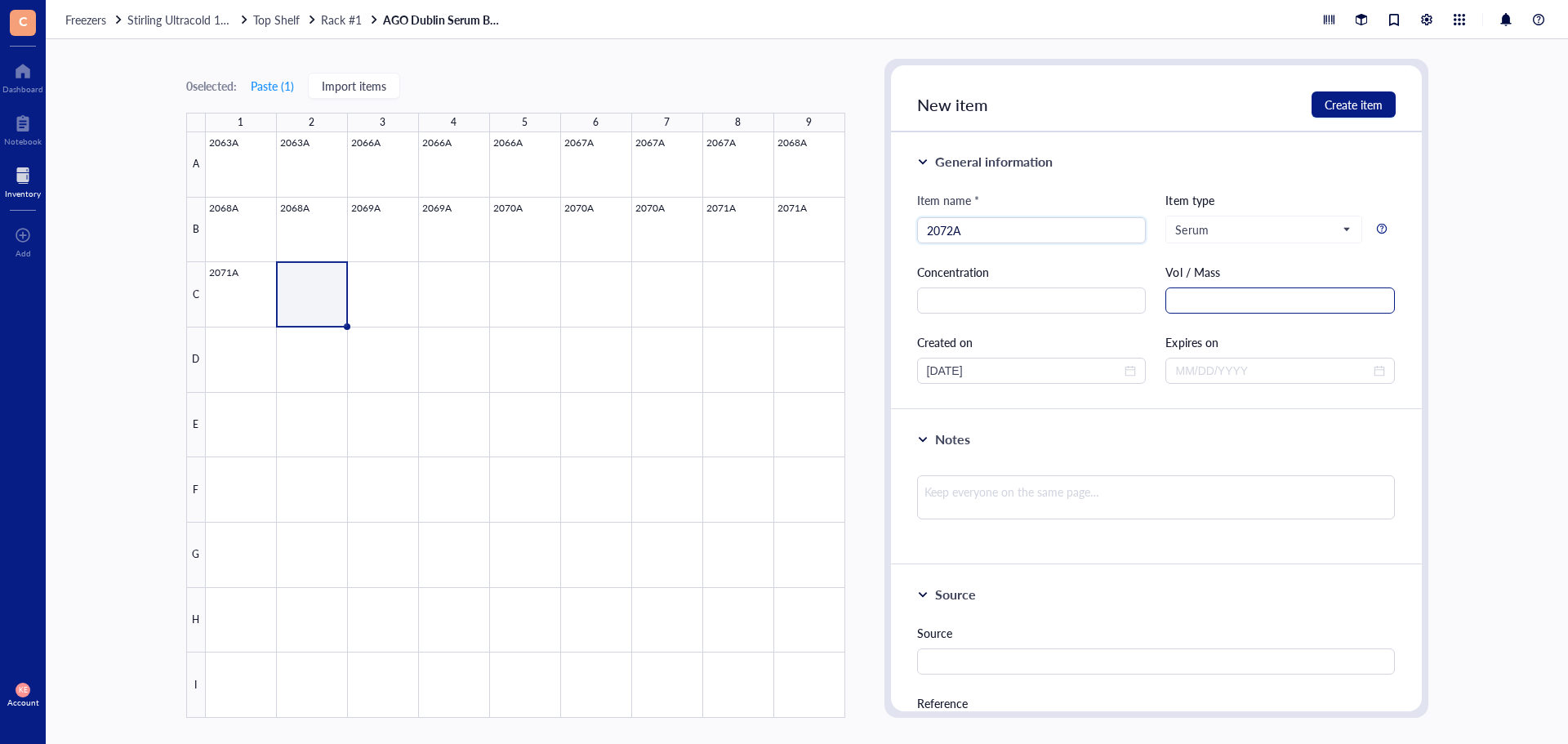
type input "2072A"
click at [1184, 297] on input "text" at bounding box center [1281, 300] width 229 height 26
paste input "1.5 mL"
type input "1.5 mL"
drag, startPoint x: 957, startPoint y: 368, endPoint x: 894, endPoint y: 378, distance: 63.8
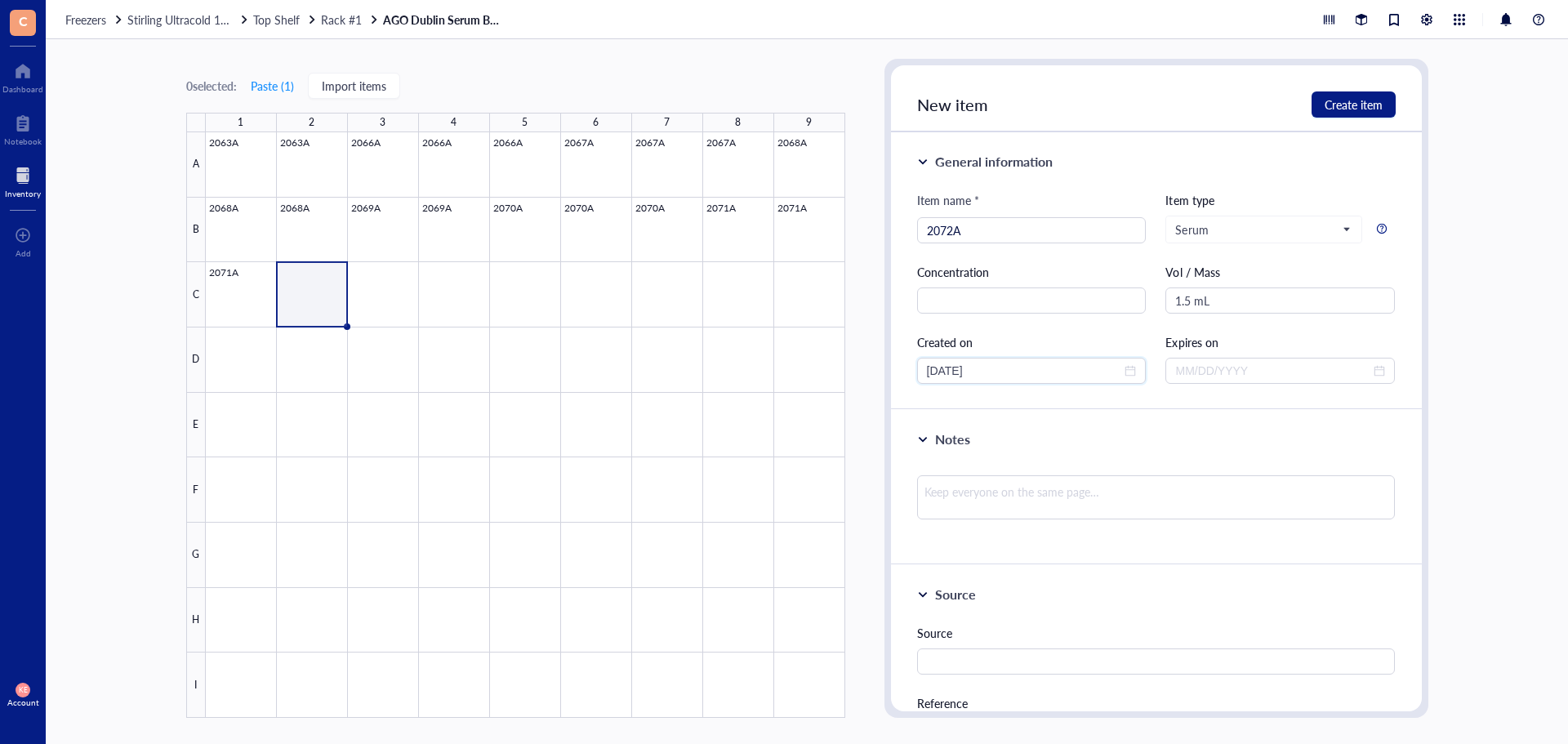
click at [894, 378] on div "General information Item name * 2072A Item type Serum Concentration Vol / Mass …" at bounding box center [1157, 270] width 531 height 277
type input "[DATE]"
click at [1333, 105] on span "Create item" at bounding box center [1354, 104] width 58 height 13
type input "[DATE]"
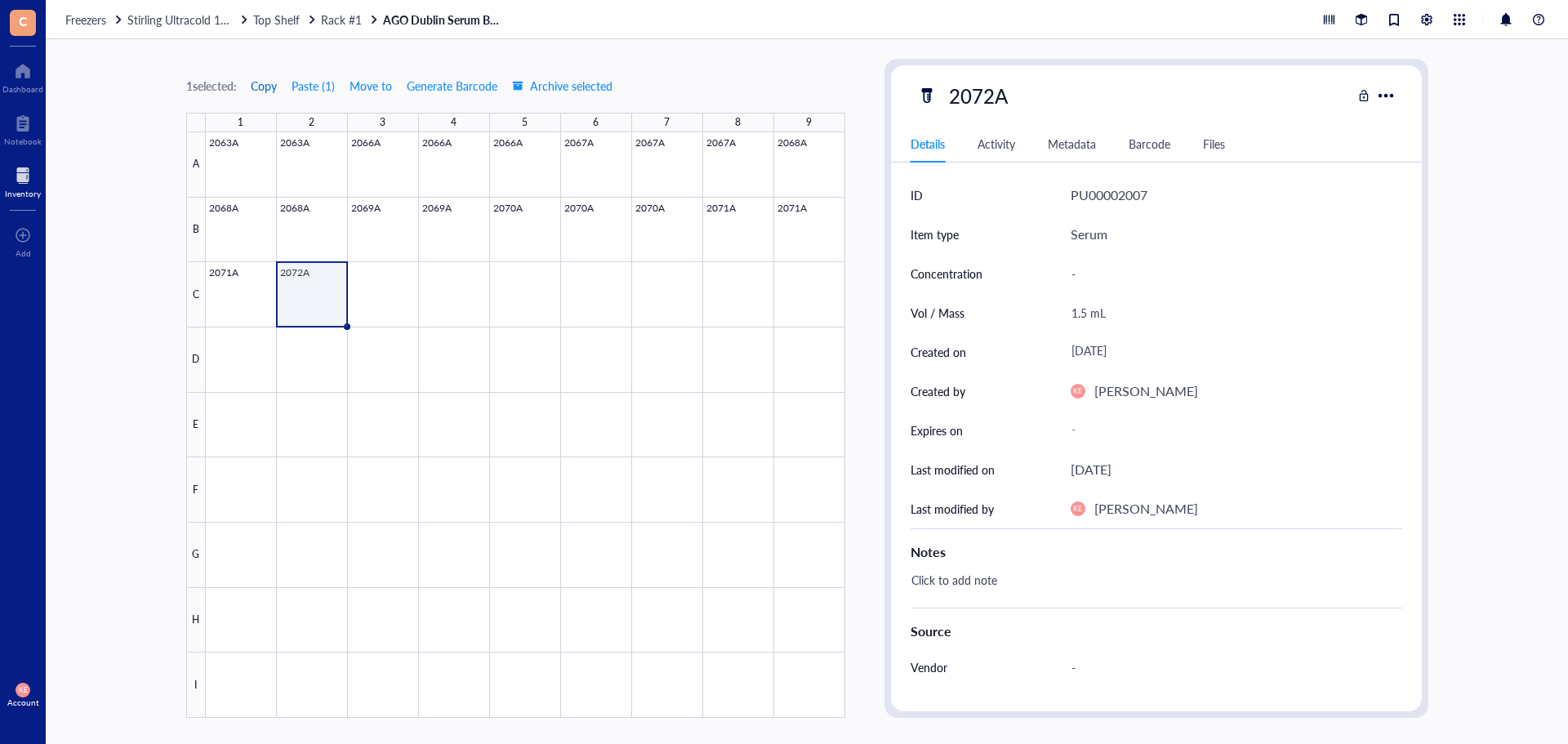
click at [272, 91] on span "Copy" at bounding box center [263, 86] width 26 height 13
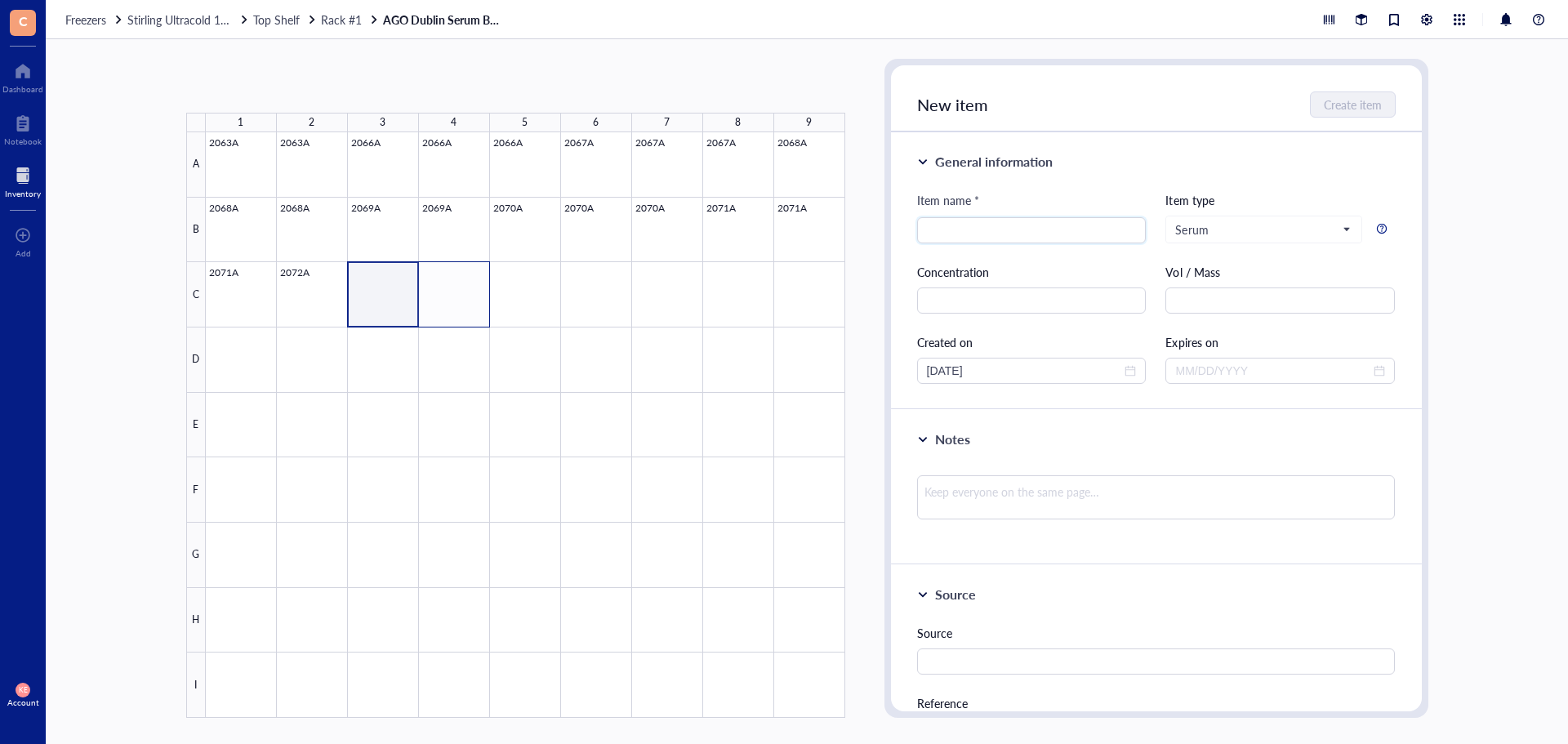
drag, startPoint x: 397, startPoint y: 298, endPoint x: 453, endPoint y: 298, distance: 56.0
click at [453, 298] on div at bounding box center [525, 425] width 640 height 586
click at [283, 88] on button "Paste ( 1 )" at bounding box center [272, 85] width 45 height 26
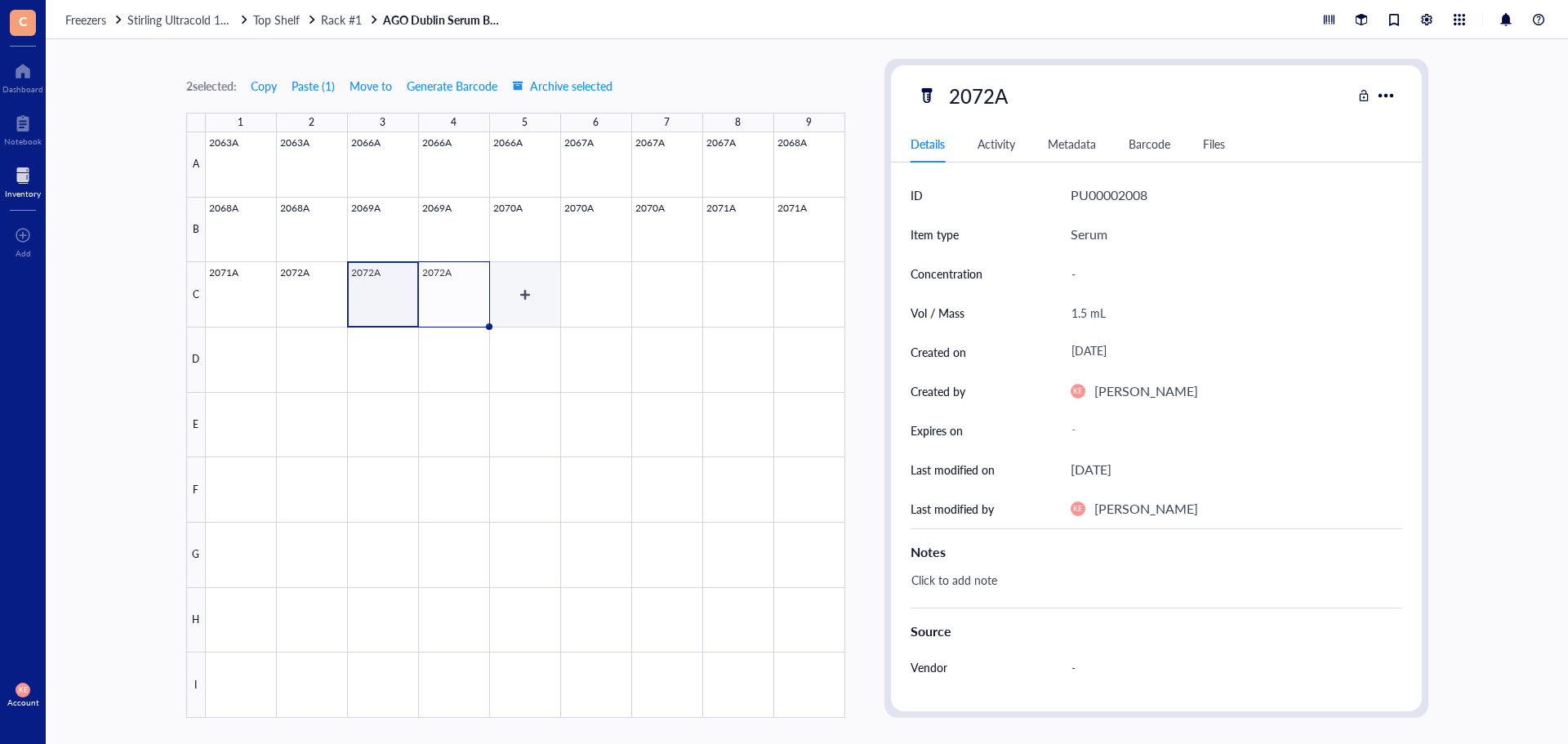
click at [529, 273] on div at bounding box center [525, 425] width 640 height 586
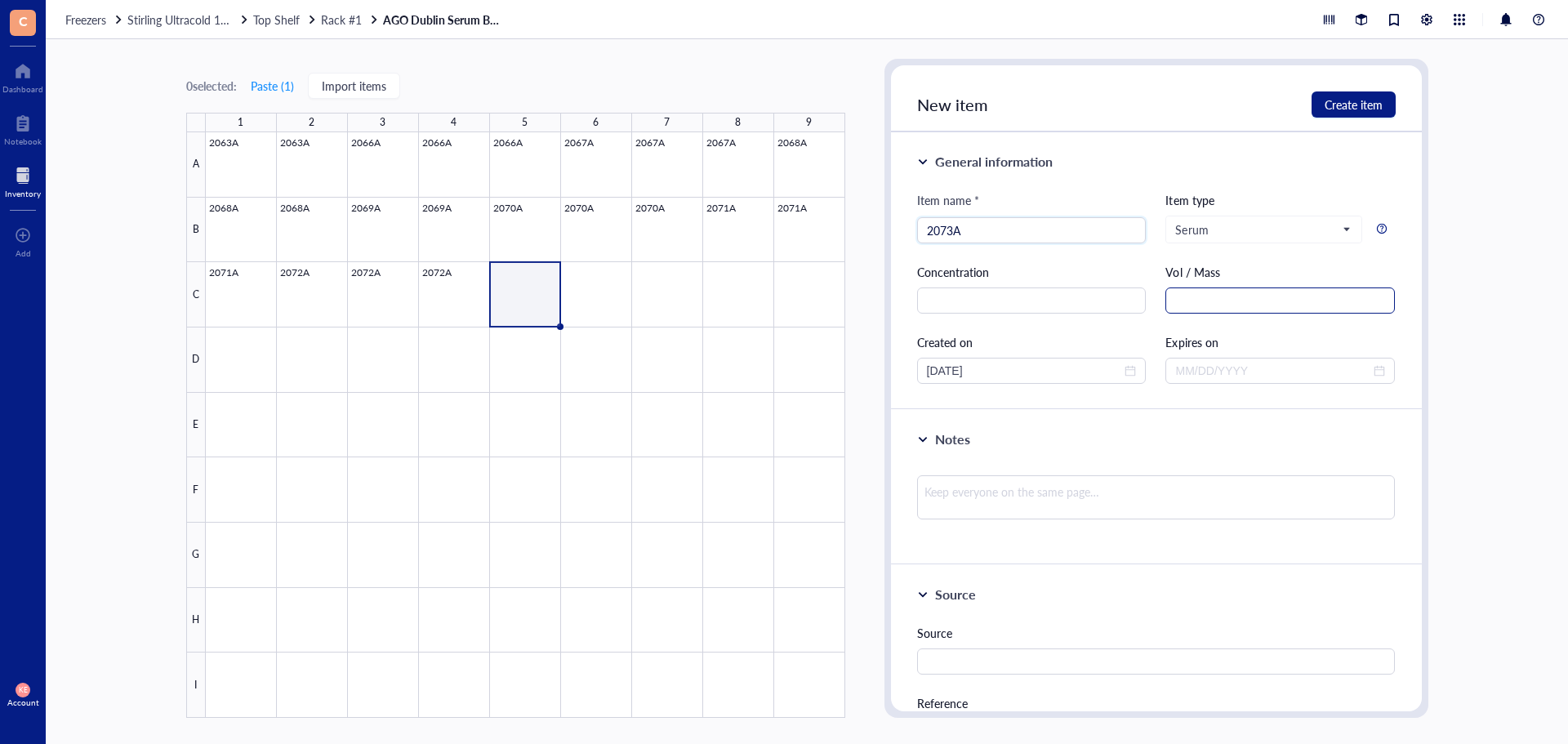
type input "2073A"
click at [1258, 306] on input "text" at bounding box center [1281, 300] width 229 height 26
paste input "Hello everyone, I wanted to share some"
type input "\"
type input "1.5 mL"
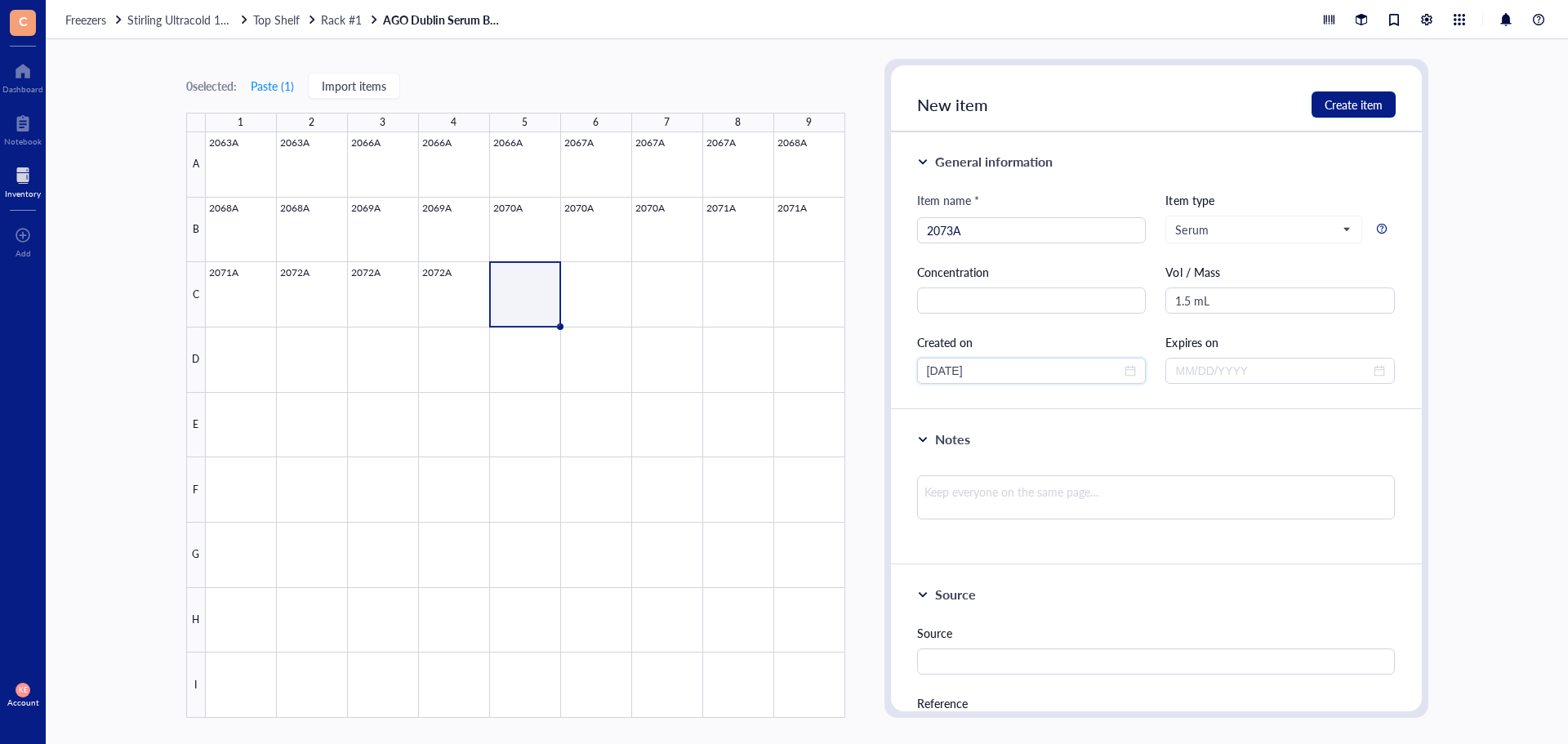
drag, startPoint x: 954, startPoint y: 368, endPoint x: 915, endPoint y: 369, distance: 39.0
click at [915, 369] on div "General information Item name * 2073A Item type Serum Concentration Vol / Mass …" at bounding box center [1157, 270] width 531 height 277
type input "[DATE]"
click at [1334, 109] on span "Create item" at bounding box center [1354, 104] width 58 height 13
type input "[DATE]"
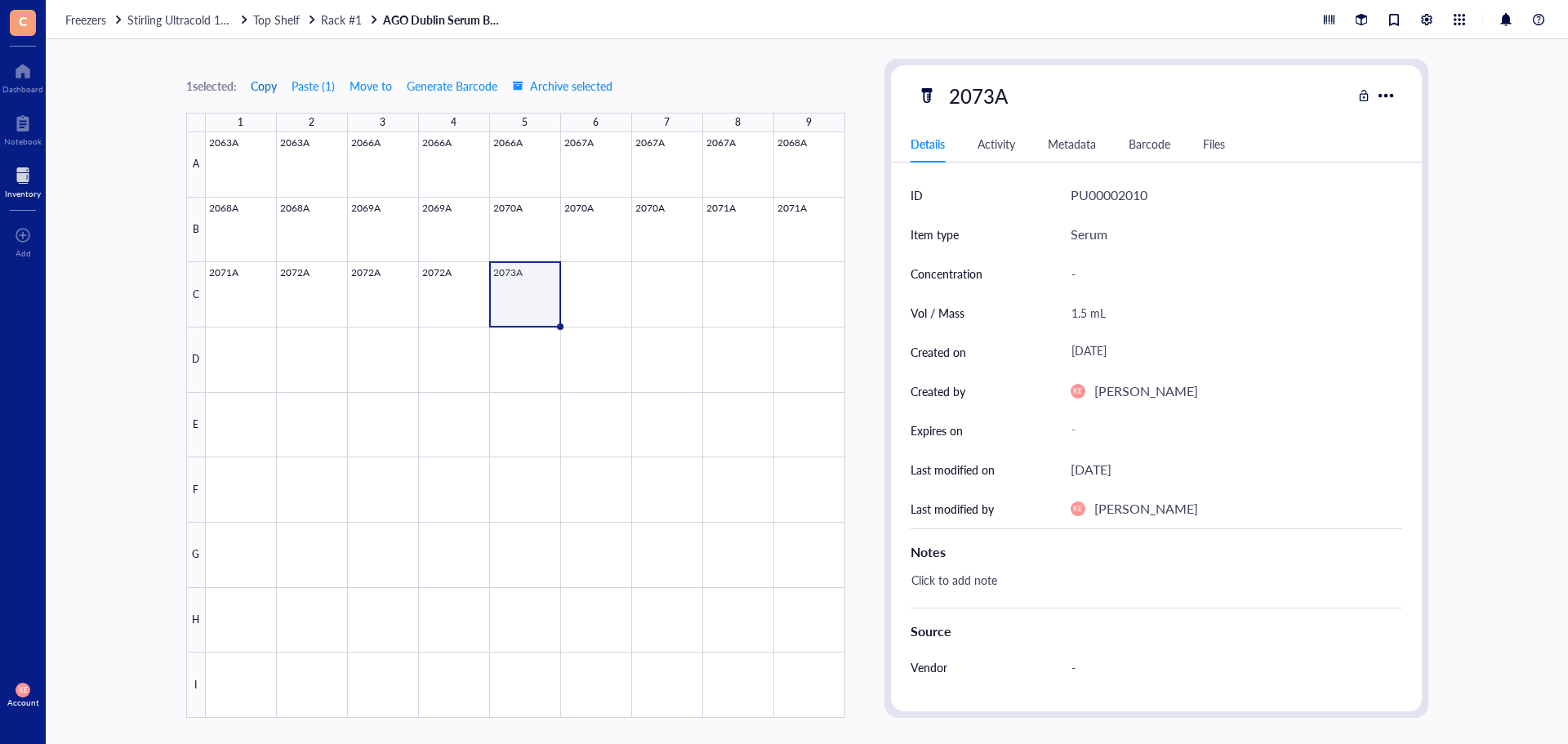
click at [266, 83] on span "Copy" at bounding box center [263, 86] width 26 height 13
click at [572, 286] on div at bounding box center [525, 425] width 640 height 586
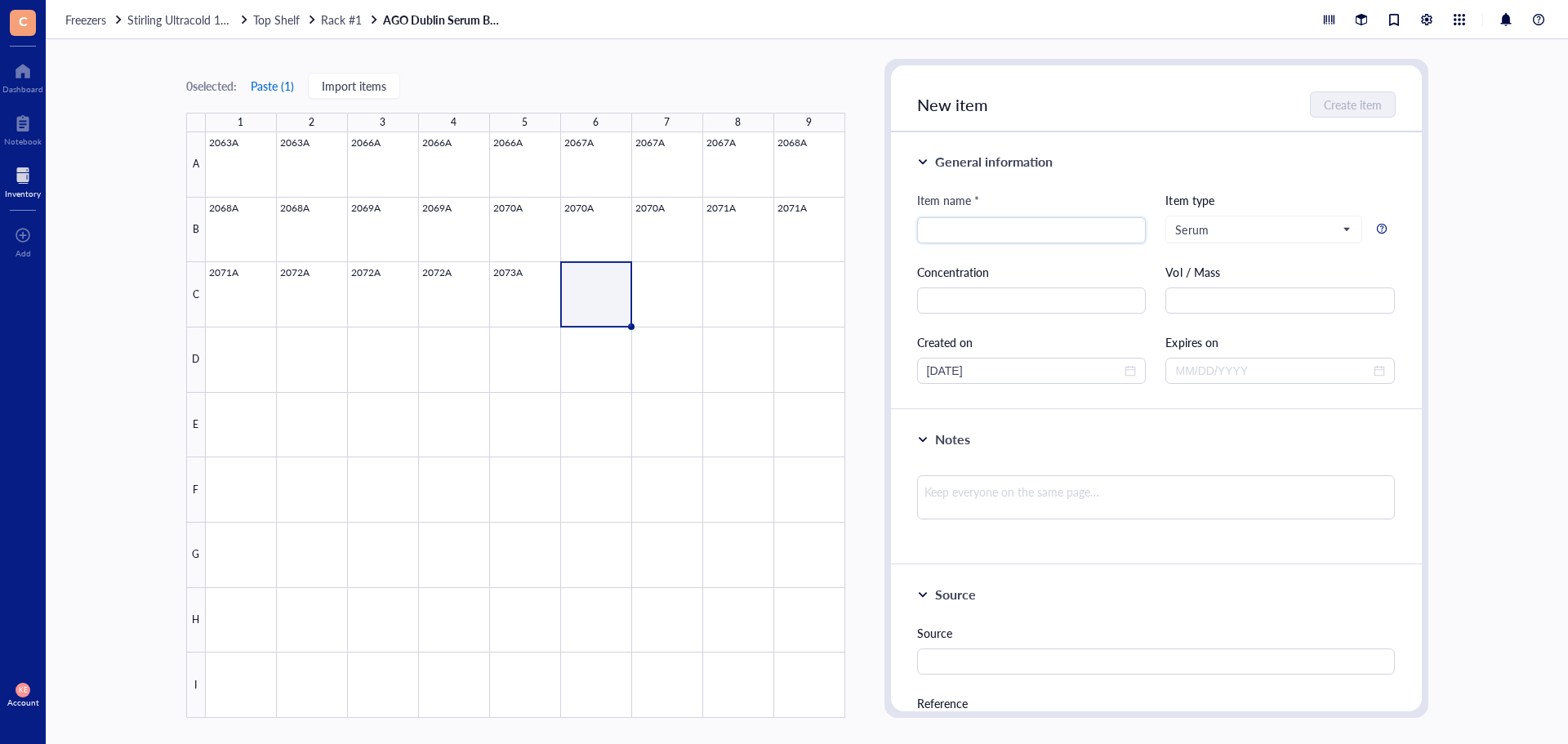
click at [264, 82] on button "Paste ( 1 )" at bounding box center [272, 85] width 45 height 26
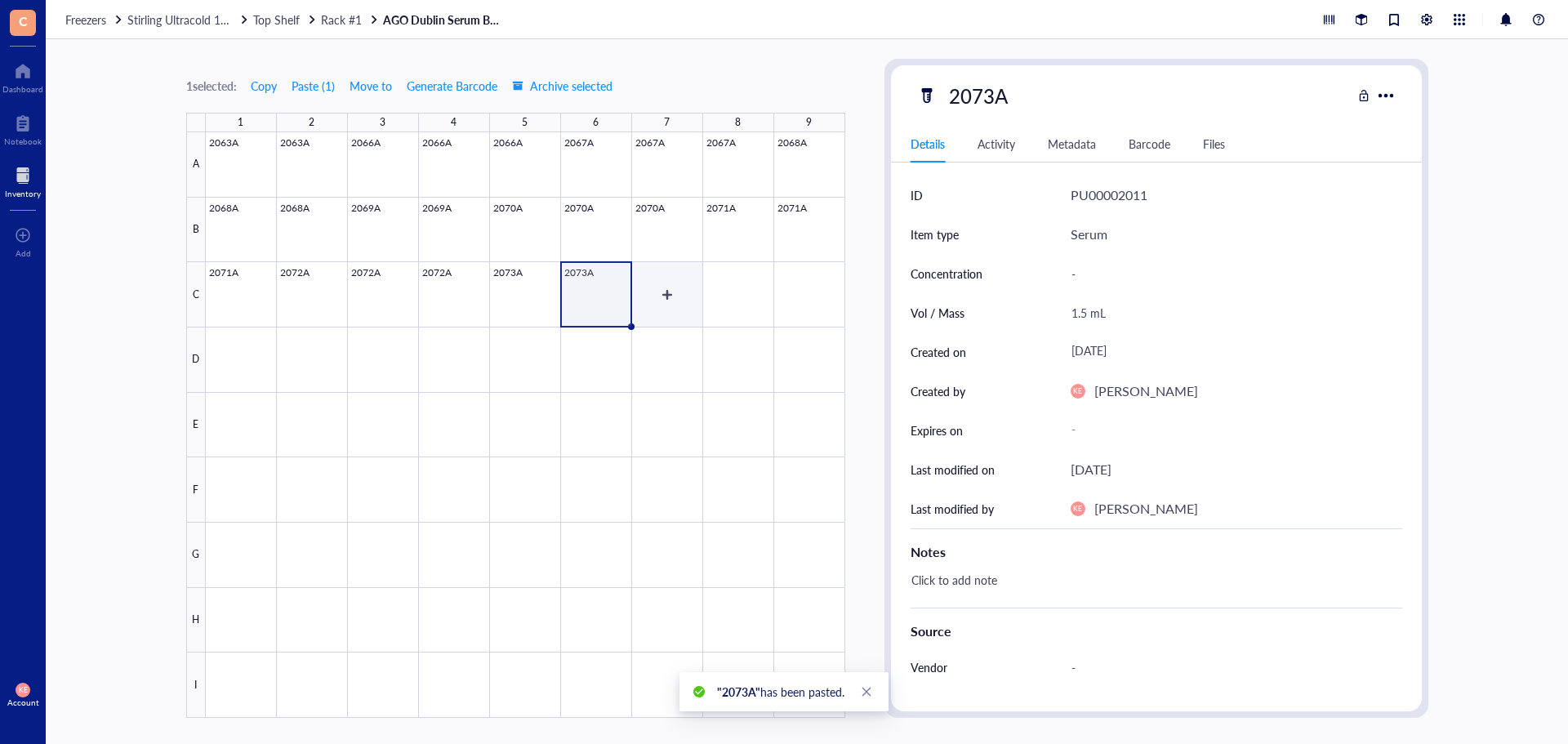
click at [660, 290] on div at bounding box center [525, 425] width 640 height 586
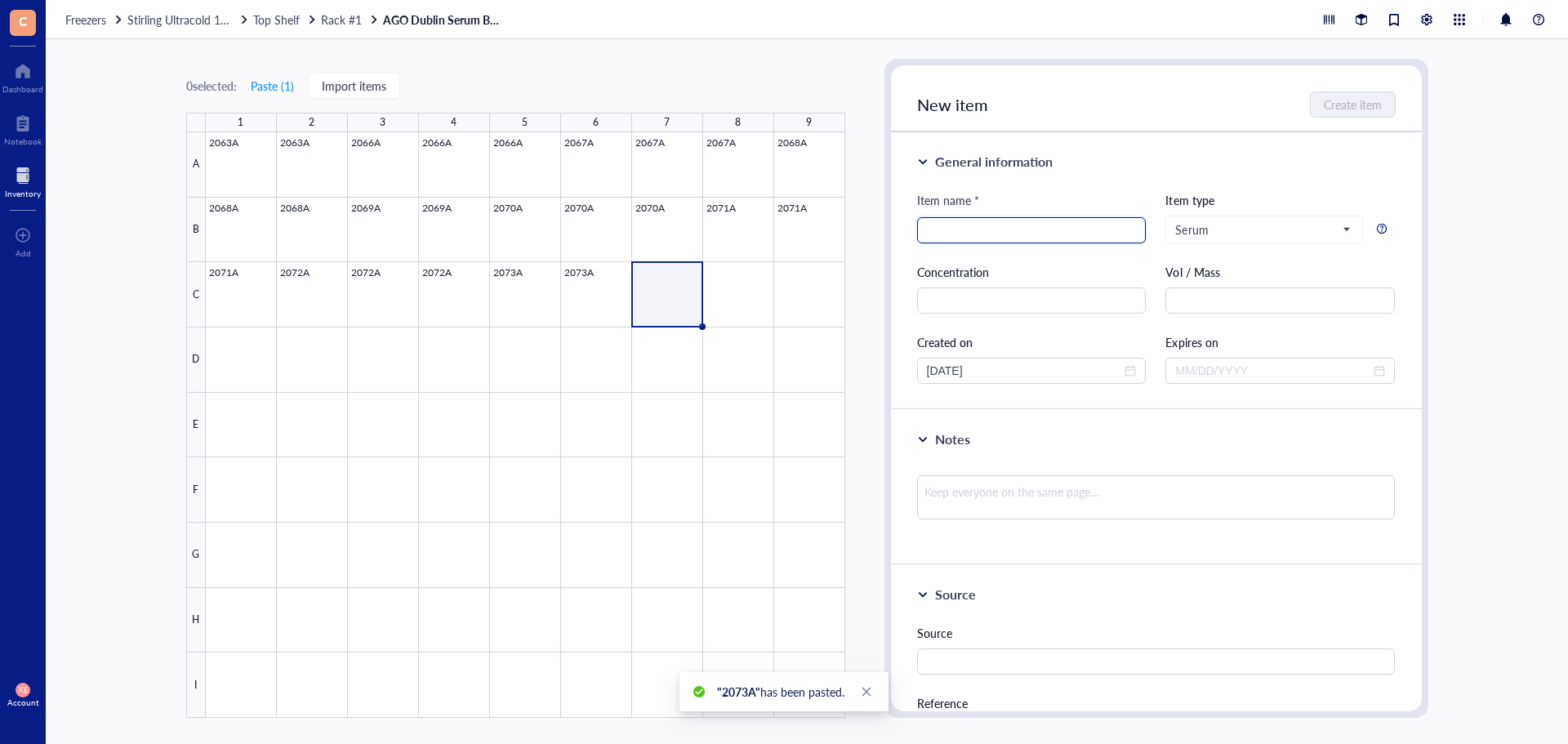
click at [1055, 231] on input "search" at bounding box center [1032, 230] width 210 height 24
type input "2074A"
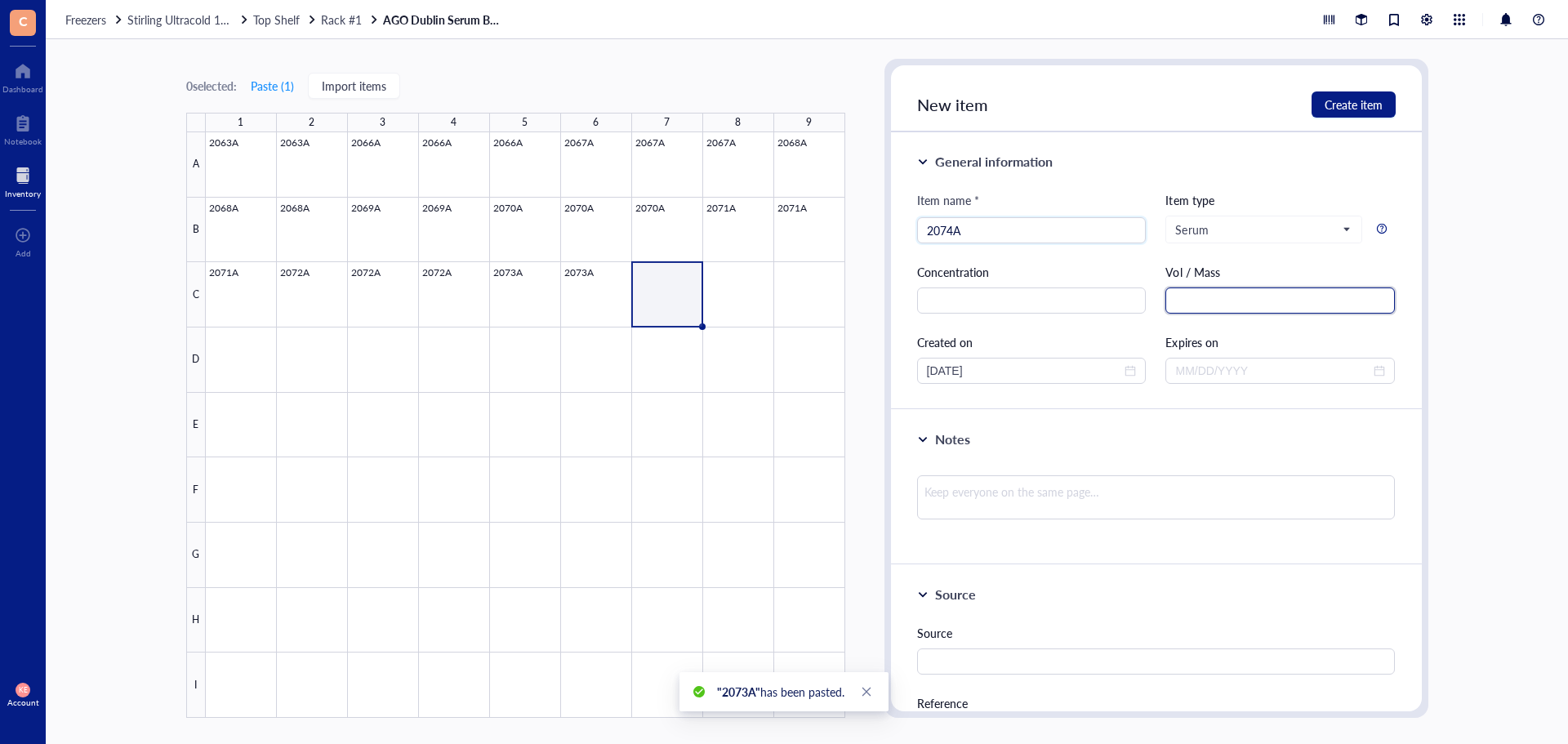
click at [1216, 307] on input "text" at bounding box center [1281, 300] width 229 height 26
paste input "Hello everyone, I wanted to share some"
drag, startPoint x: 1221, startPoint y: 302, endPoint x: 1135, endPoint y: 302, distance: 86.0
click at [1135, 302] on div "Item name * 2074A Item type Serum Concentration Vol / Mass 1.5 mL Created on [D…" at bounding box center [1157, 287] width 479 height 193
type input "1.5 mL"
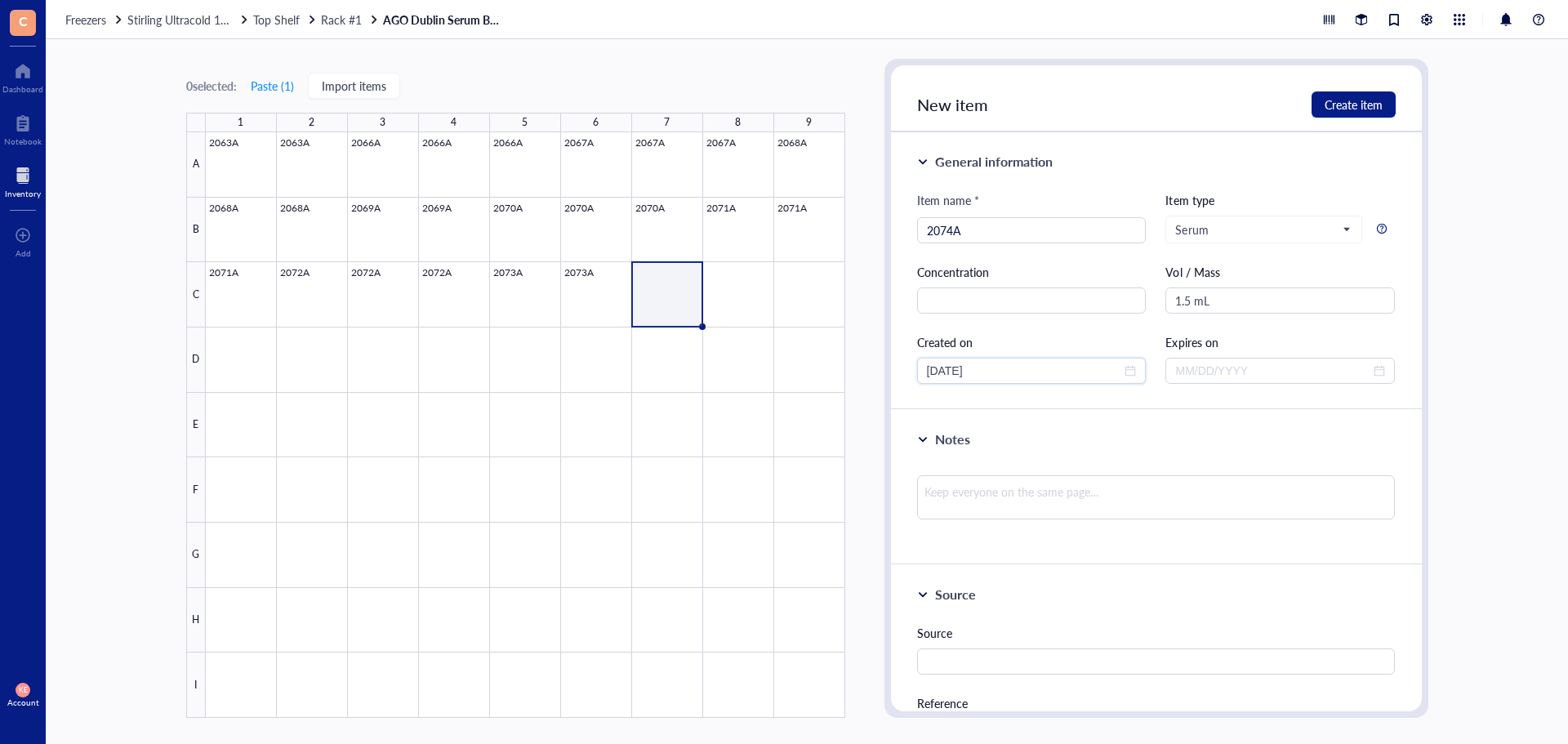
drag, startPoint x: 953, startPoint y: 374, endPoint x: 897, endPoint y: 372, distance: 56.0
click at [897, 372] on div "General information Item name * 2074A Item type Serum Concentration Vol / Mass …" at bounding box center [1157, 270] width 531 height 277
type input "[DATE]"
click at [1352, 104] on span "Create item" at bounding box center [1354, 104] width 58 height 13
type input "[DATE]"
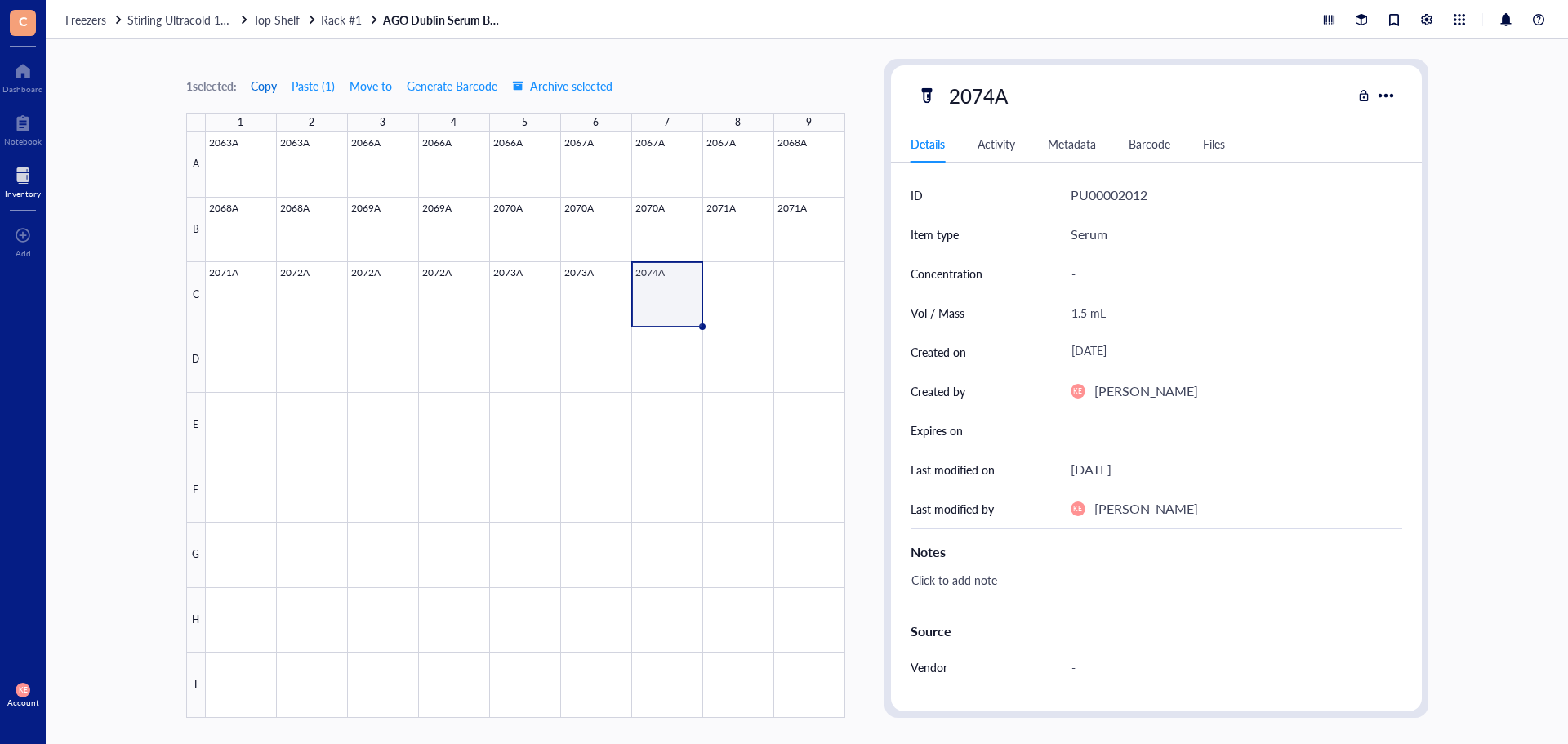
click at [257, 83] on span "Copy" at bounding box center [263, 86] width 26 height 13
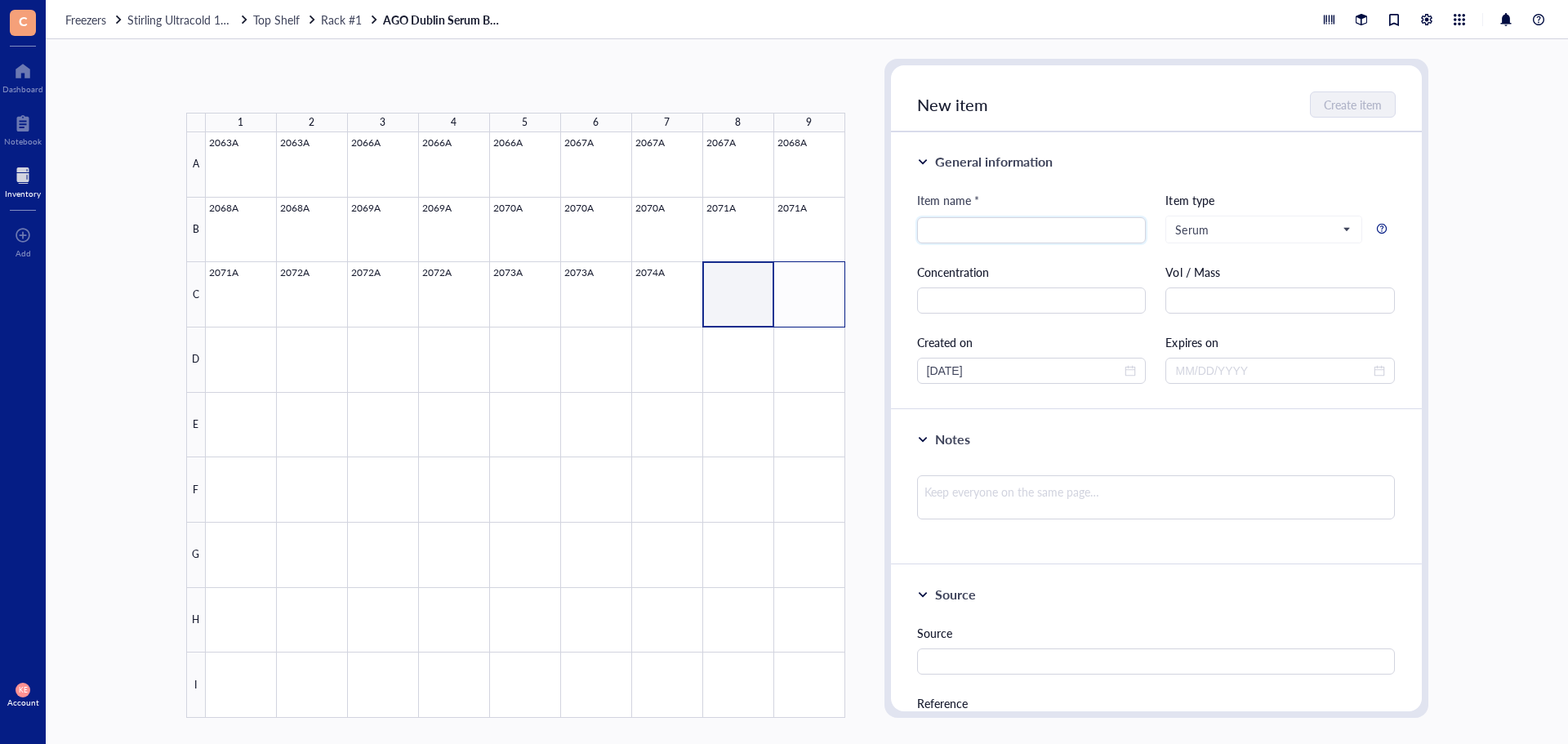
drag, startPoint x: 722, startPoint y: 297, endPoint x: 803, endPoint y: 304, distance: 81.3
click at [803, 304] on div at bounding box center [525, 425] width 640 height 586
click at [280, 87] on button "Paste ( 1 )" at bounding box center [272, 85] width 45 height 26
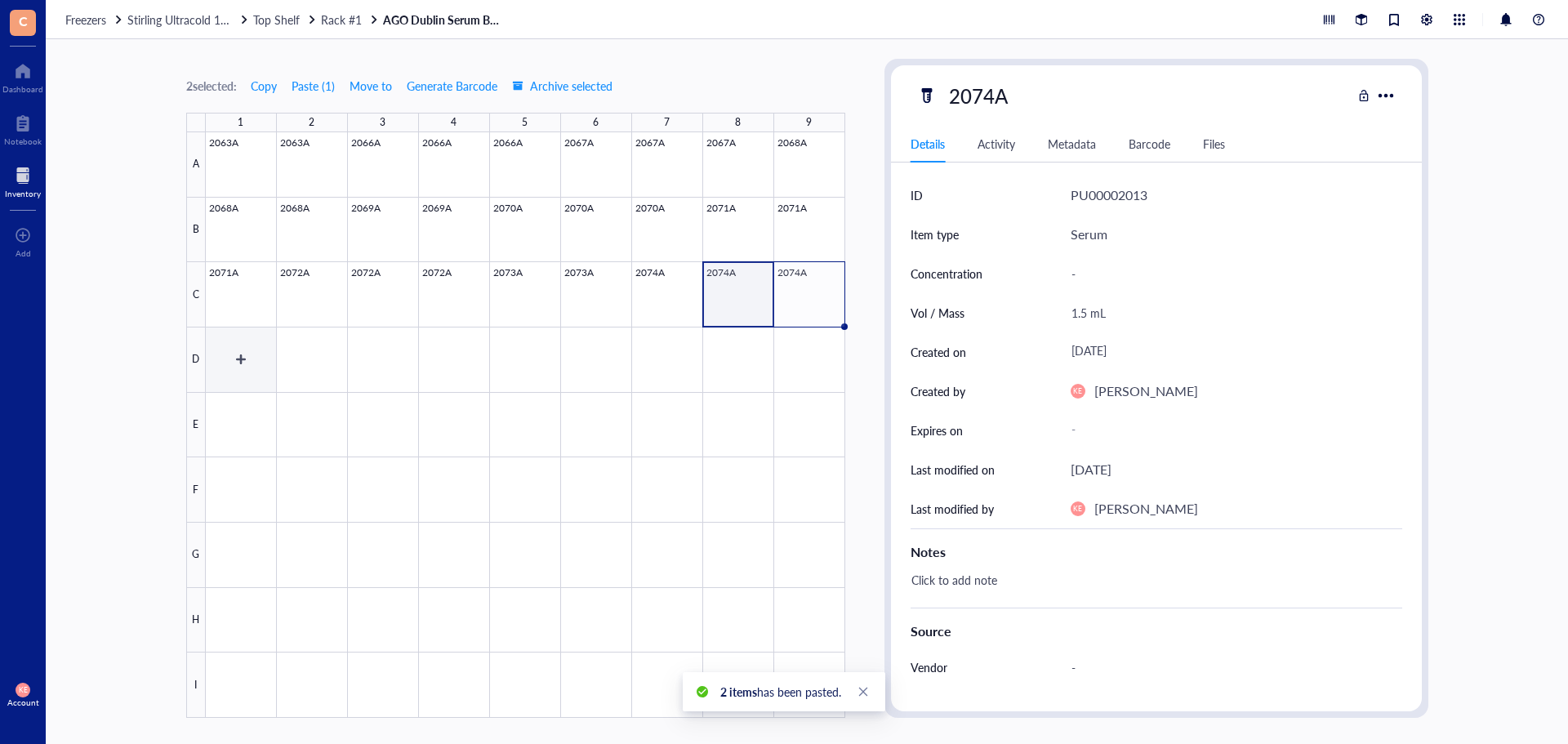
click at [247, 356] on div at bounding box center [525, 425] width 640 height 586
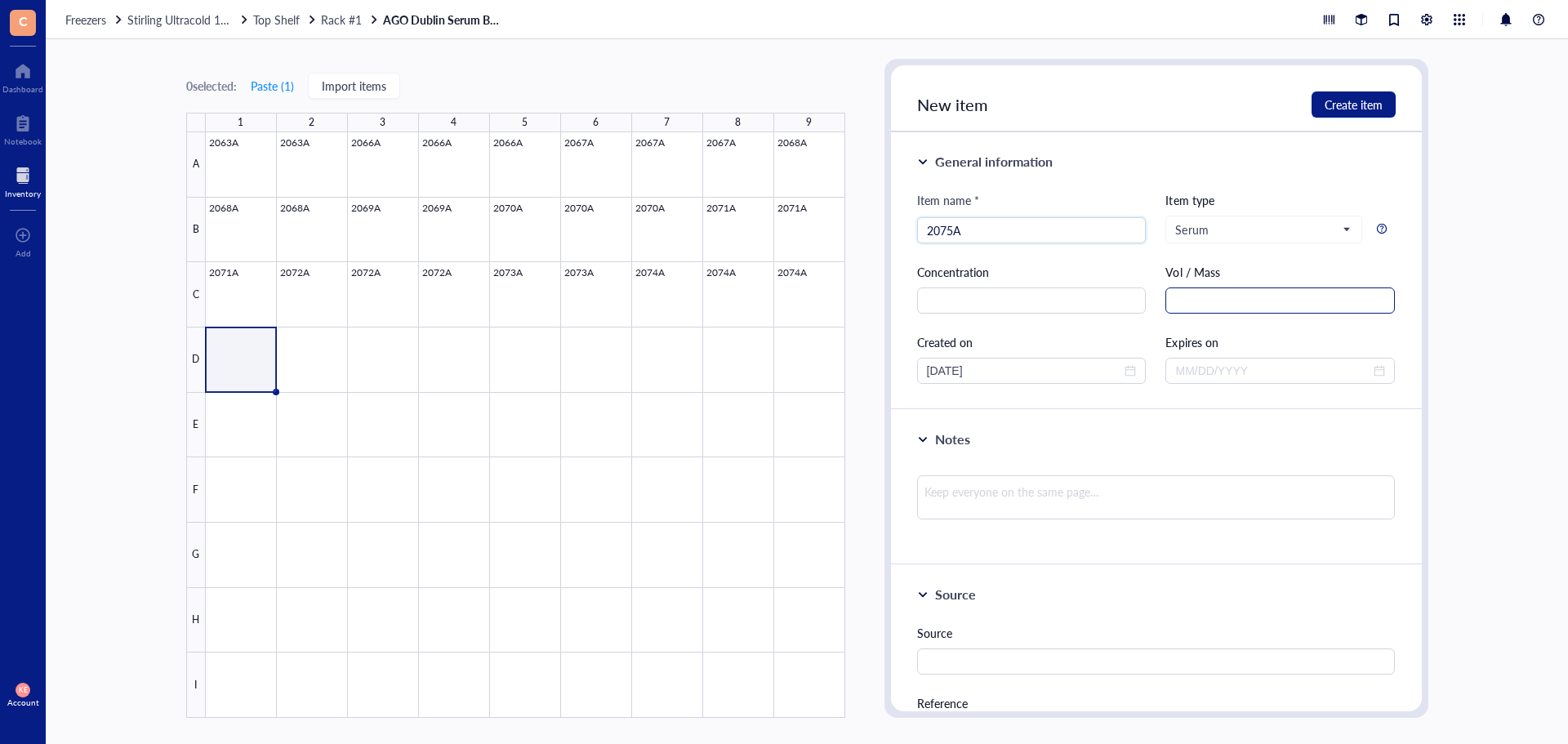
type input "2075A"
click at [1245, 301] on input "text" at bounding box center [1281, 300] width 229 height 26
paste input "1.5 mL"
type input "1.5 mL"
drag, startPoint x: 956, startPoint y: 377, endPoint x: 889, endPoint y: 370, distance: 67.4
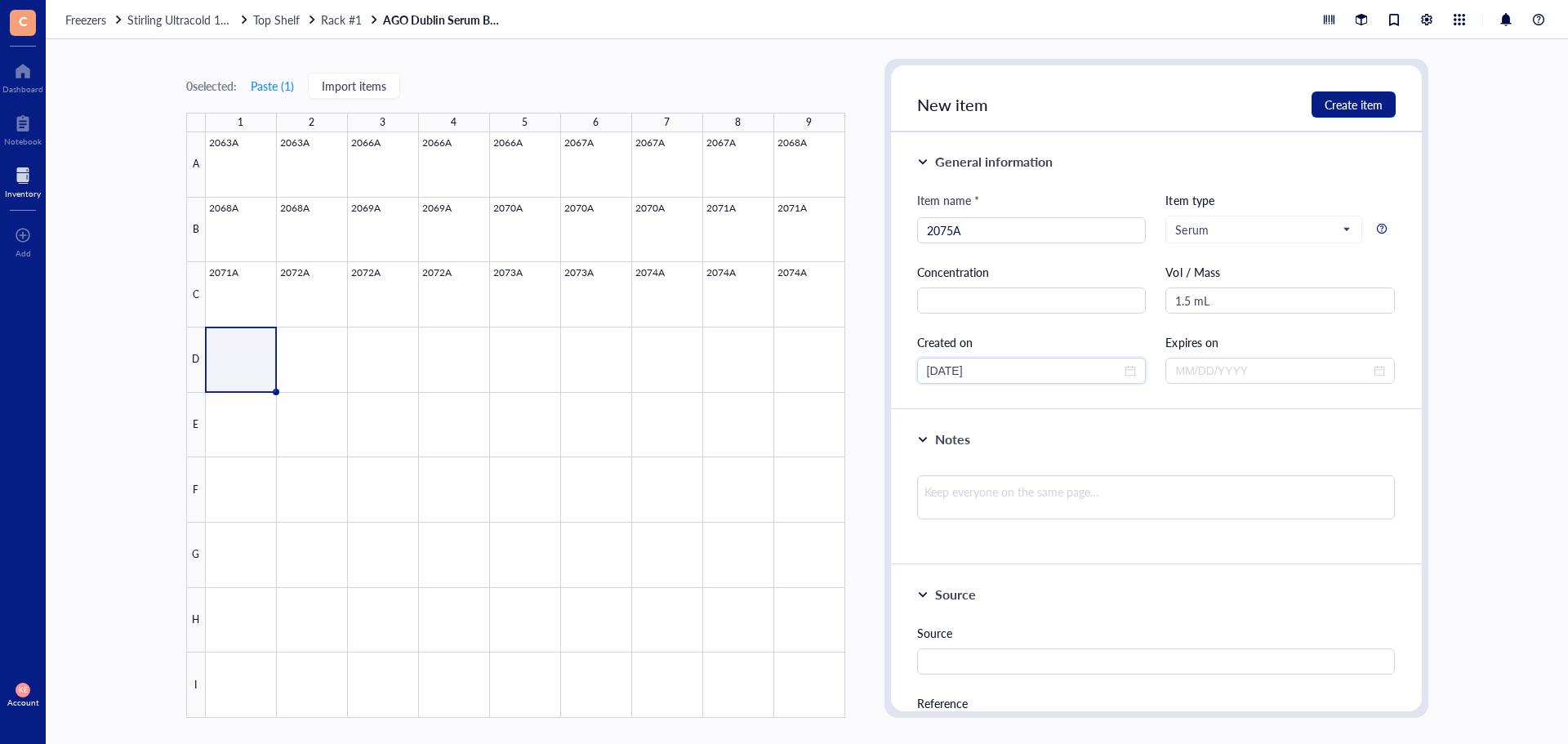
click at [889, 370] on div "New item Create item General information Item name * 2075A Item type Serum Conc…" at bounding box center [1156, 388] width 544 height 659
type input "[DATE]"
click at [1341, 101] on span "Create item" at bounding box center [1354, 104] width 58 height 13
type input "[DATE]"
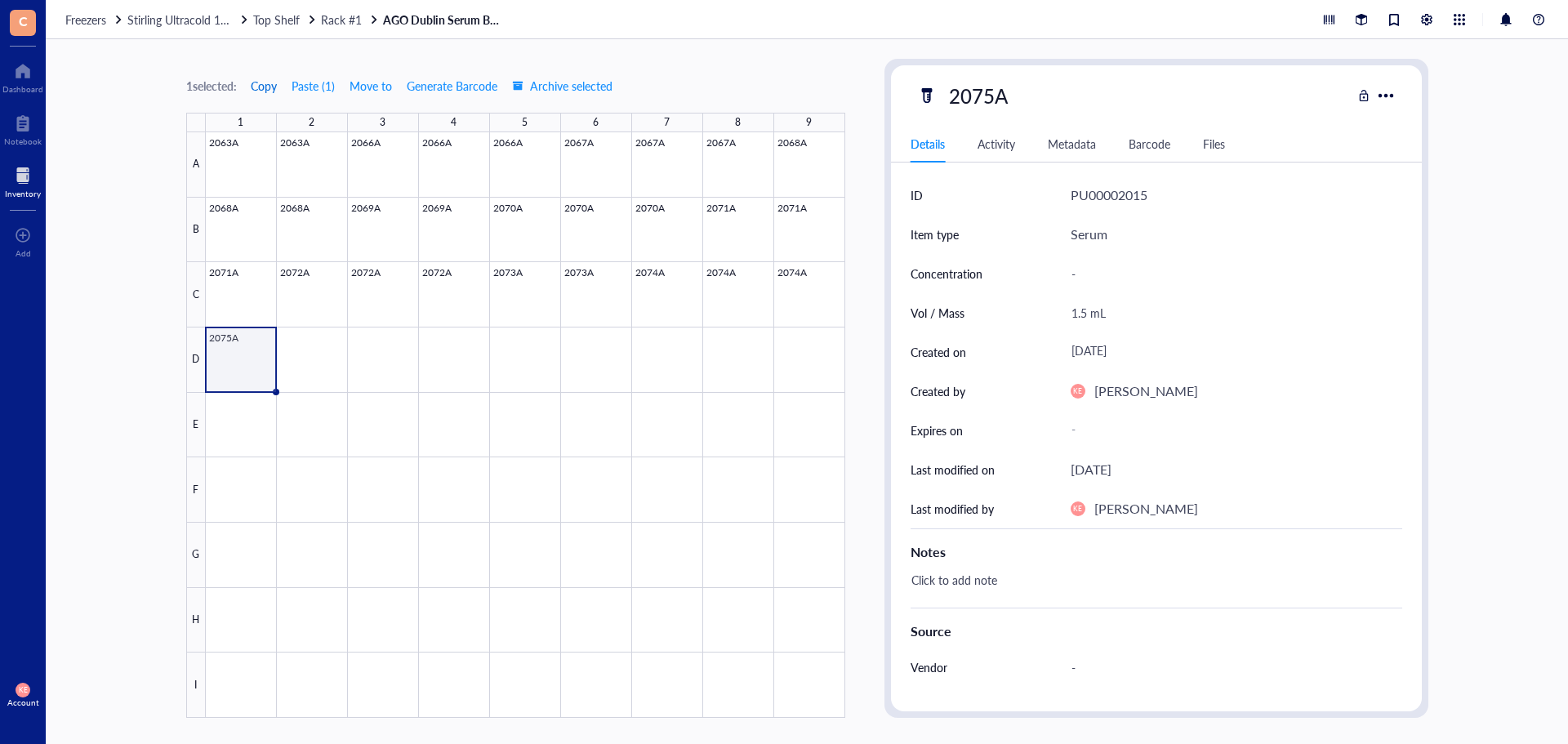
drag, startPoint x: 258, startPoint y: 84, endPoint x: 320, endPoint y: 373, distance: 295.6
click at [258, 84] on span "Copy" at bounding box center [263, 86] width 26 height 13
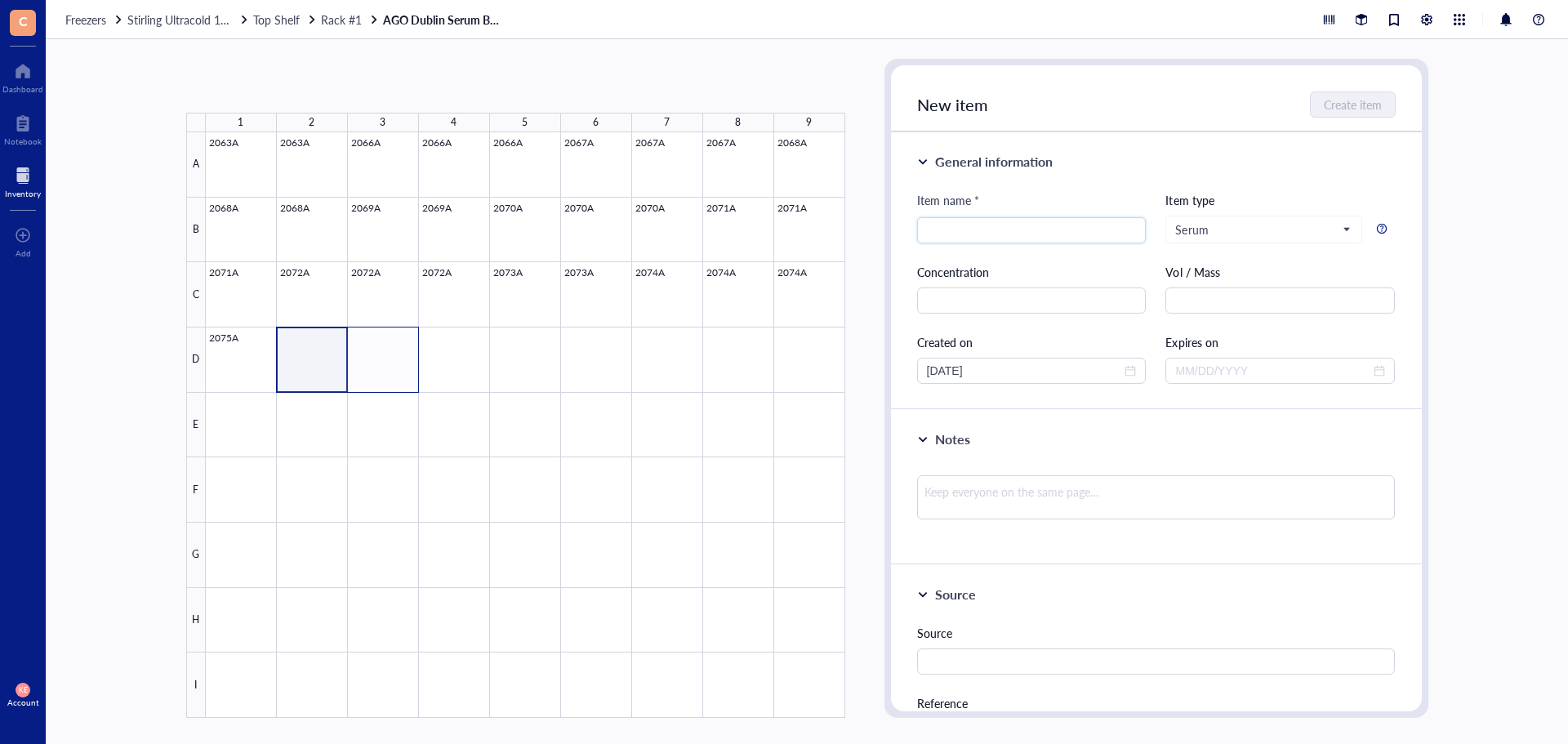
drag, startPoint x: 317, startPoint y: 362, endPoint x: 379, endPoint y: 350, distance: 63.2
click at [379, 350] on div at bounding box center [525, 425] width 640 height 586
click at [273, 92] on button "Paste ( 1 )" at bounding box center [272, 85] width 45 height 26
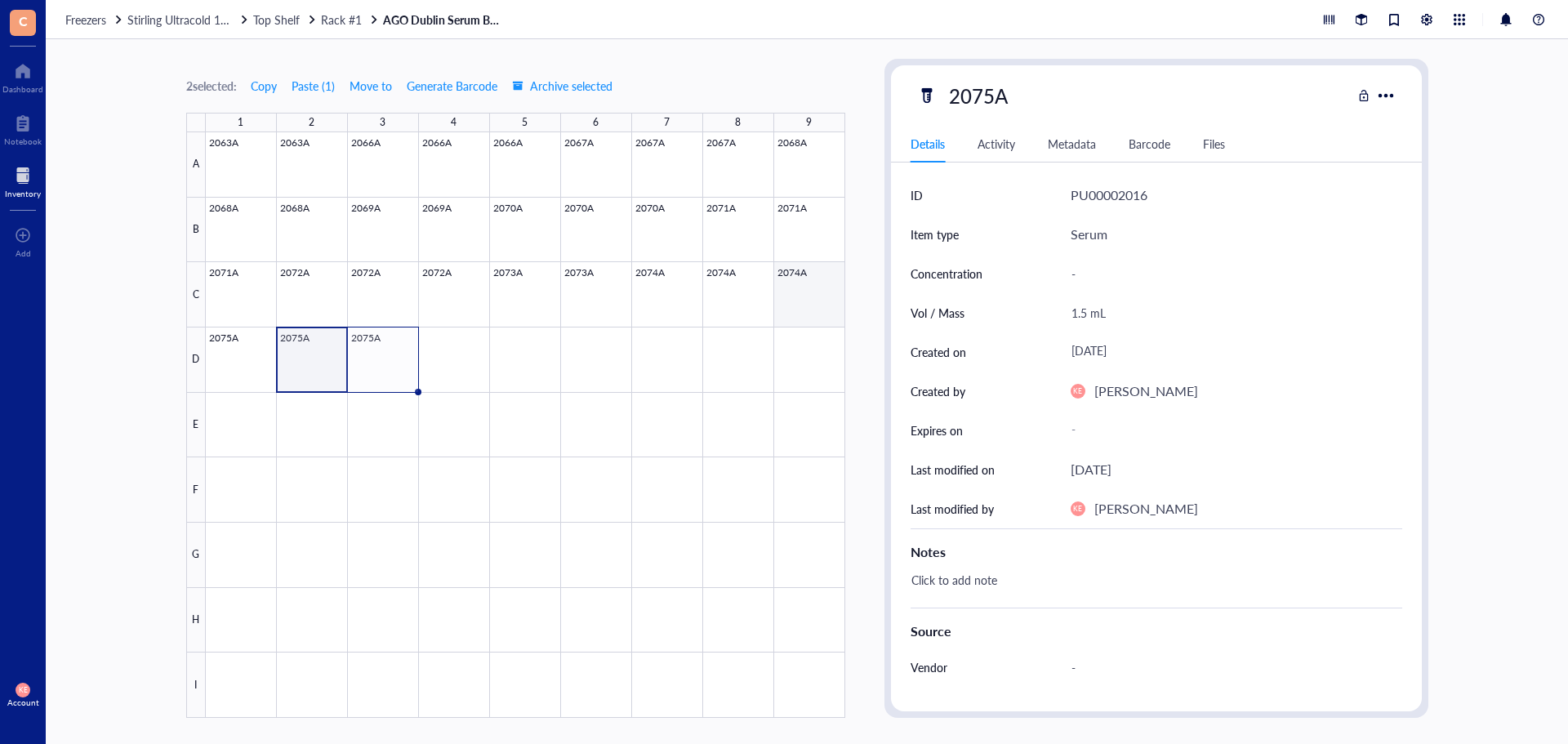
click at [792, 290] on div at bounding box center [525, 425] width 640 height 586
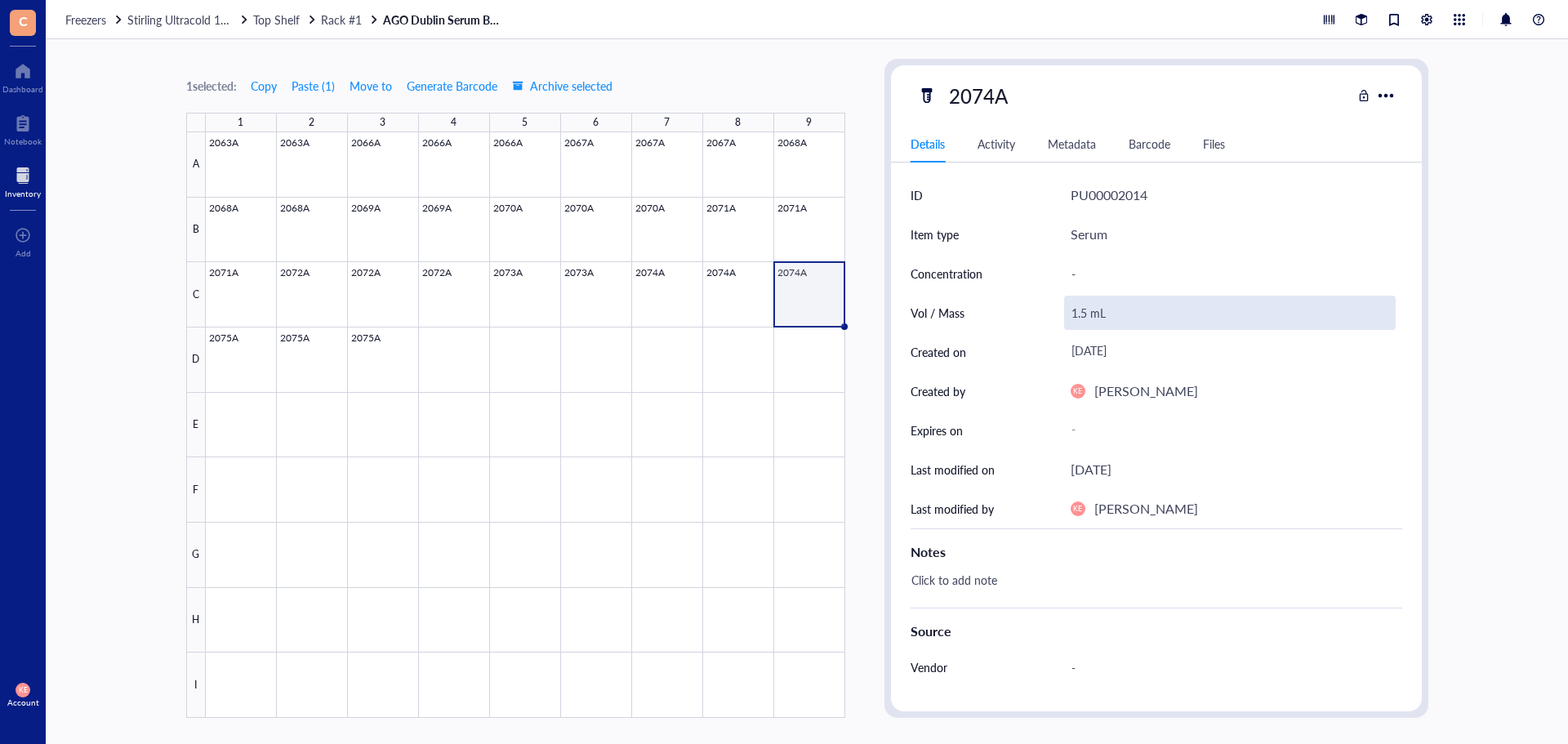
click at [1084, 309] on div "1.5 mL" at bounding box center [1230, 313] width 331 height 35
click at [1082, 317] on input "1.5 mL" at bounding box center [1230, 313] width 330 height 33
type input "1.0 mL"
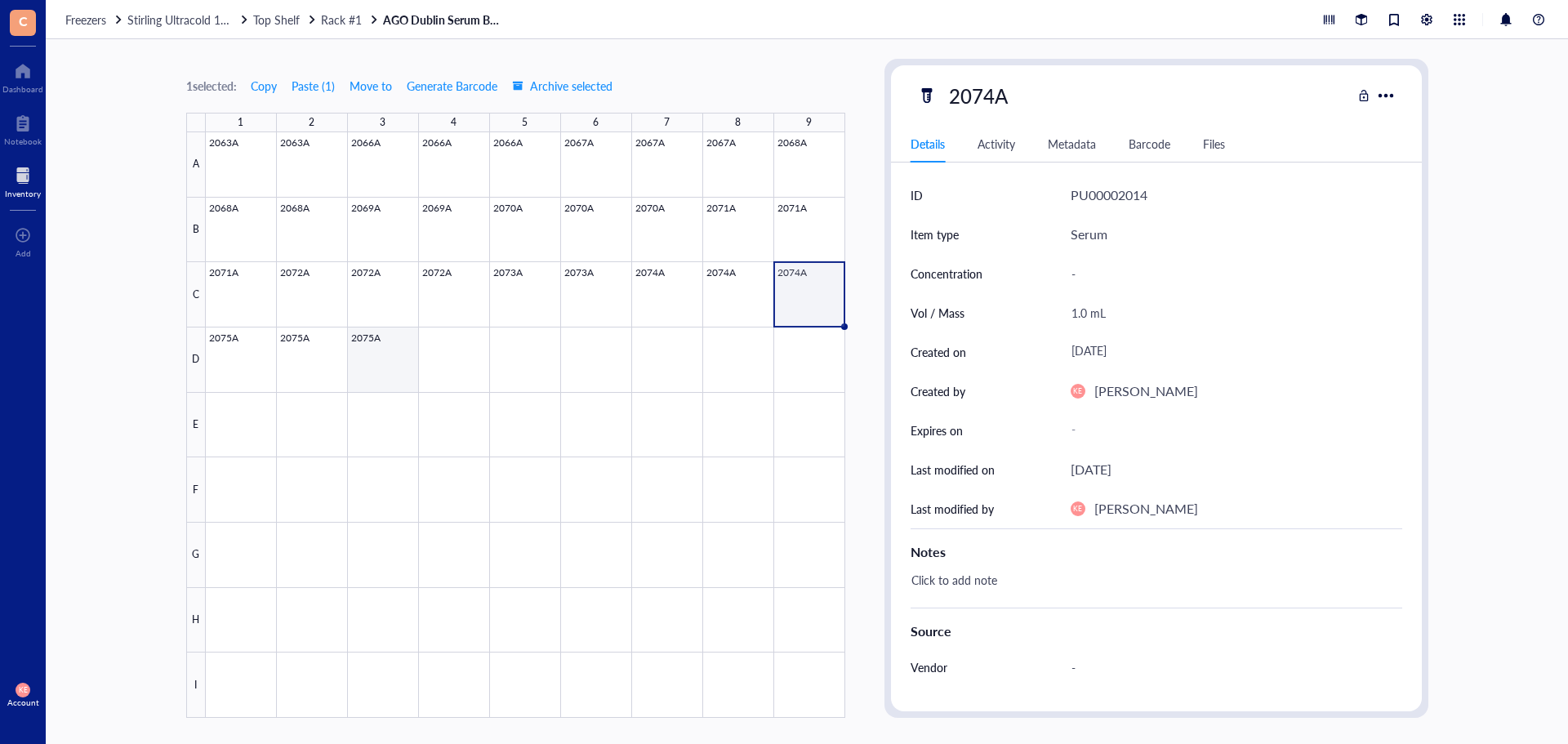
click at [355, 345] on div at bounding box center [525, 425] width 640 height 586
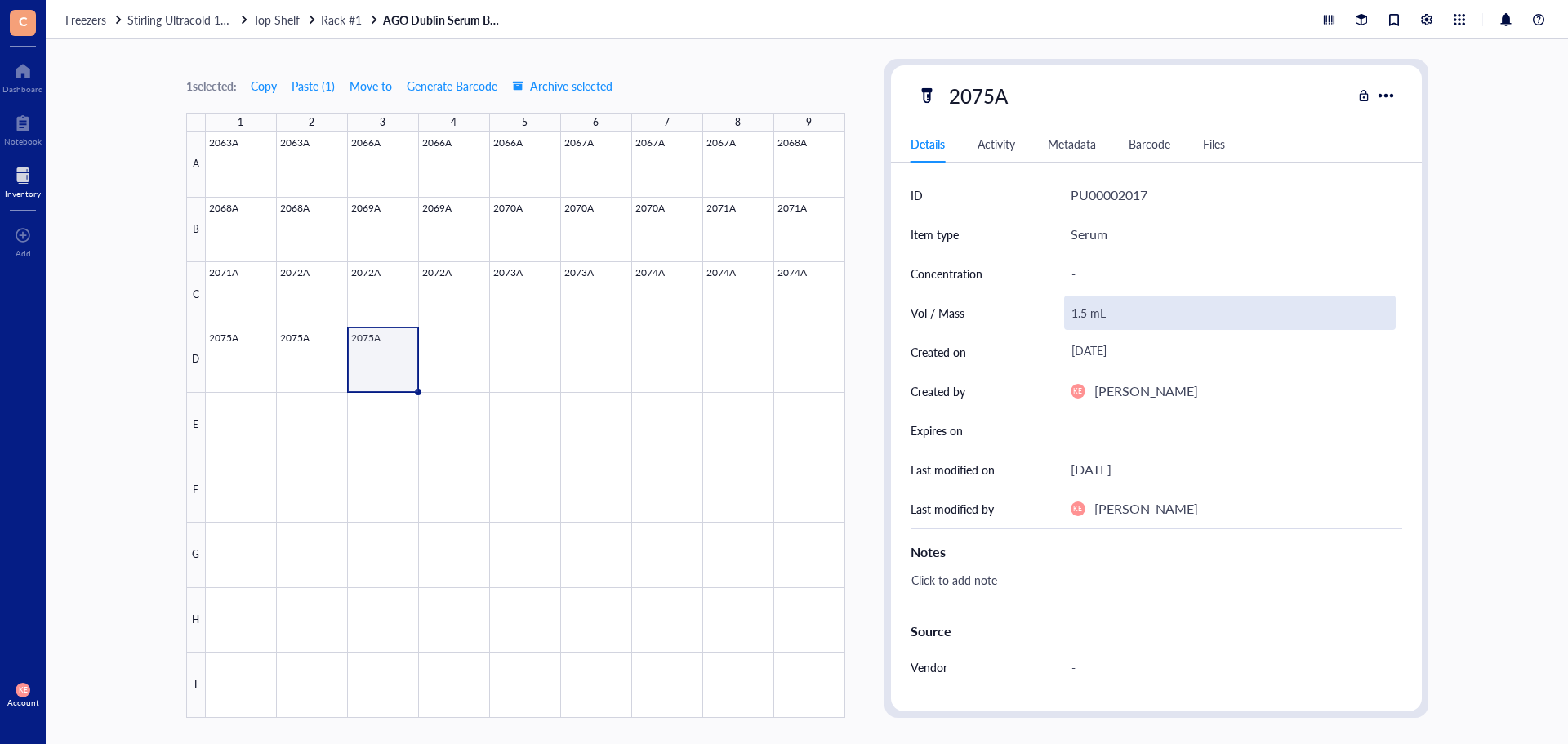
click at [1082, 313] on div "1.5 mL" at bounding box center [1230, 313] width 331 height 35
click at [1087, 312] on input "1.5 mL" at bounding box center [1230, 313] width 330 height 33
type input "1.0 mL"
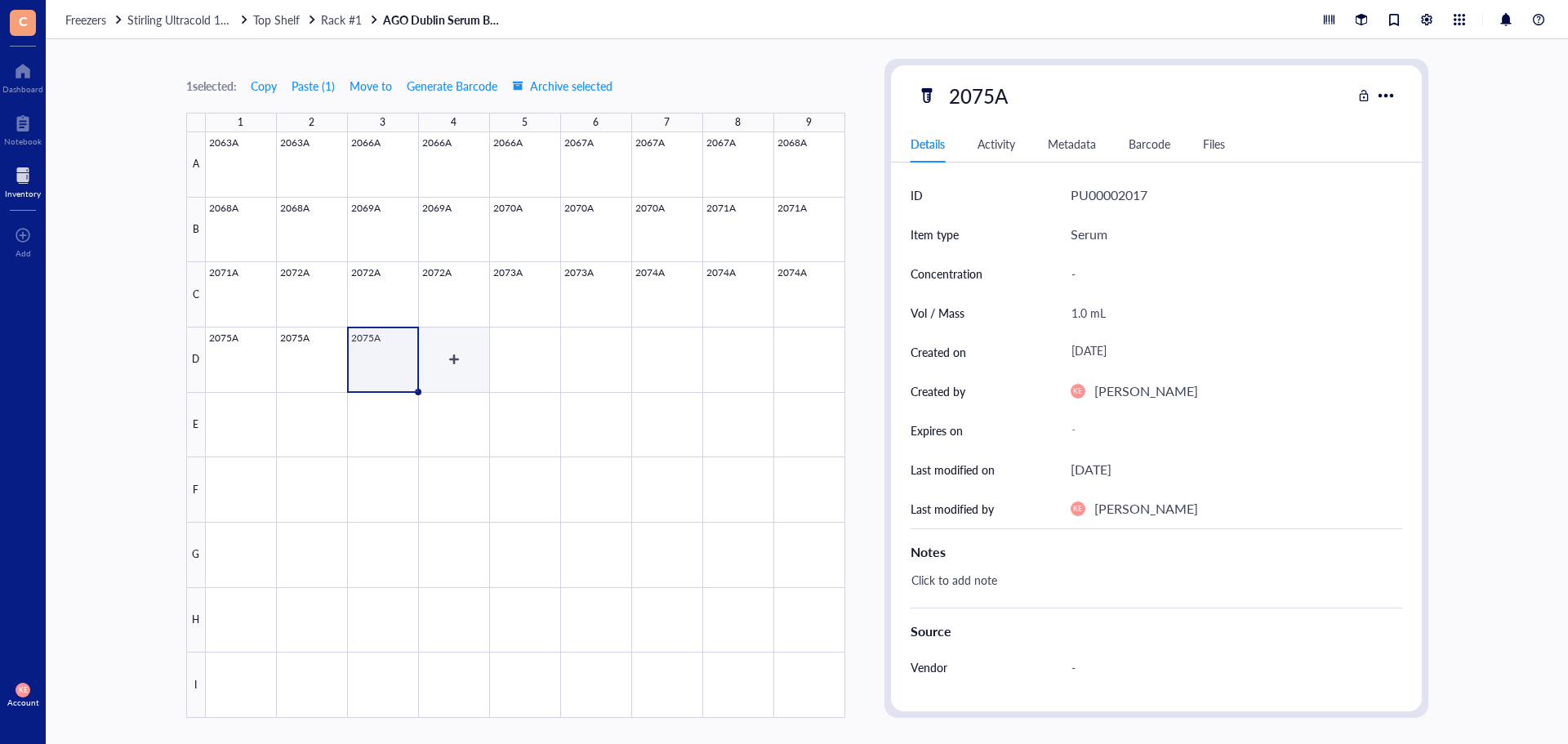
click at [472, 351] on div at bounding box center [525, 425] width 640 height 586
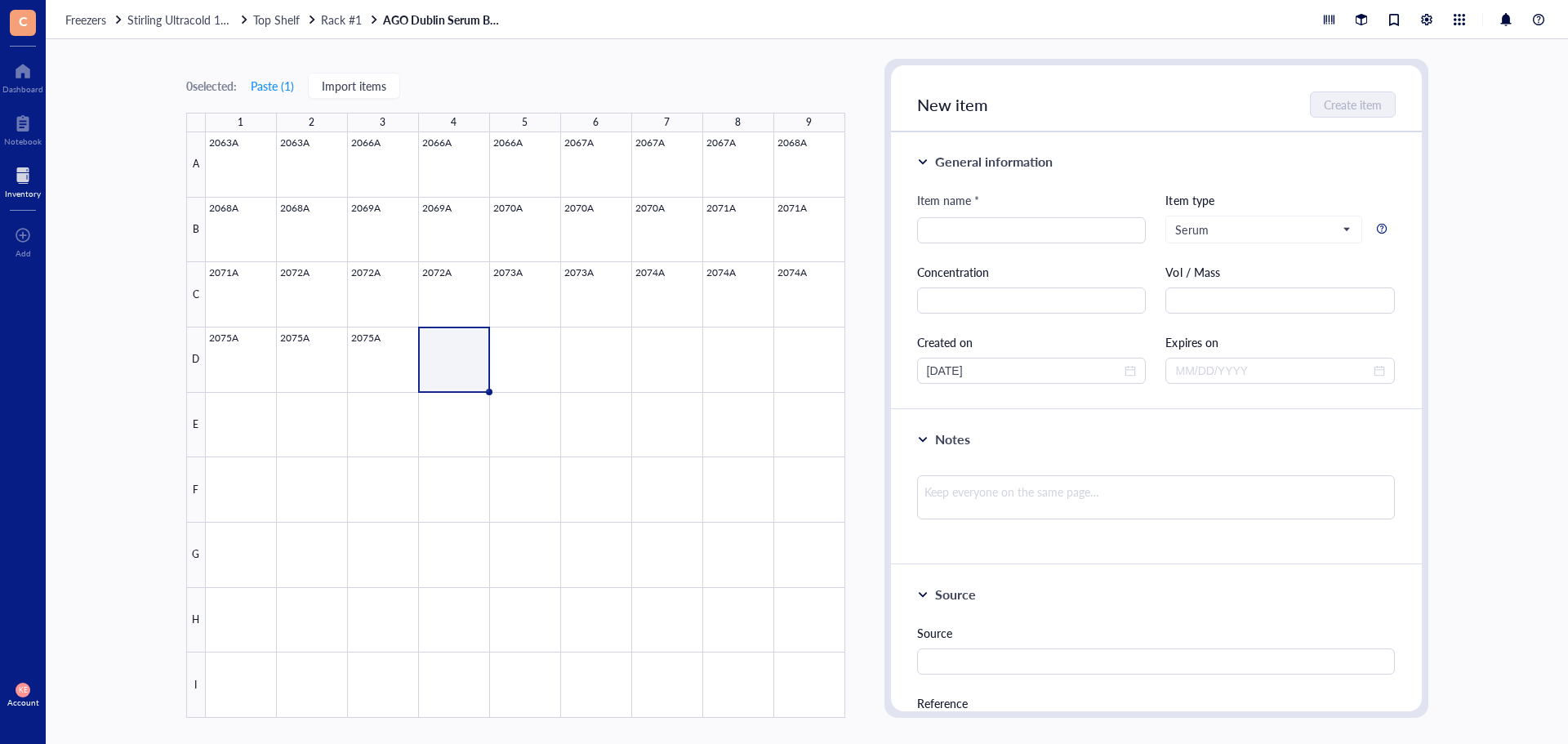
click at [1055, 220] on input "search" at bounding box center [1032, 230] width 210 height 24
type input "2076A"
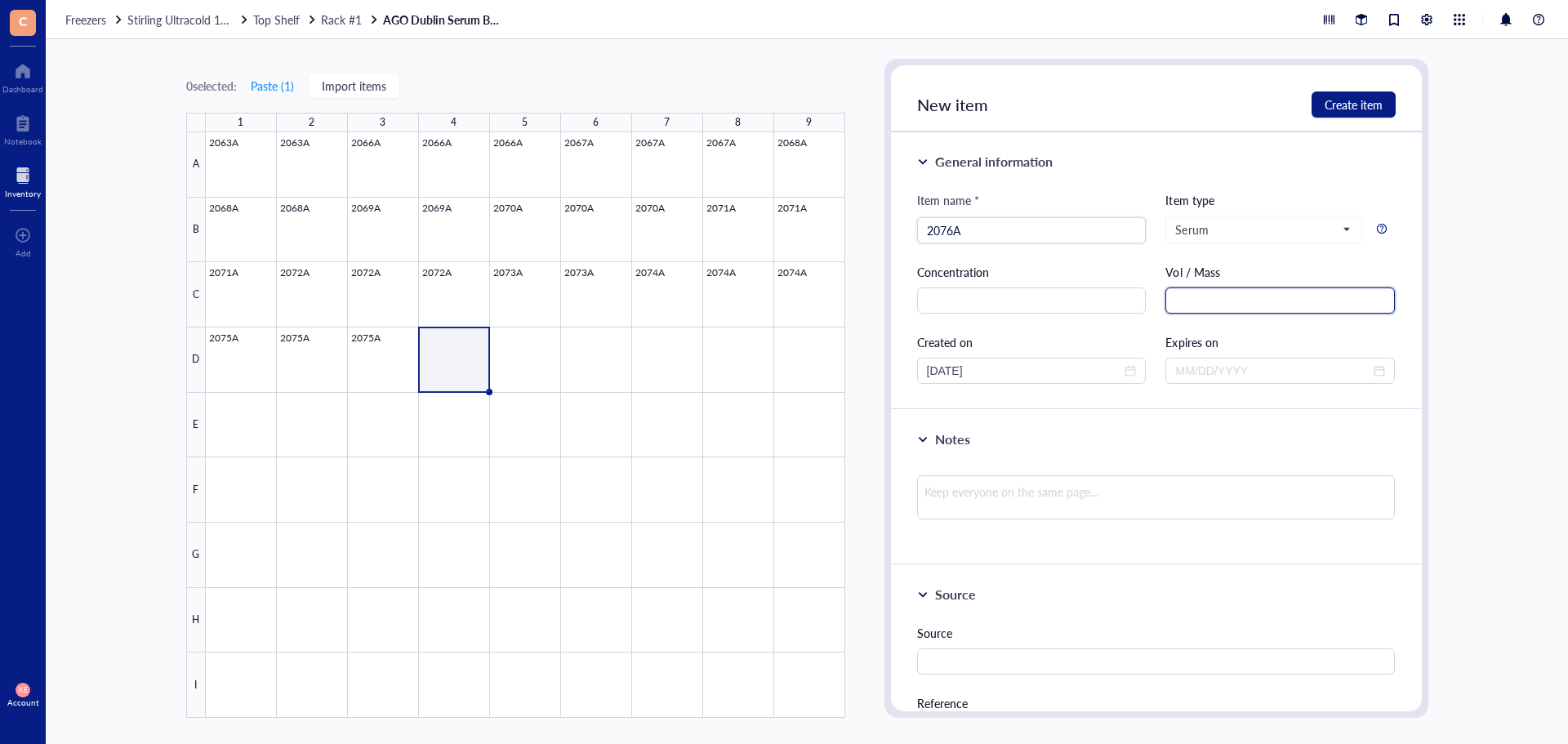
click at [1184, 301] on input "text" at bounding box center [1281, 300] width 229 height 26
paste input "1.5 mL"
type input "1.5 mL"
drag, startPoint x: 956, startPoint y: 374, endPoint x: 862, endPoint y: 372, distance: 94.0
click at [862, 372] on div "0 selected: Paste ( 1 ) Import items 1 2 3 4 5 6 7 8 9 A B C D E F G H I 2063A …" at bounding box center [807, 392] width 1522 height 704
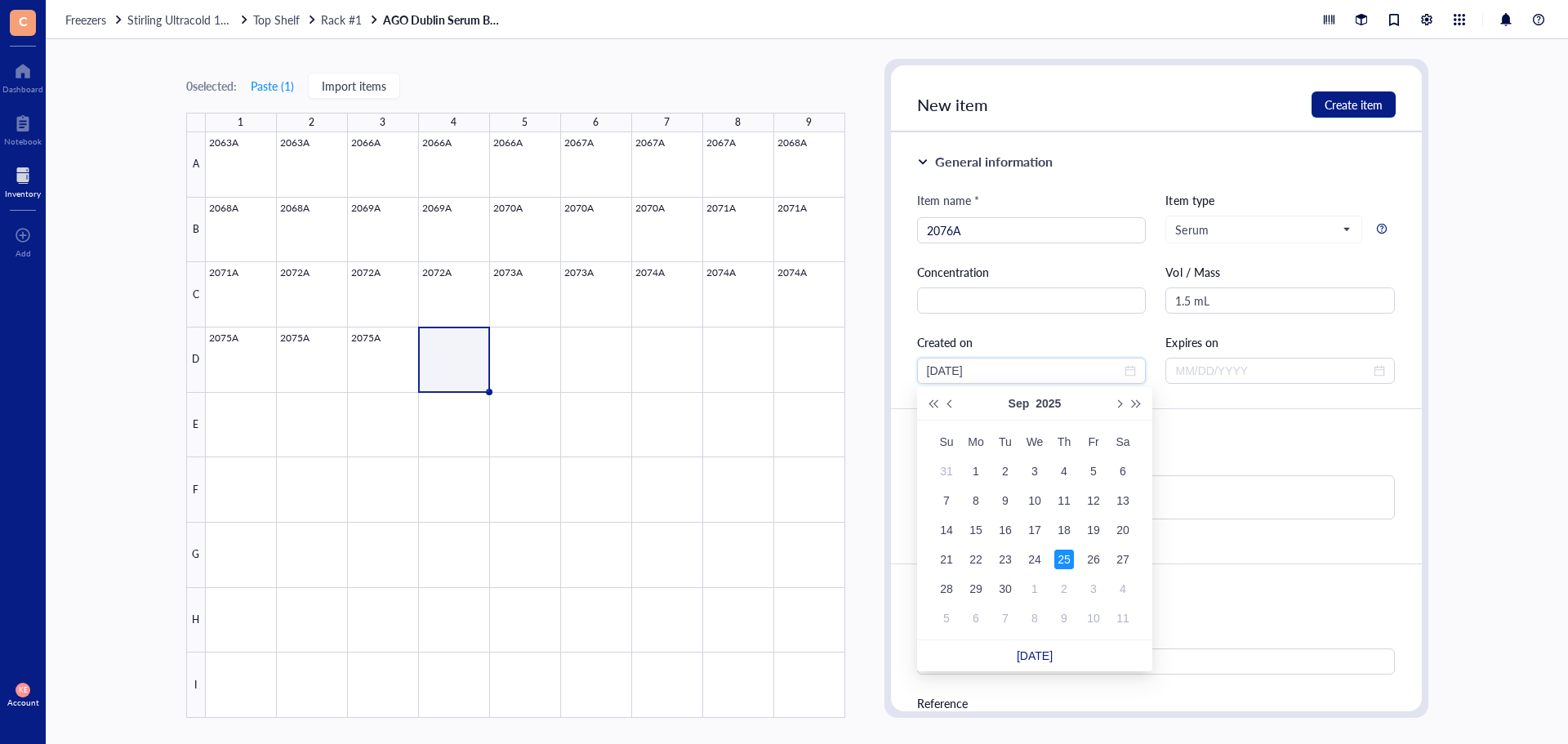
type input "[DATE]"
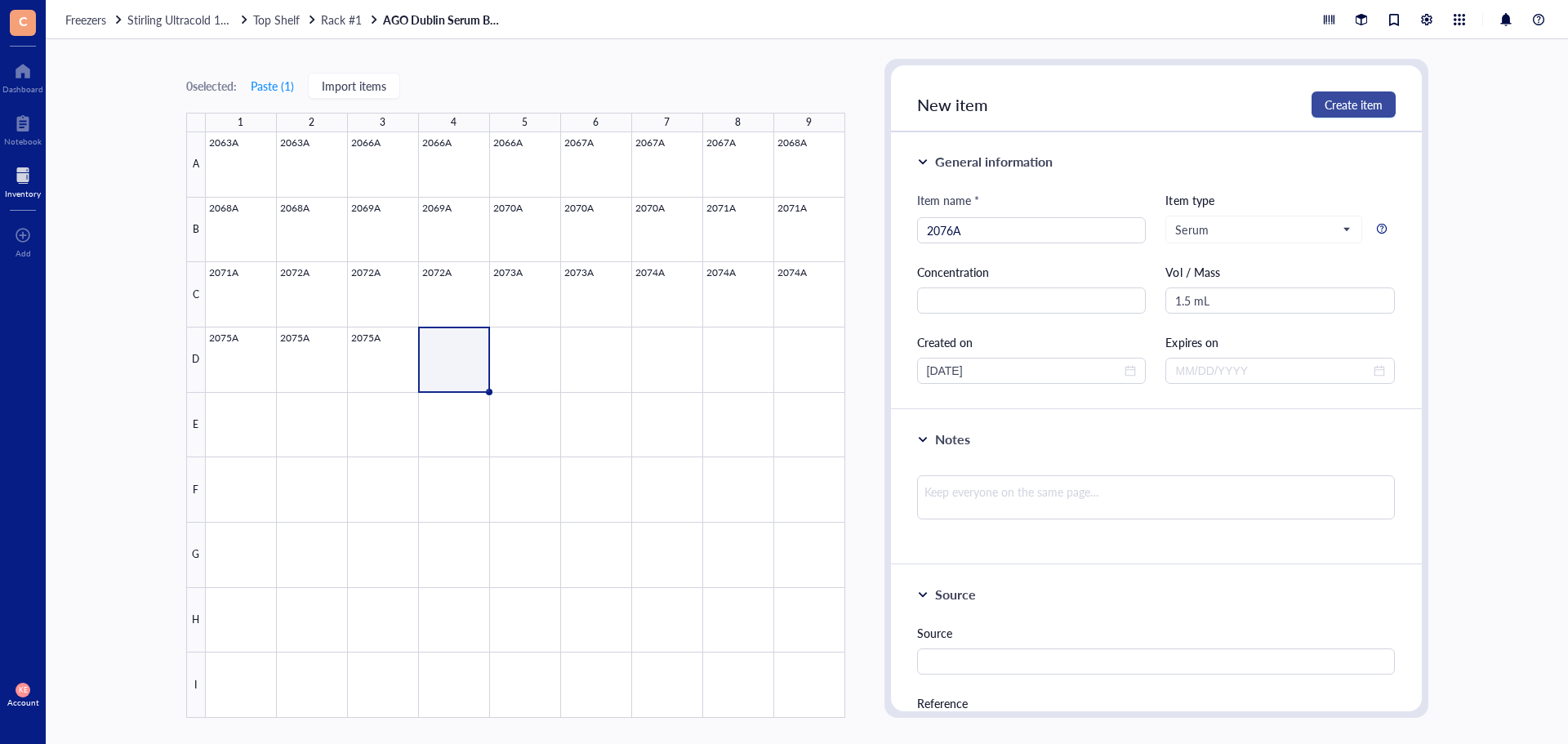
click at [1381, 100] on span "Create item" at bounding box center [1354, 104] width 58 height 13
type input "[DATE]"
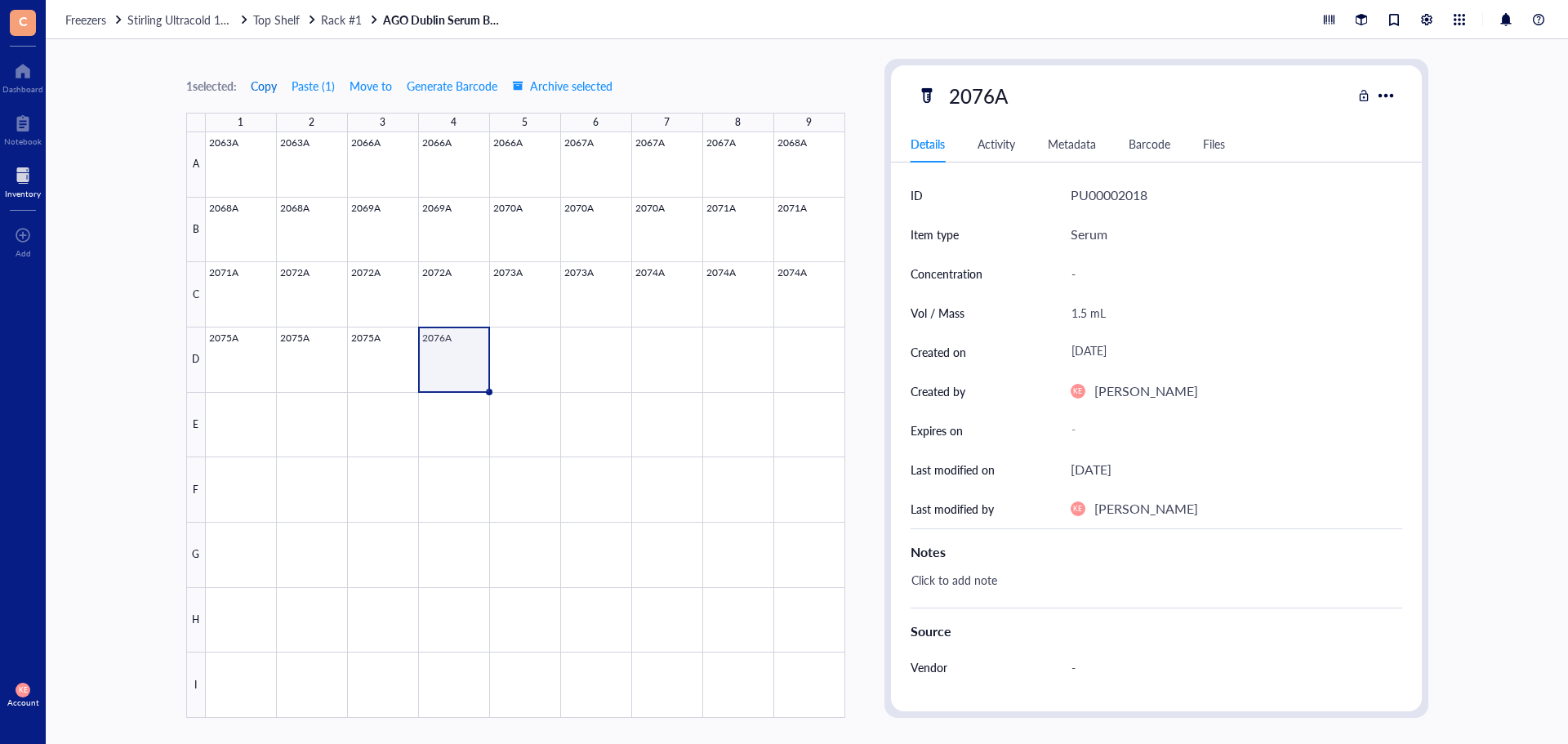
click at [268, 85] on span "Copy" at bounding box center [263, 86] width 26 height 13
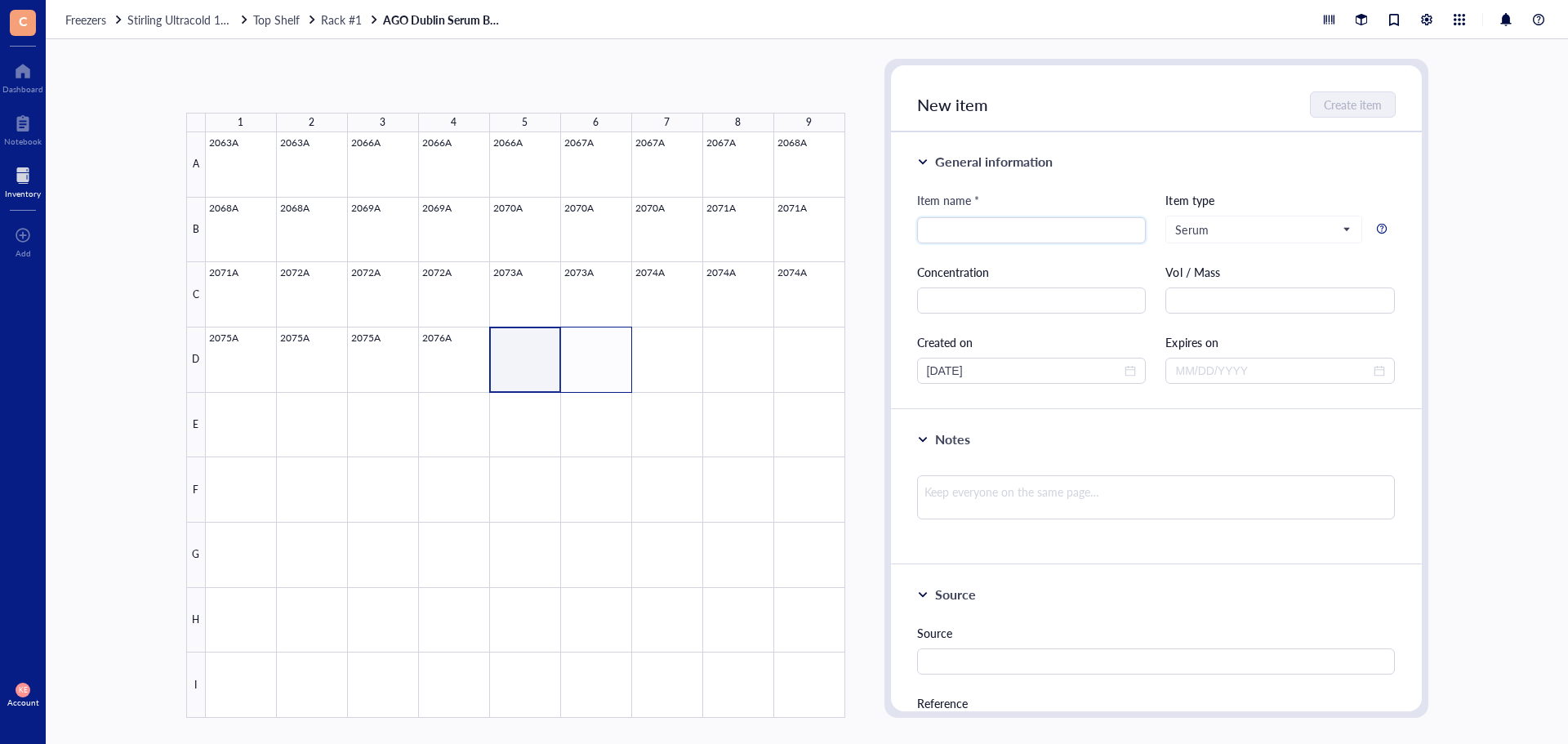
drag, startPoint x: 513, startPoint y: 367, endPoint x: 593, endPoint y: 375, distance: 80.4
click at [593, 375] on div at bounding box center [525, 425] width 640 height 586
click at [264, 80] on button "Paste ( 1 )" at bounding box center [272, 85] width 45 height 26
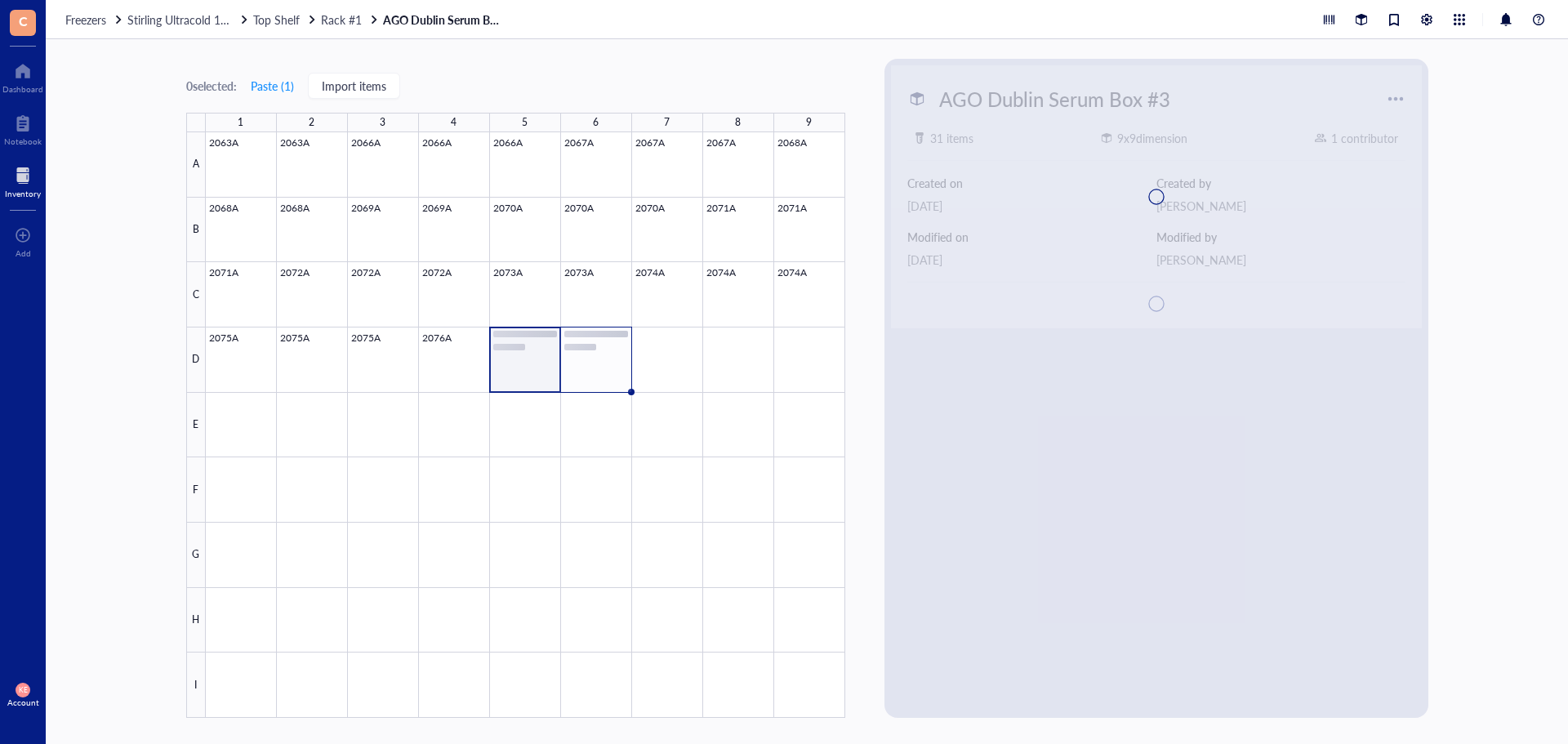
click at [596, 372] on div at bounding box center [525, 425] width 640 height 586
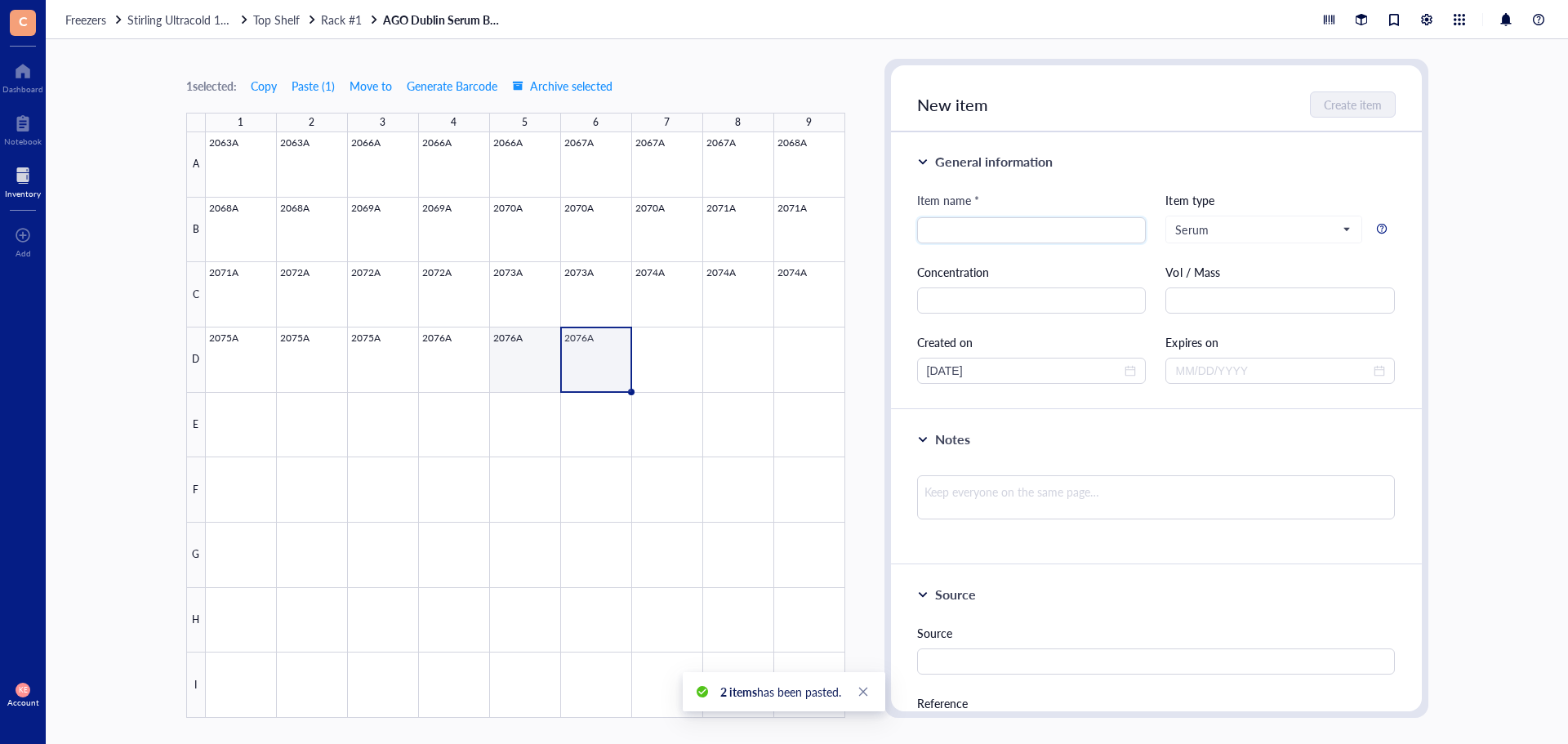
click at [534, 366] on div at bounding box center [525, 425] width 640 height 586
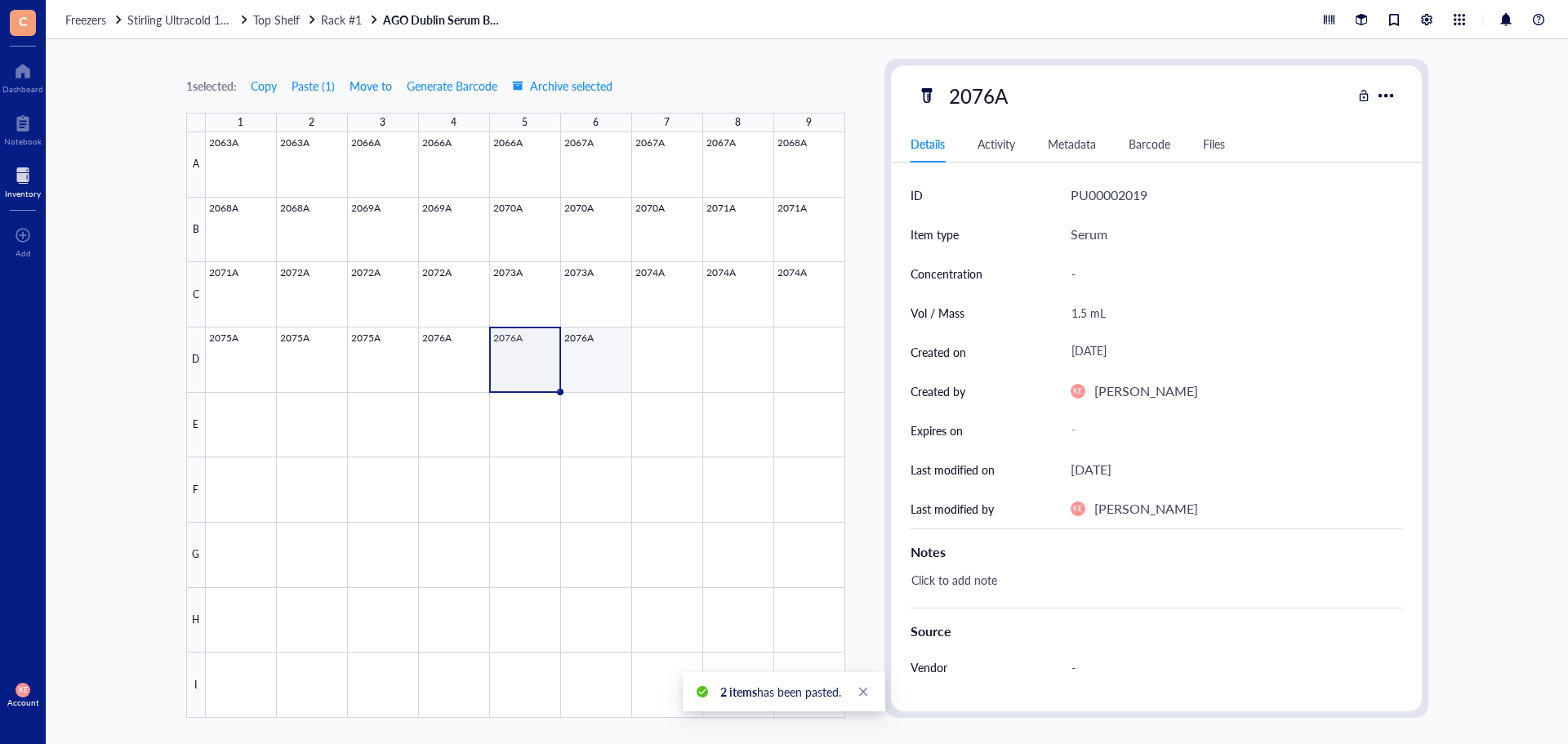
click at [580, 370] on div at bounding box center [525, 425] width 640 height 586
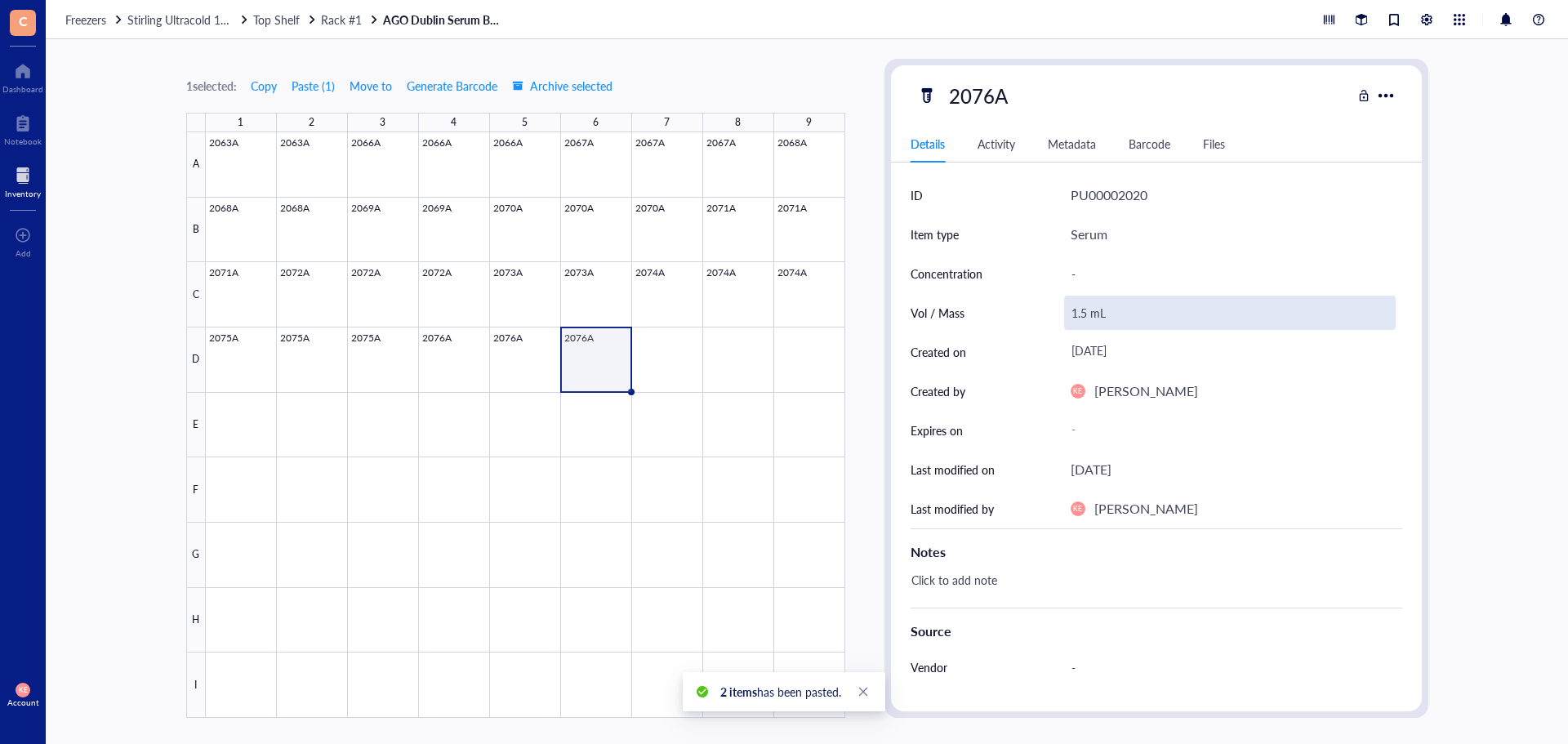
click at [1088, 311] on div "1.5 mL" at bounding box center [1230, 313] width 331 height 35
click at [1087, 317] on input "1.5 mL" at bounding box center [1230, 313] width 330 height 33
type input "1.0 mL"
